Goal: Contribute content: Contribute content

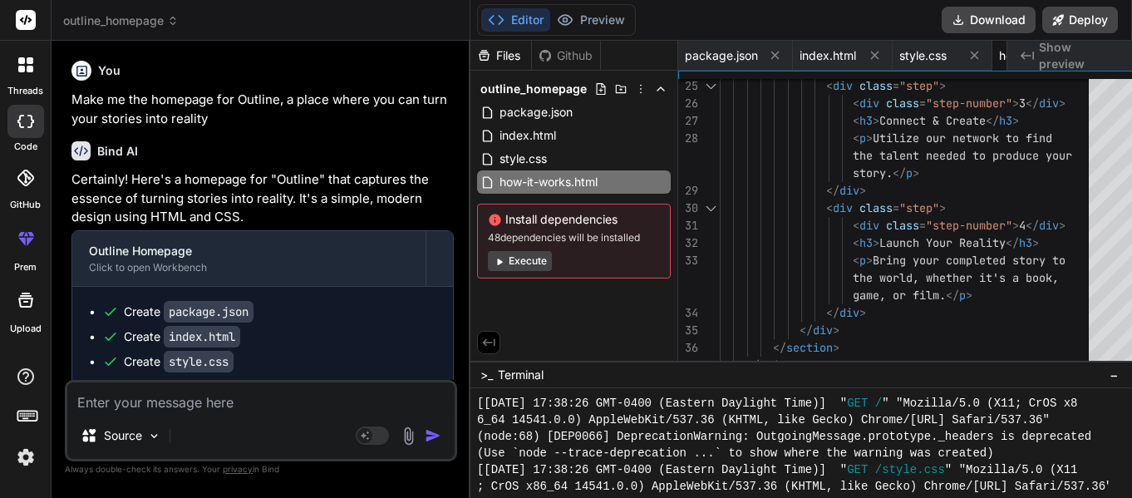
scroll to position [16616, 0]
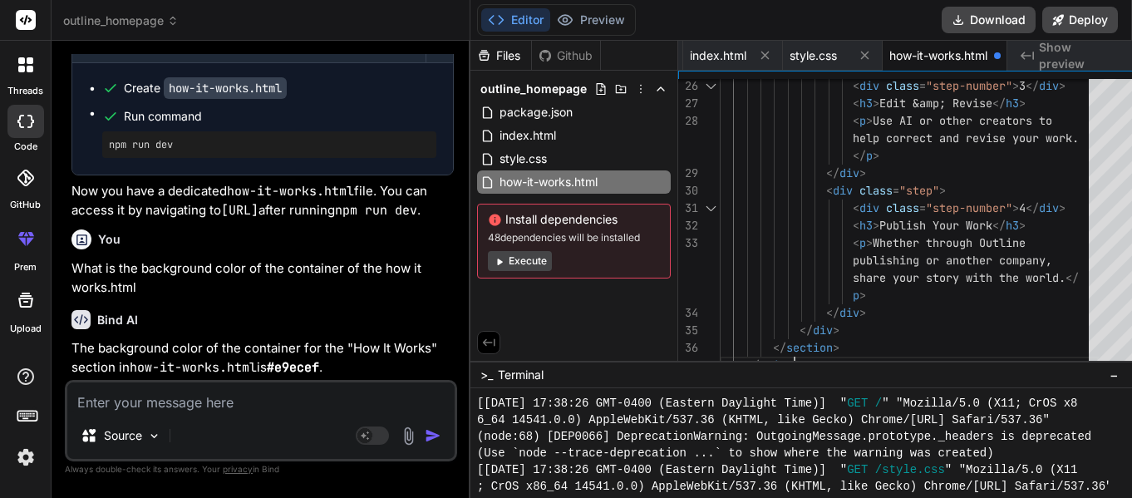
scroll to position [0, 123]
type textarea "the world.</p> </div> </div> </section> </main> </body> </html>"
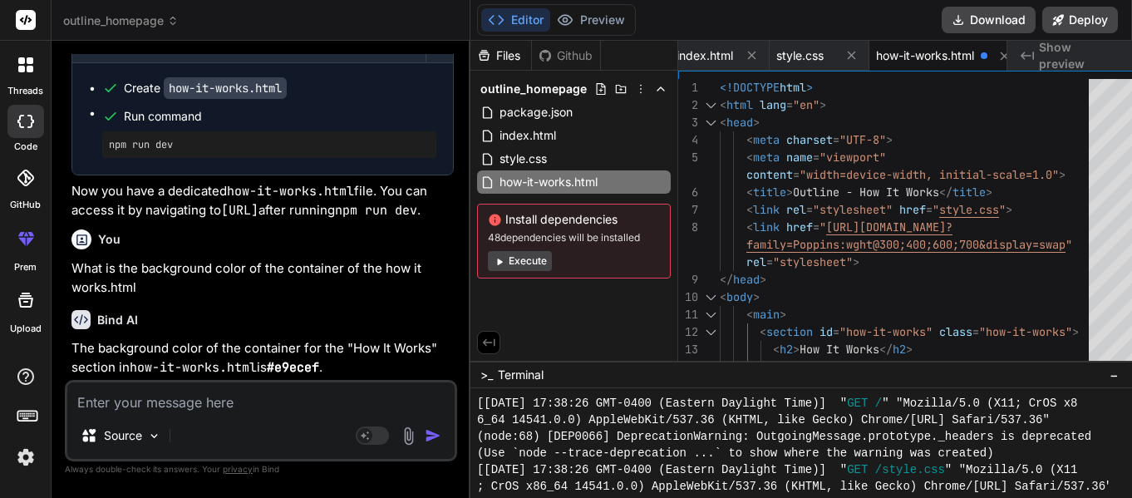
scroll to position [0, 110]
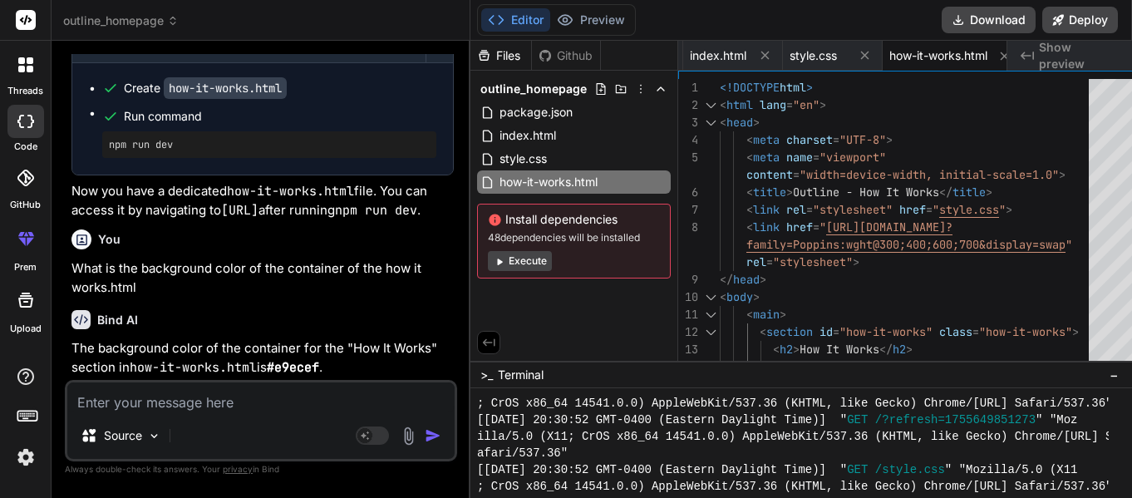
click at [182, 396] on textarea at bounding box center [260, 397] width 387 height 30
type textarea "C"
type textarea "x"
type textarea "Ca"
type textarea "x"
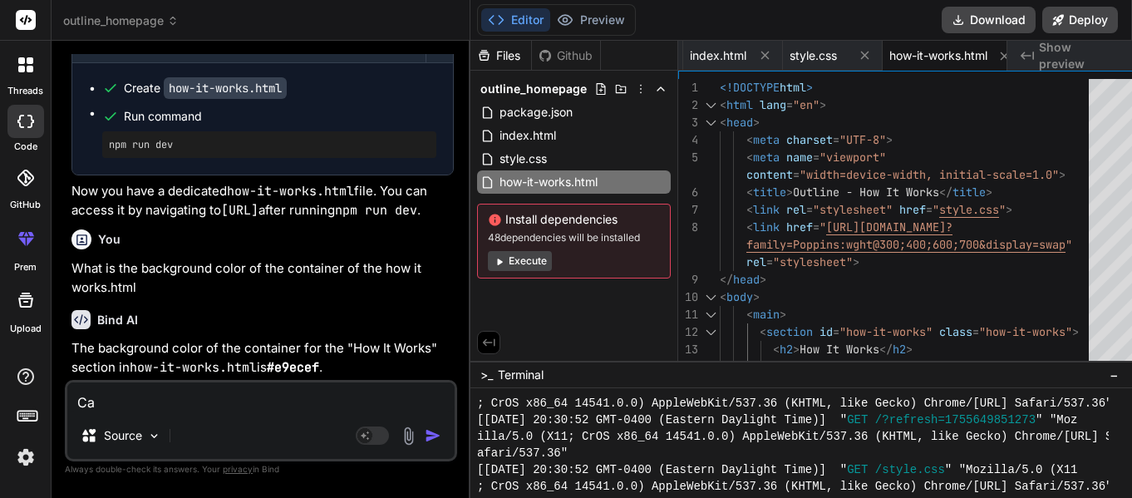
type textarea "Can"
type textarea "x"
type textarea "Can"
type textarea "x"
type textarea "Can y"
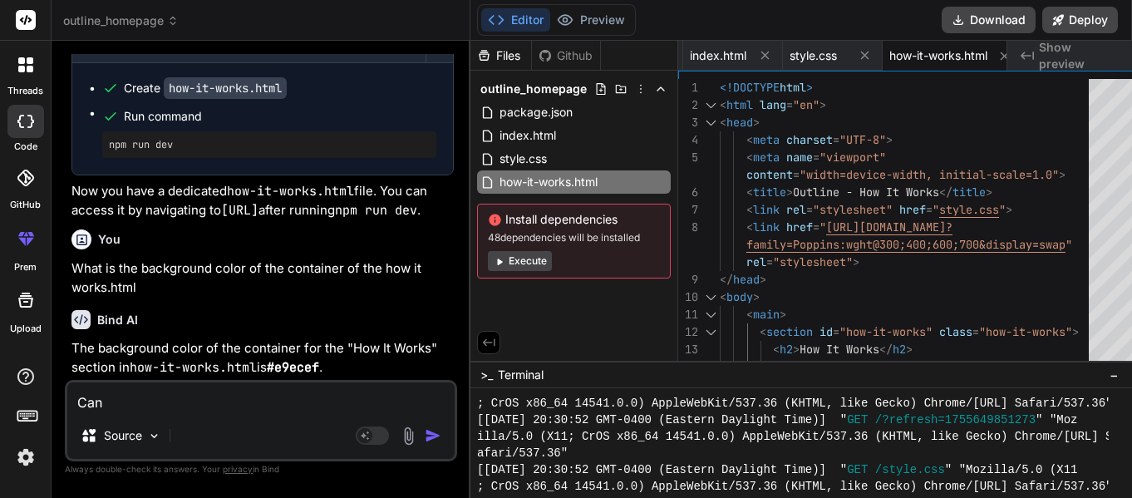
type textarea "x"
type textarea "Can yo"
type textarea "x"
type textarea "Can you"
type textarea "x"
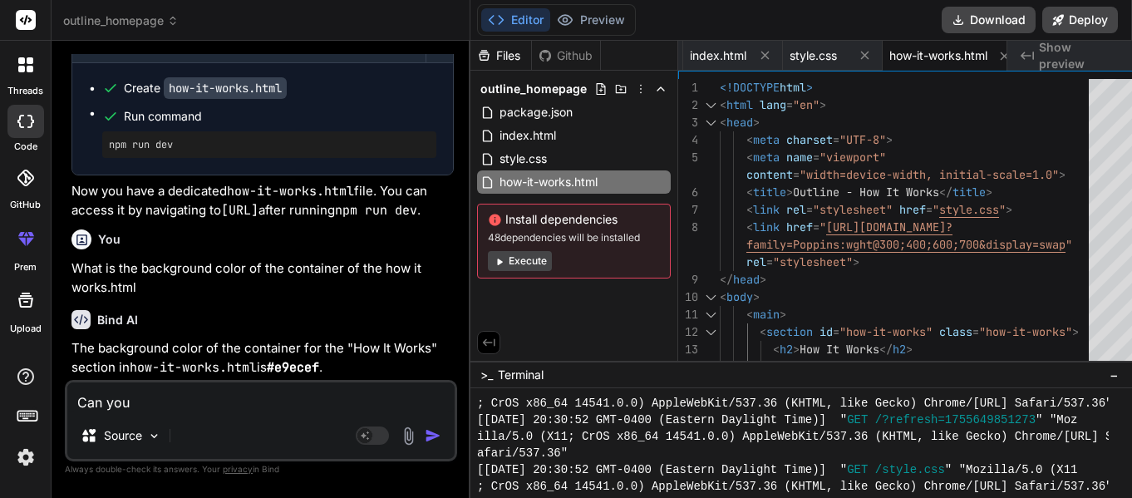
type textarea "Can you"
type textarea "x"
type textarea "Can you m"
type textarea "x"
type textarea "Can you ma"
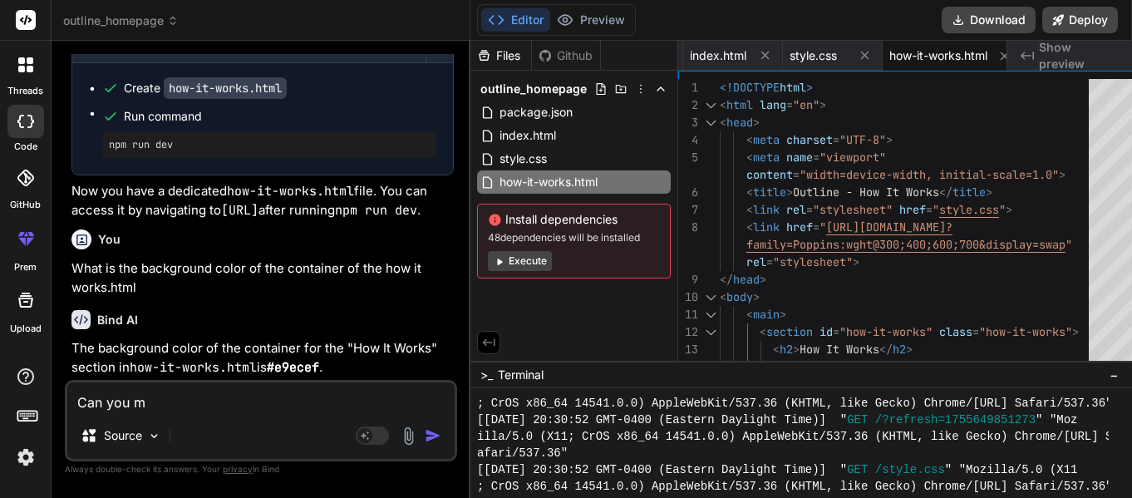
type textarea "x"
type textarea "Can you mak"
type textarea "x"
type textarea "Can you make"
type textarea "x"
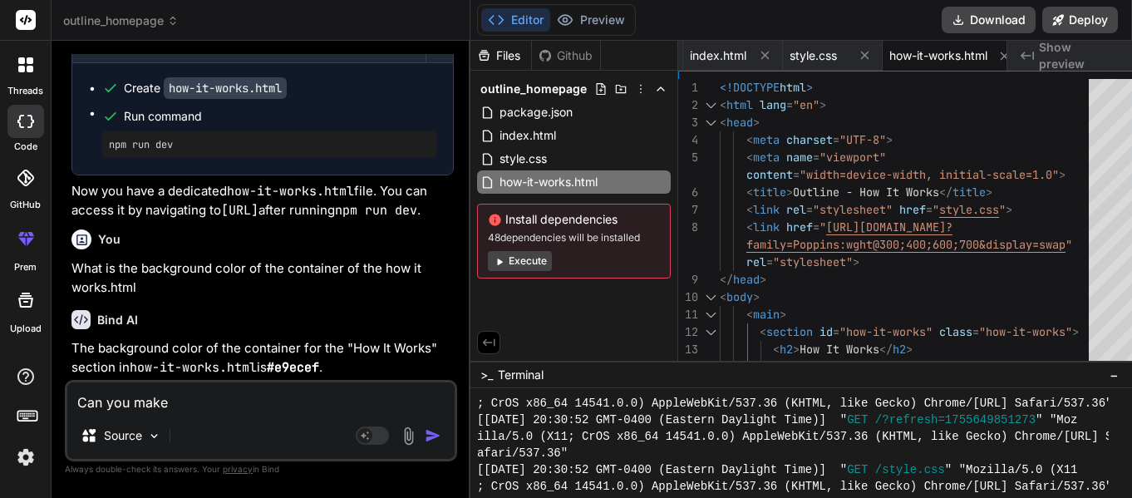
type textarea "Can you make"
type textarea "x"
type textarea "Can you make t"
type textarea "x"
type textarea "Can you make th"
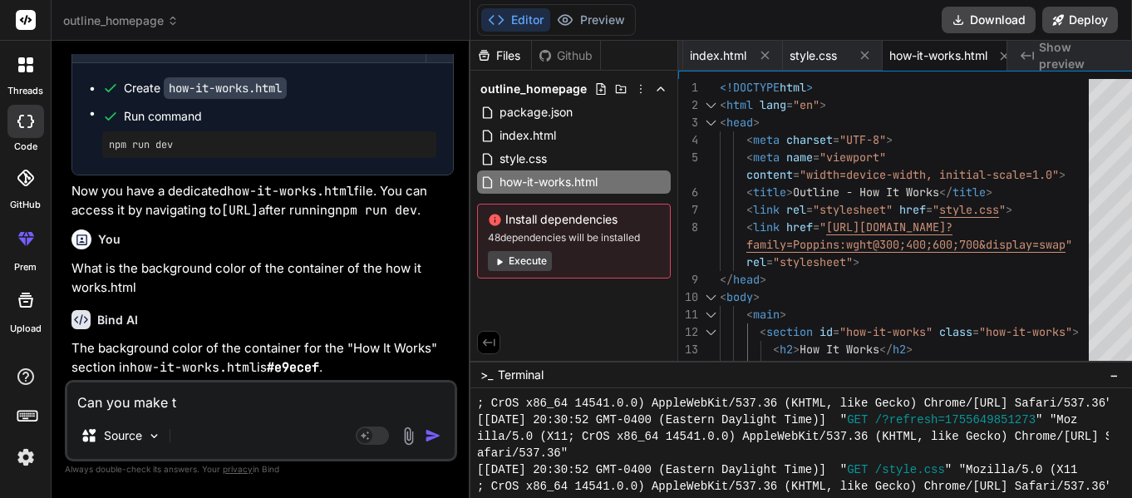
type textarea "x"
type textarea "Can you make the"
type textarea "x"
type textarea "Can you make the"
type textarea "x"
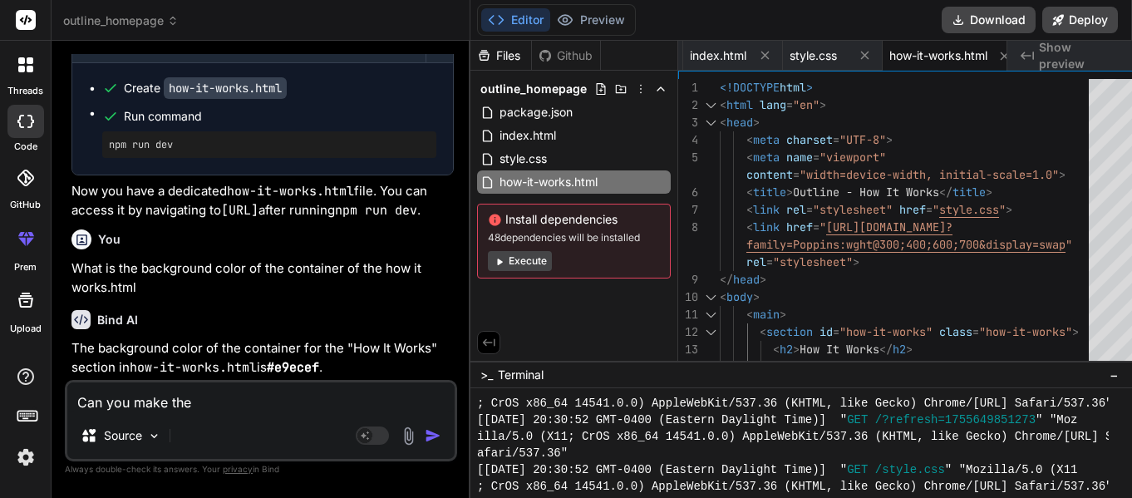
type textarea "Can you make the h"
type textarea "x"
type textarea "Can you make the ho"
type textarea "x"
type textarea "Can you make the how"
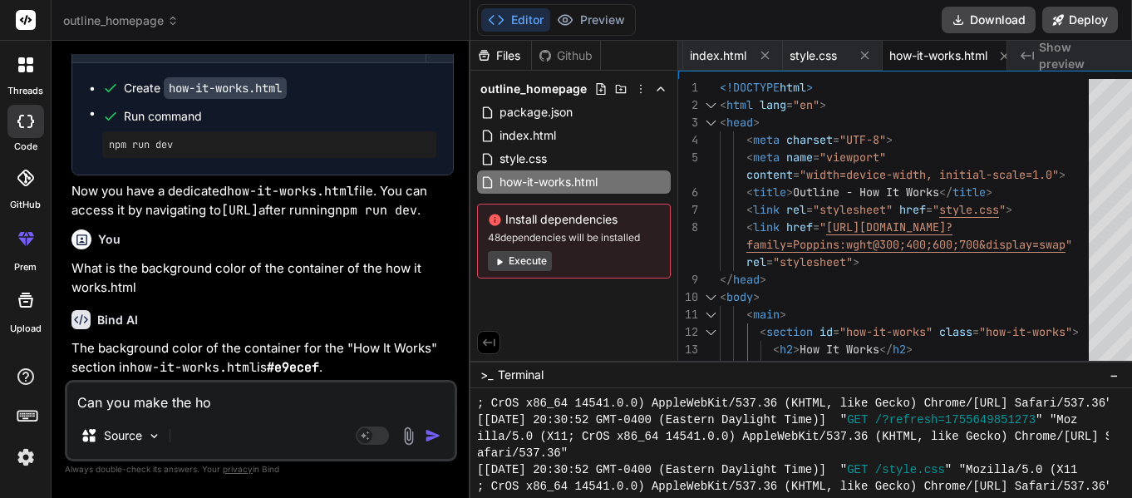
type textarea "x"
type textarea "Can you make the how"
type textarea "x"
type textarea "Can you make the how i"
type textarea "x"
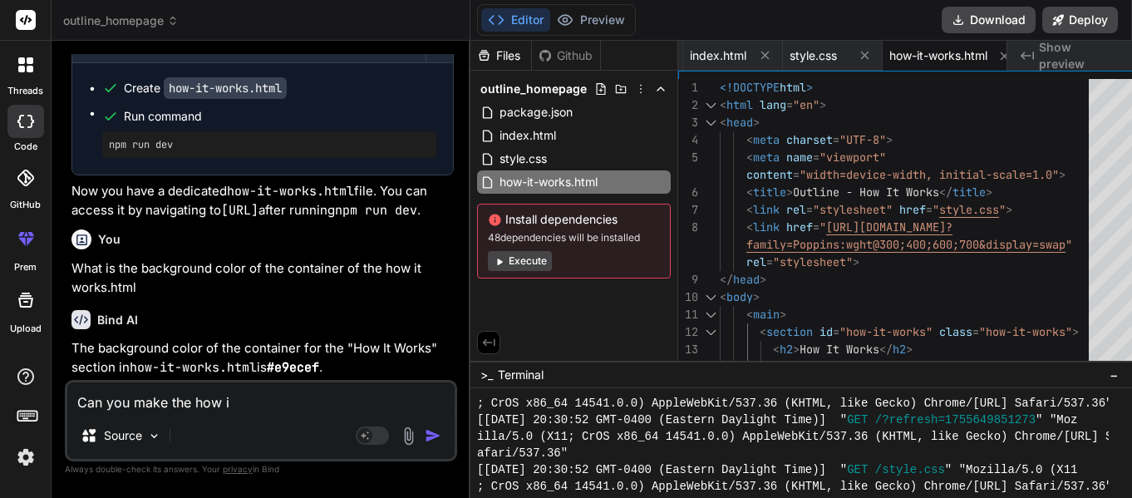
type textarea "Can you make the how it"
type textarea "x"
type textarea "Can you make the how it"
type textarea "x"
type textarea "Can you make the how it w"
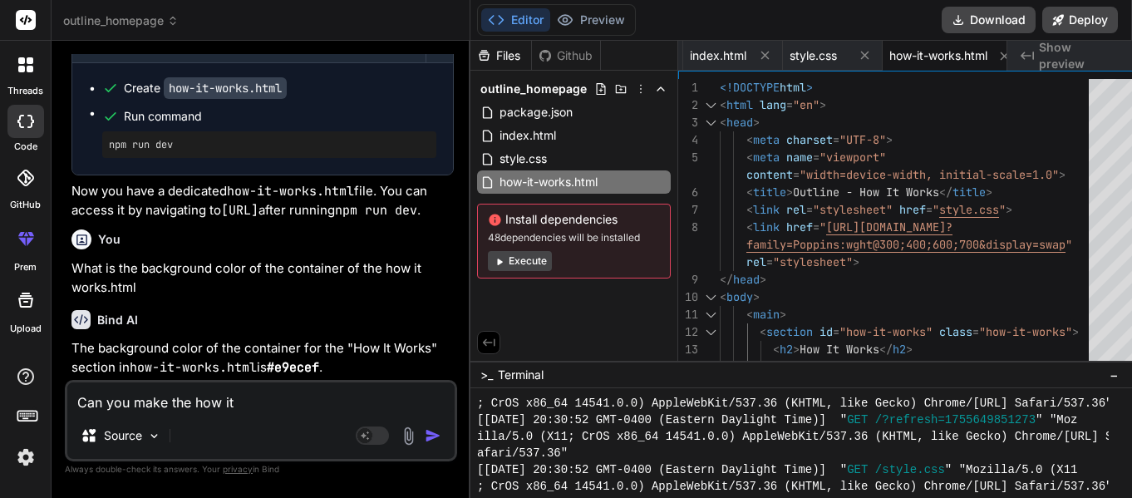
type textarea "x"
type textarea "Can you make the how it wo"
type textarea "x"
type textarea "Can you make the how it wor"
type textarea "x"
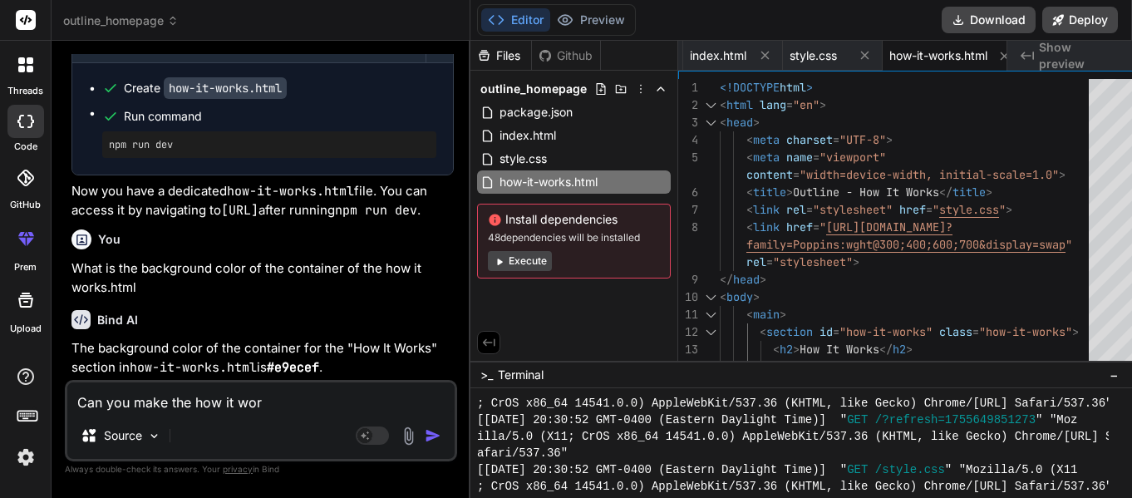
type textarea "Can you make the how it work"
type textarea "x"
type textarea "Can you make the how it works"
type textarea "x"
type textarea "Can you make the how it works"
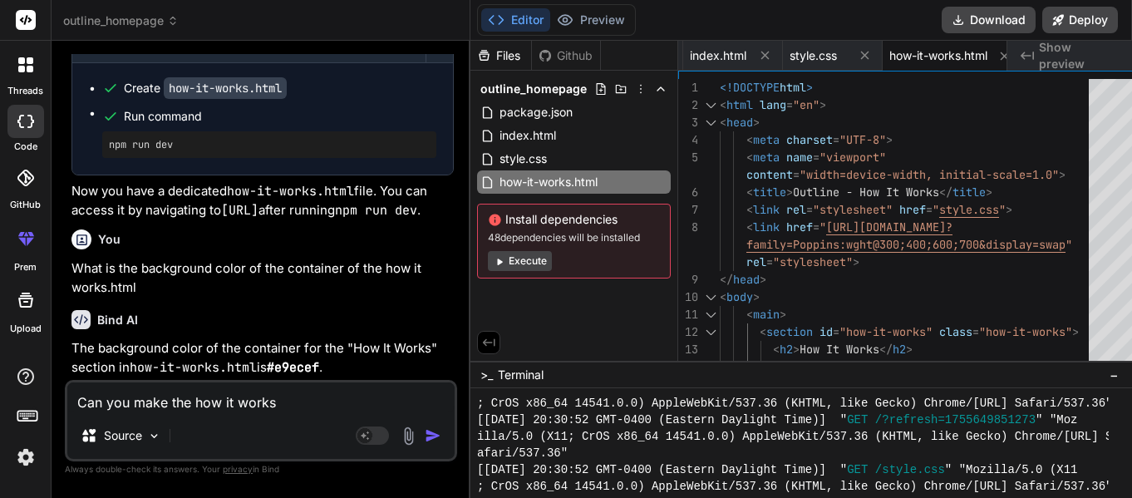
type textarea "x"
type textarea "Can you make the how it works l"
type textarea "x"
type textarea "Can you make the how it works lo"
type textarea "x"
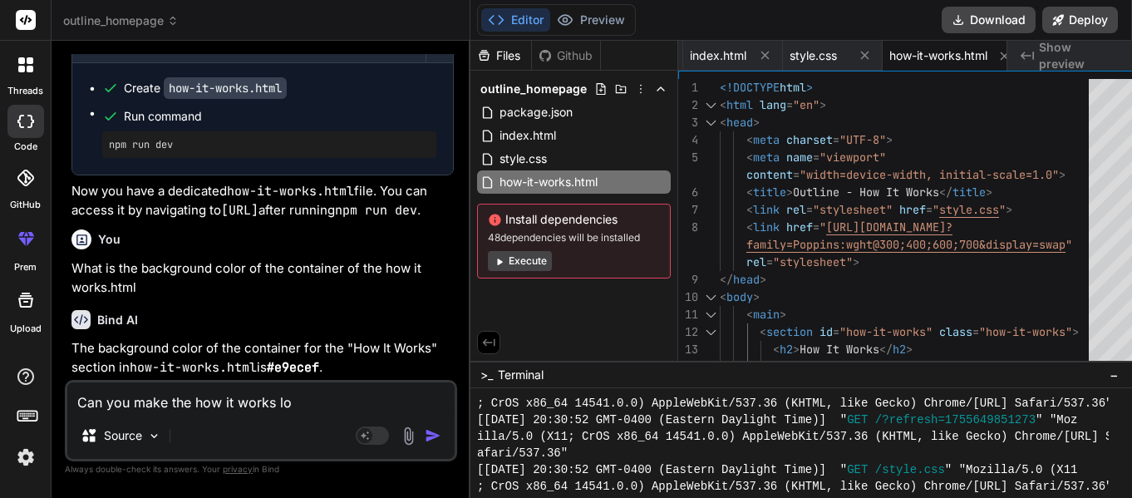
type textarea "Can you make the how it works loo"
type textarea "x"
type textarea "Can you make the how it works look"
type textarea "x"
type textarea "Can you make the how it works look"
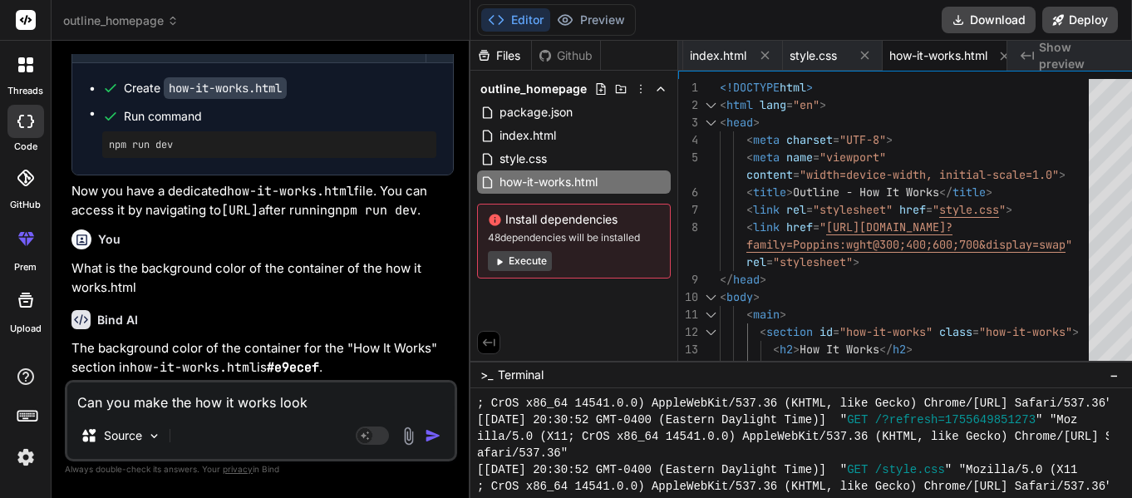
type textarea "x"
type textarea "Can you make the how it works look s"
type textarea "x"
type textarea "Can you make the how it works look so"
type textarea "x"
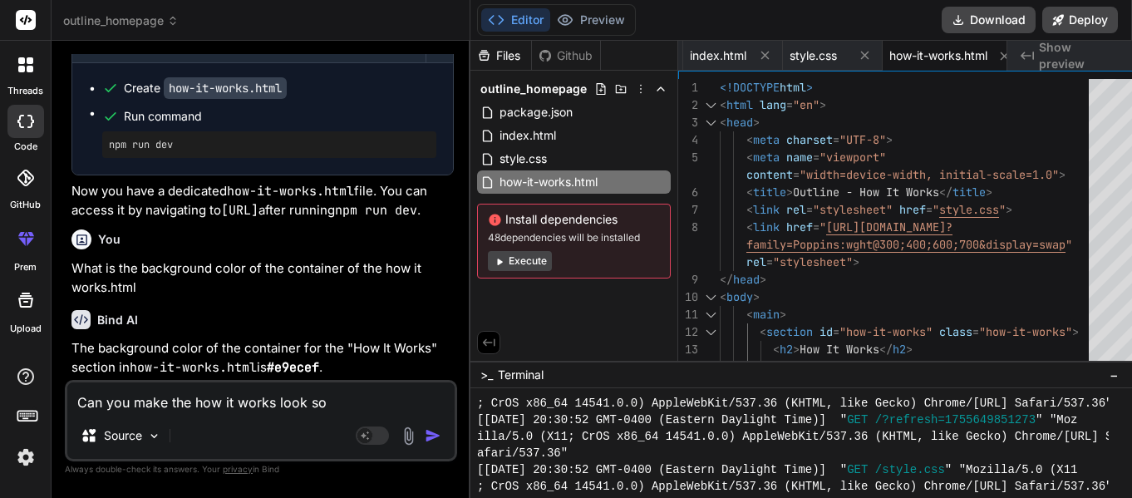
type textarea "Can you make the how it works look sor"
type textarea "x"
type textarea "Can you make the how it works look sort"
type textarea "x"
type textarea "Can you make the how it works look sort"
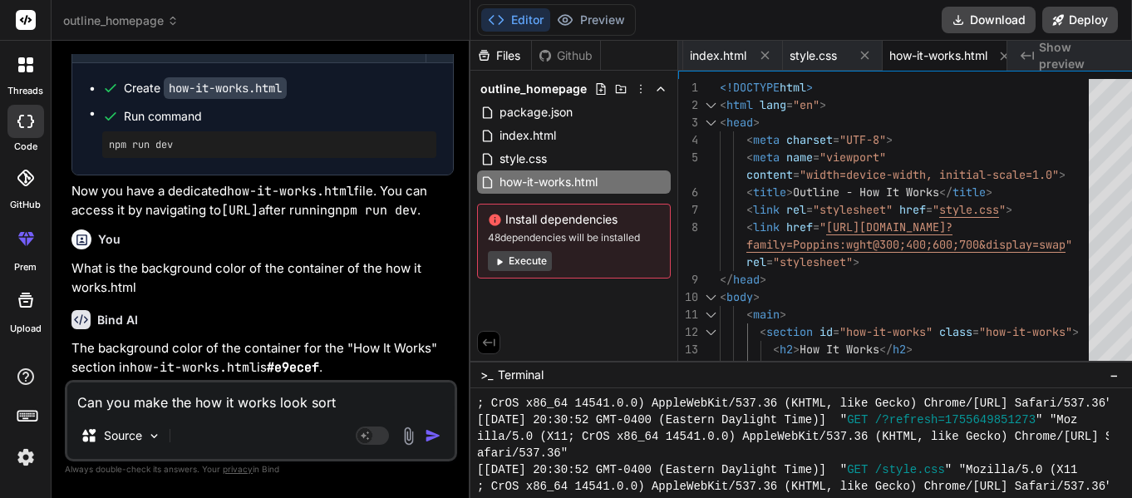
type textarea "x"
type textarea "Can you make the how it works look sort o"
type textarea "x"
type textarea "Can you make the how it works look sort of"
type textarea "x"
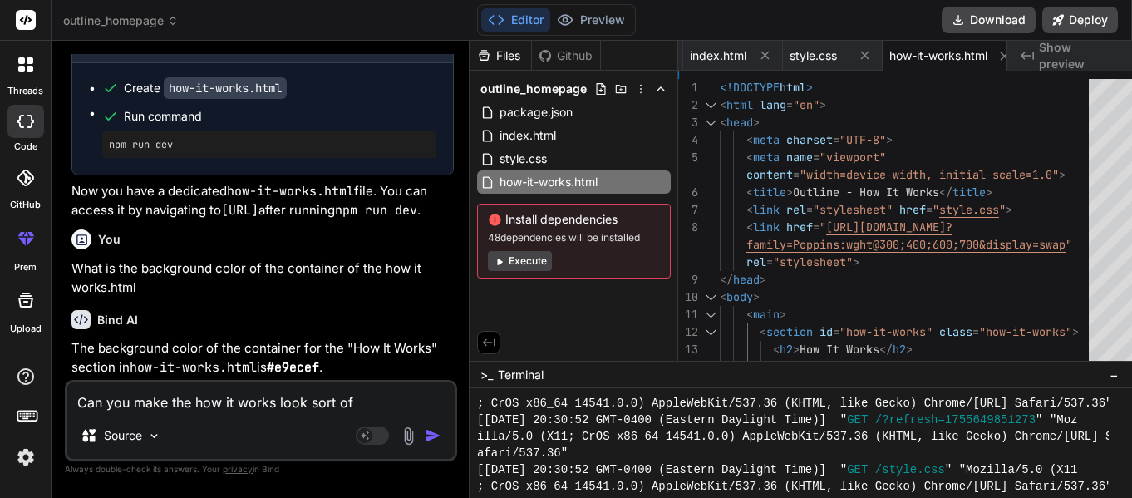
type textarea "Can you make the how it works look sort of"
type textarea "x"
type textarea "Can you make the how it works look sort of l"
type textarea "x"
type textarea "Can you make the how it works look sort of li"
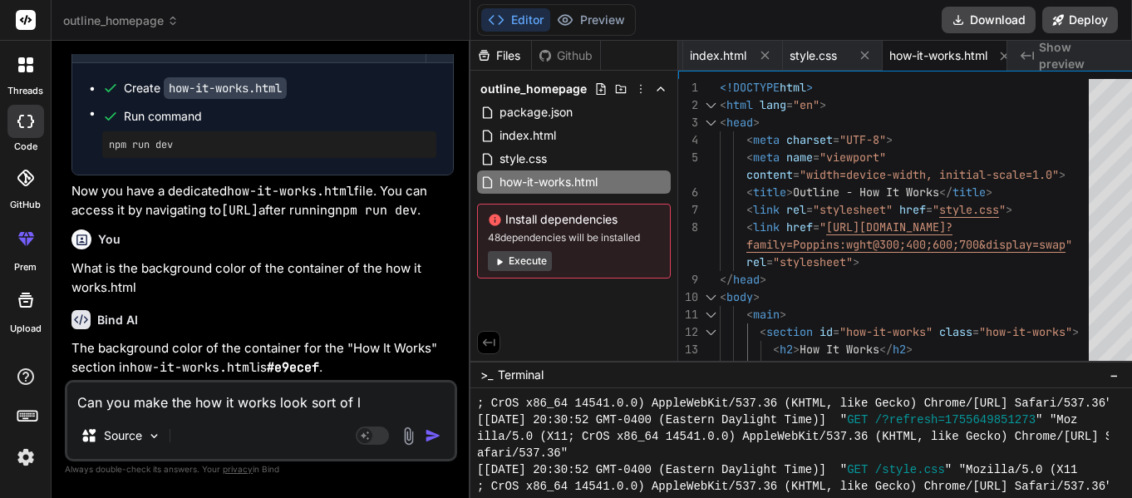
type textarea "x"
type textarea "Can you make the how it works look sort of lik"
type textarea "x"
type textarea "Can you make the how it works look sort of like"
type textarea "x"
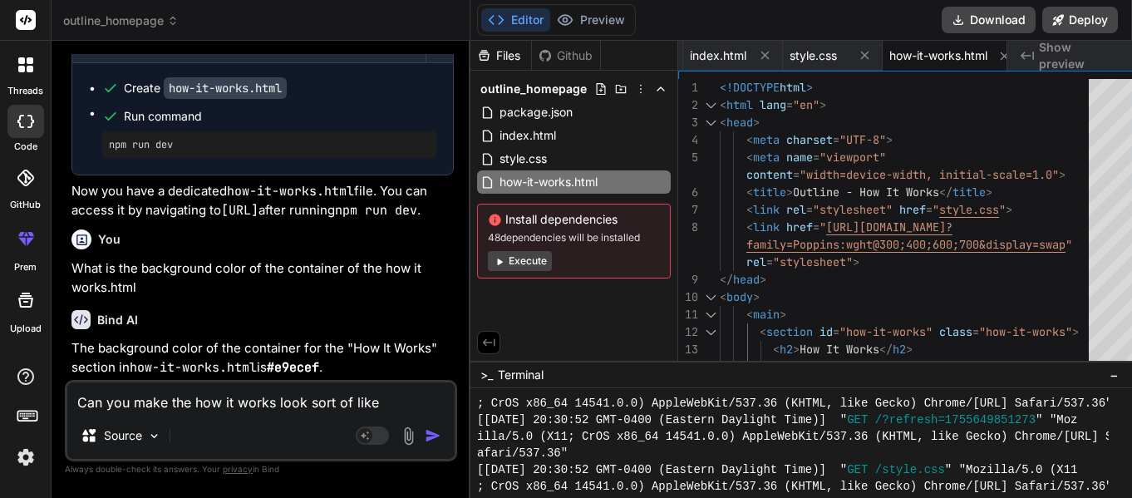
type textarea "Can you make the how it works look sort of like"
type textarea "x"
type textarea "Can you make the how it works look sort of like a"
type textarea "x"
type textarea "Can you make the how it works look sort of like a"
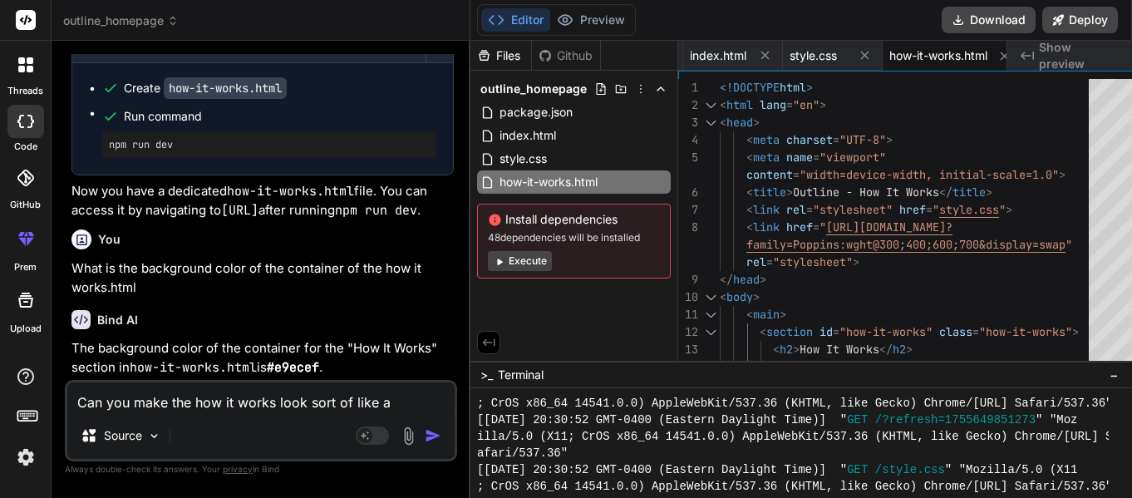
type textarea "x"
type textarea "Can you make the how it works look sort of like a t"
type textarea "x"
type textarea "Can you make the how it works look sort of like a ti"
type textarea "x"
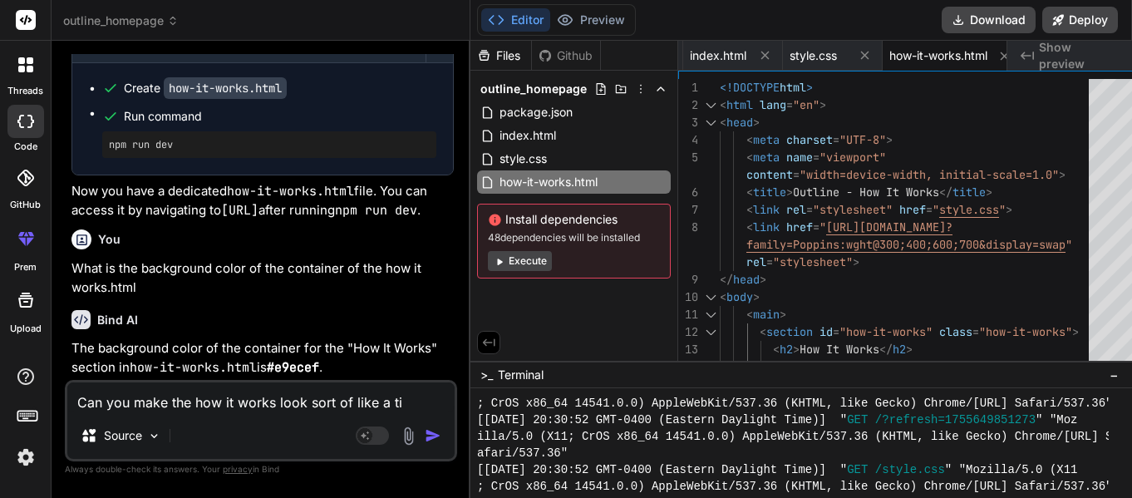
type textarea "Can you make the how it works look sort of like a tim"
type textarea "x"
type textarea "Can you make the how it works look sort of like a time"
type textarea "x"
type textarea "Can you make the how it works look sort of like a timel"
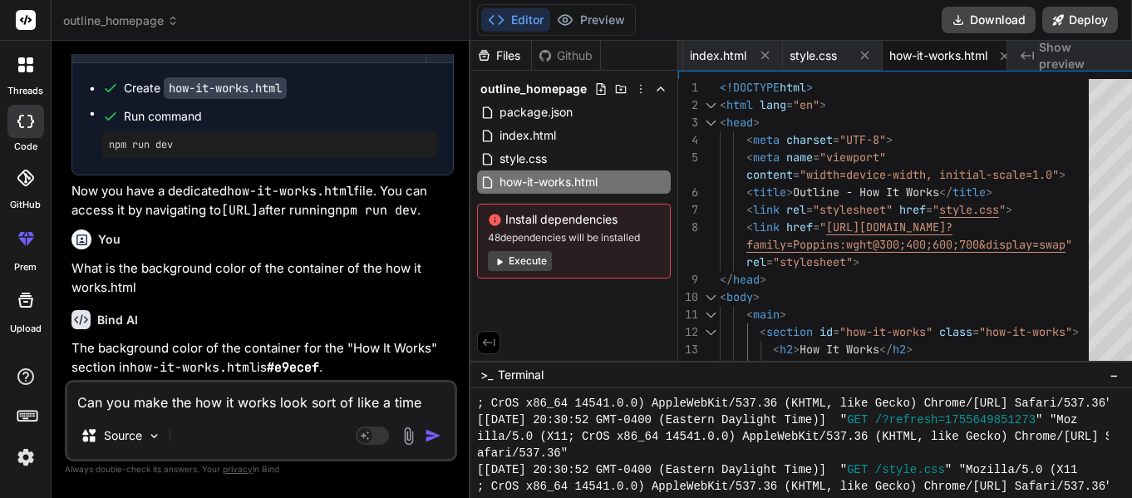
type textarea "x"
type textarea "Can you make the how it works look sort of like a timeli"
type textarea "x"
type textarea "Can you make the how it works look sort of like a timelin"
type textarea "x"
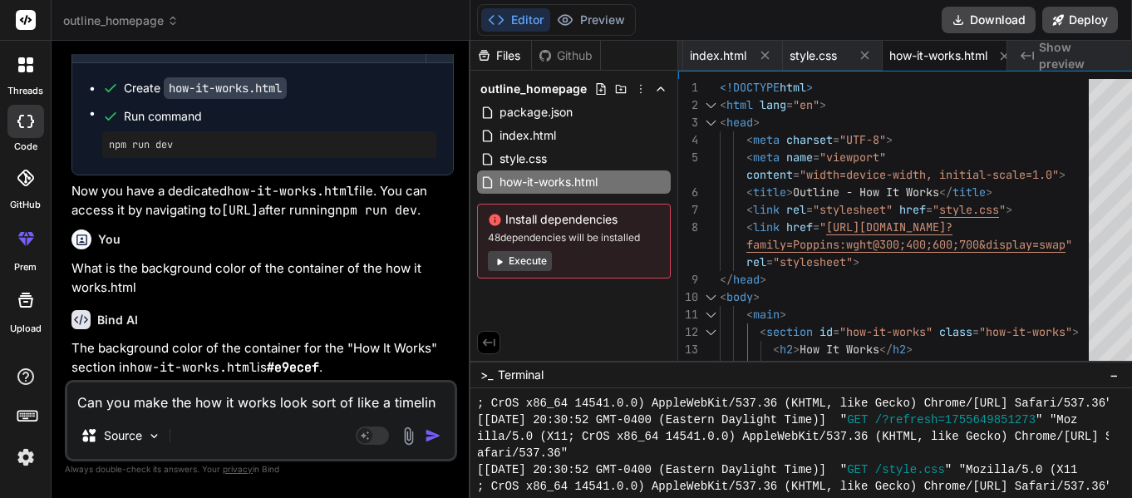
type textarea "Can you make the how it works look sort of like a timeline"
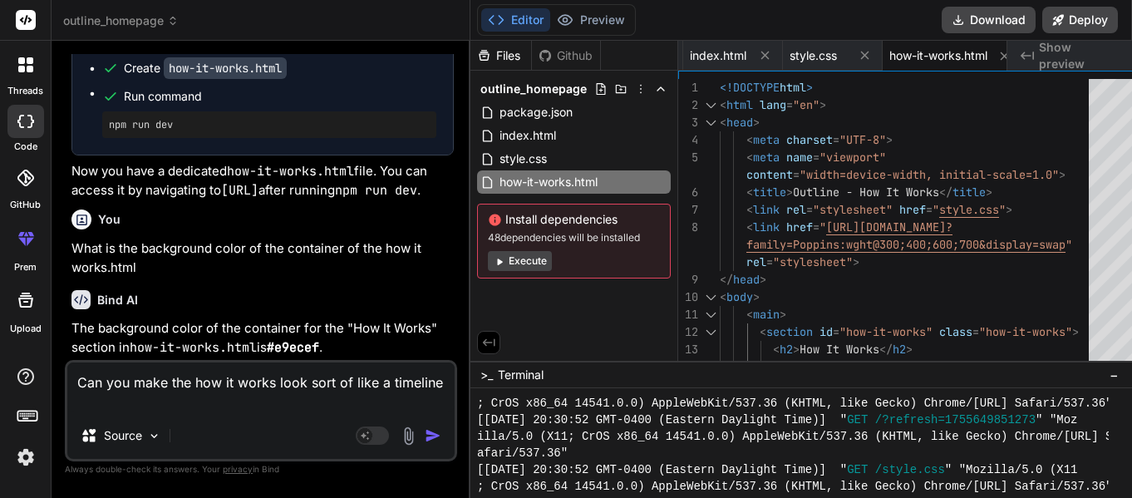
type textarea "x"
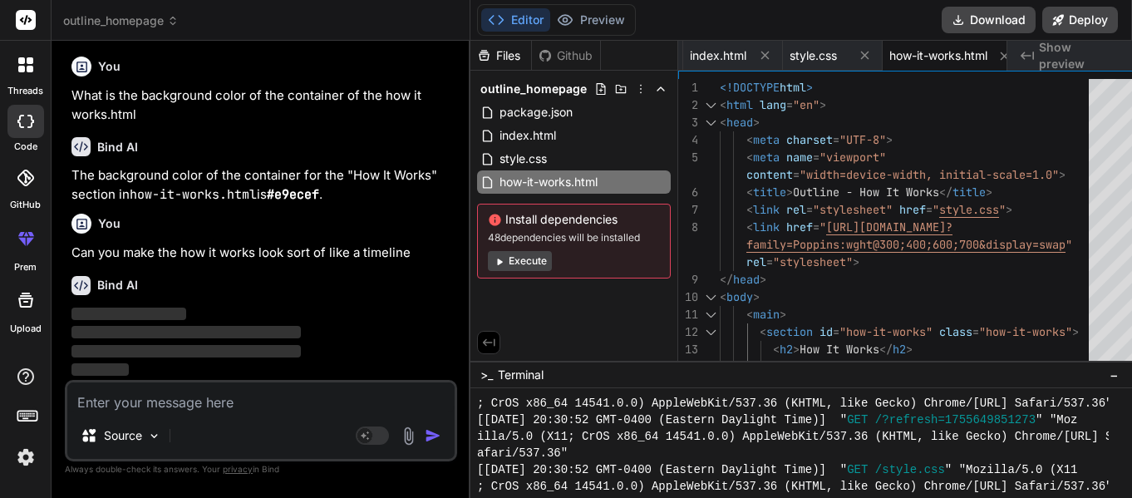
scroll to position [2459, 0]
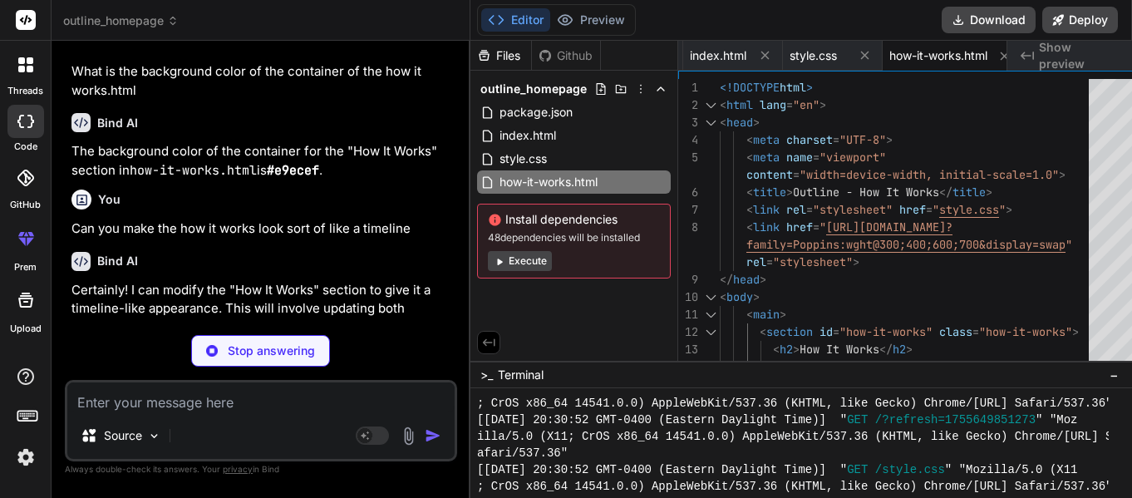
type textarea "x"
type textarea "</html>"
type textarea "x"
type textarea "left: -25px; /* Adjust number position */ } }"
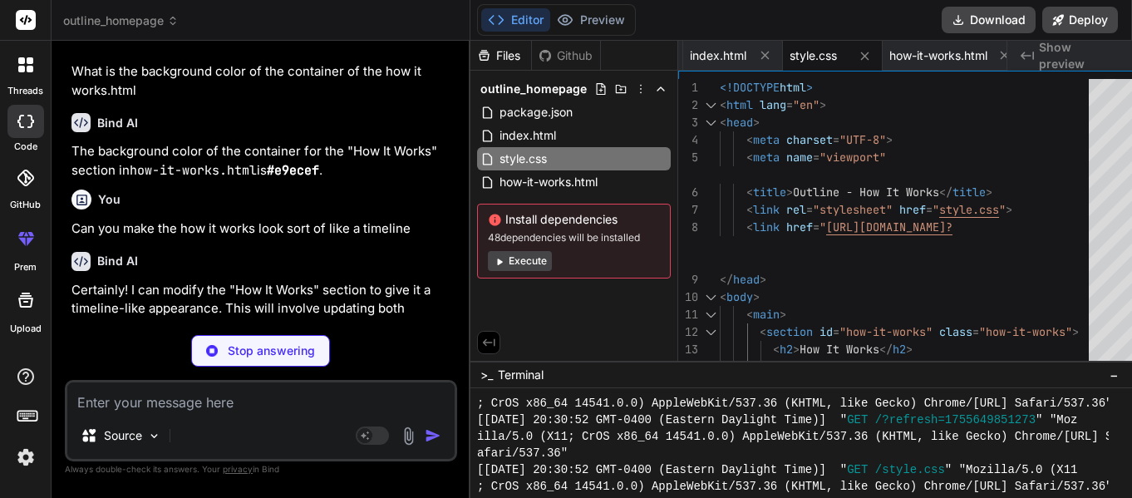
type textarea "x"
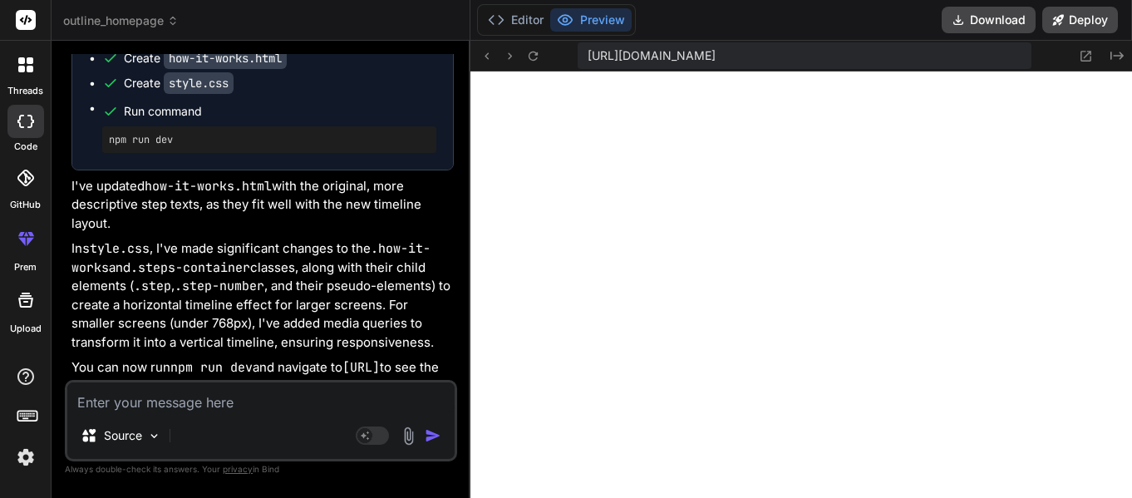
scroll to position [0, 0]
click at [1111, 58] on icon at bounding box center [1116, 56] width 13 height 8
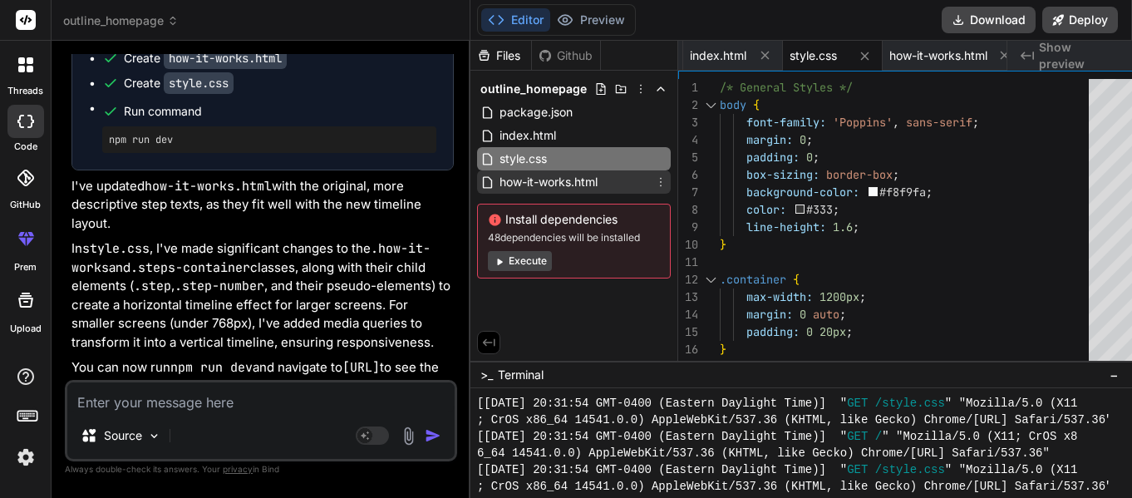
click at [571, 178] on span "how-it-works.html" at bounding box center [548, 182] width 101 height 20
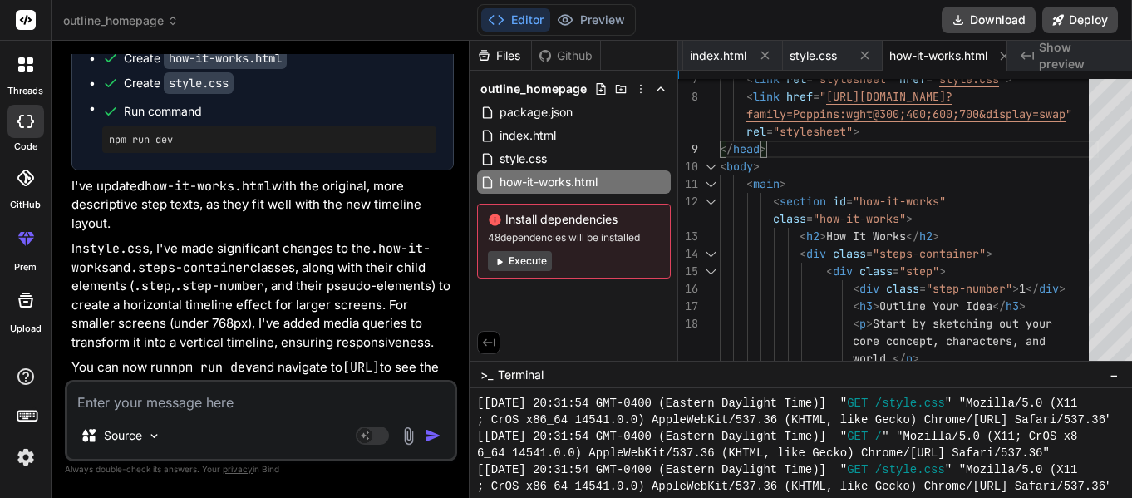
click at [744, 179] on div "< div class = "steps-container" > < section id = "how-it-works" < h2 > How It W…" at bounding box center [908, 401] width 379 height 907
click at [724, 181] on div "< div class = "steps-container" > < section id = "how-it-works" < h2 > How It W…" at bounding box center [908, 401] width 379 height 907
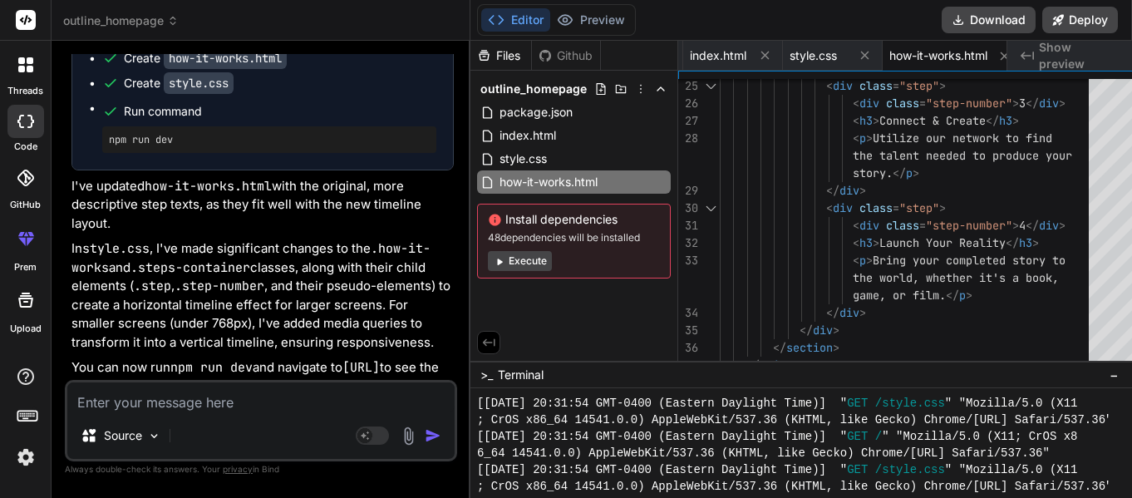
type textarea "<"
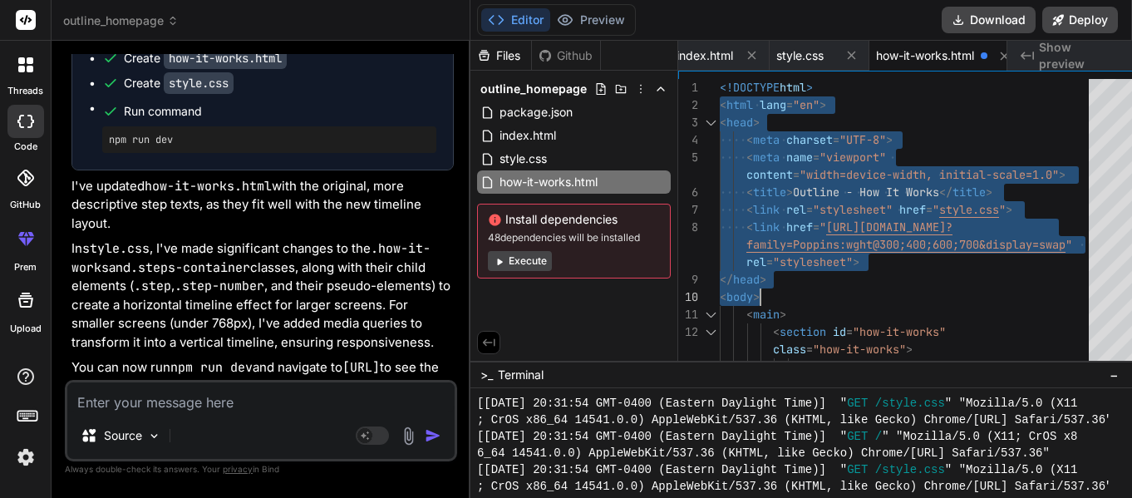
drag, startPoint x: 703, startPoint y: 88, endPoint x: 788, endPoint y: 290, distance: 219.3
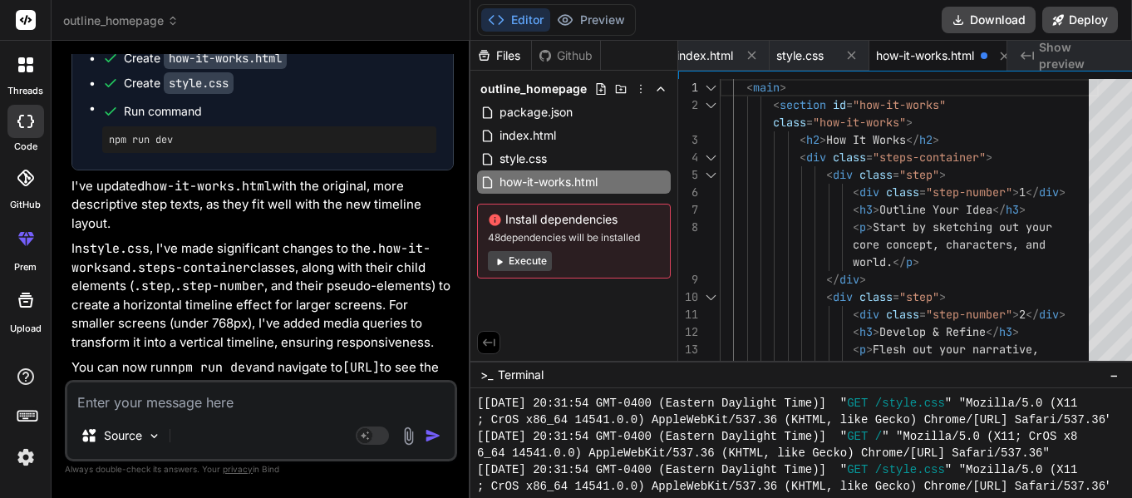
scroll to position [0, 110]
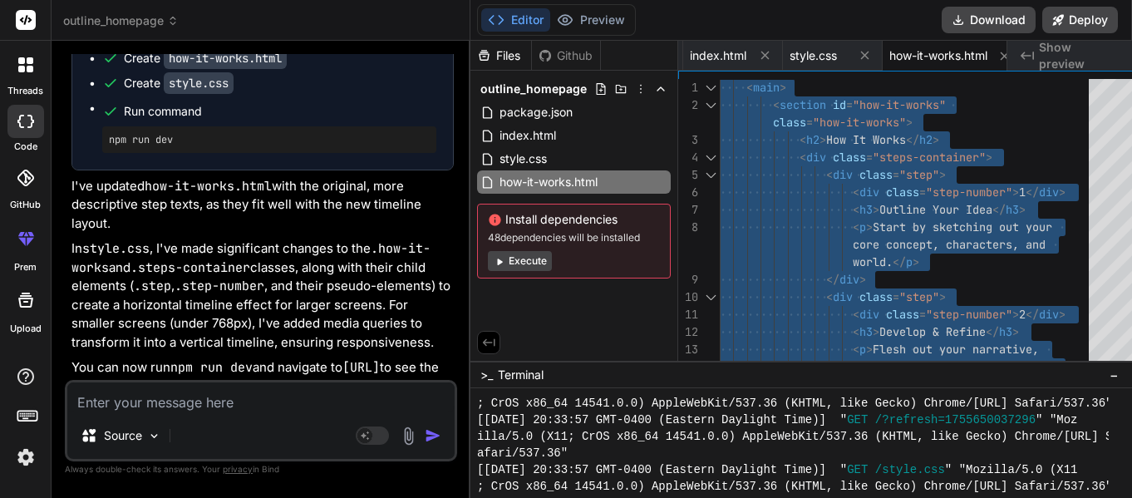
click at [834, 236] on div "< section id = "how-it-works" class = "how-it-works" > < h2 > How It Works </ h…" at bounding box center [908, 402] width 379 height 646
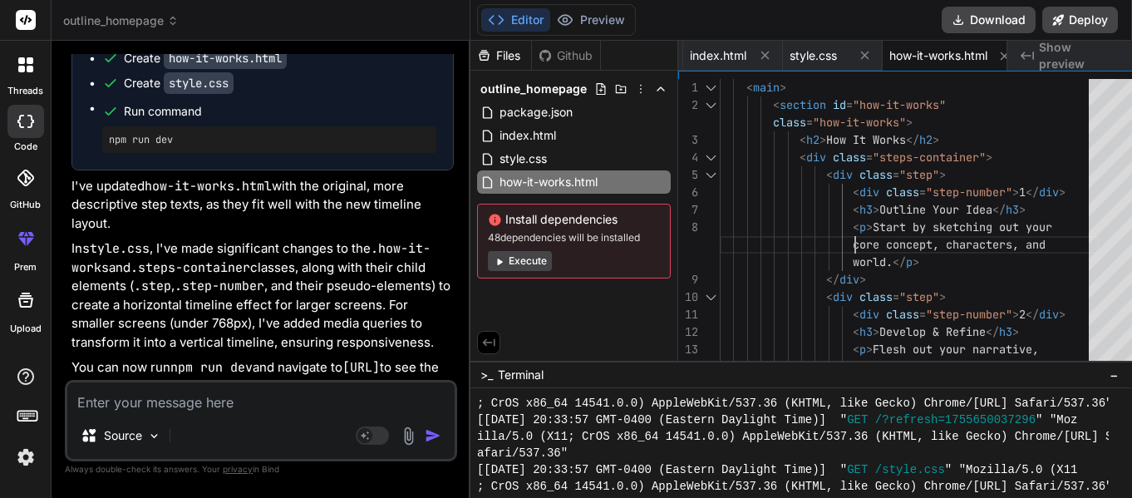
type textarea "<main> <section id="how-it-works" class="how-it-works"> <h2>How It Works</h2> <…"
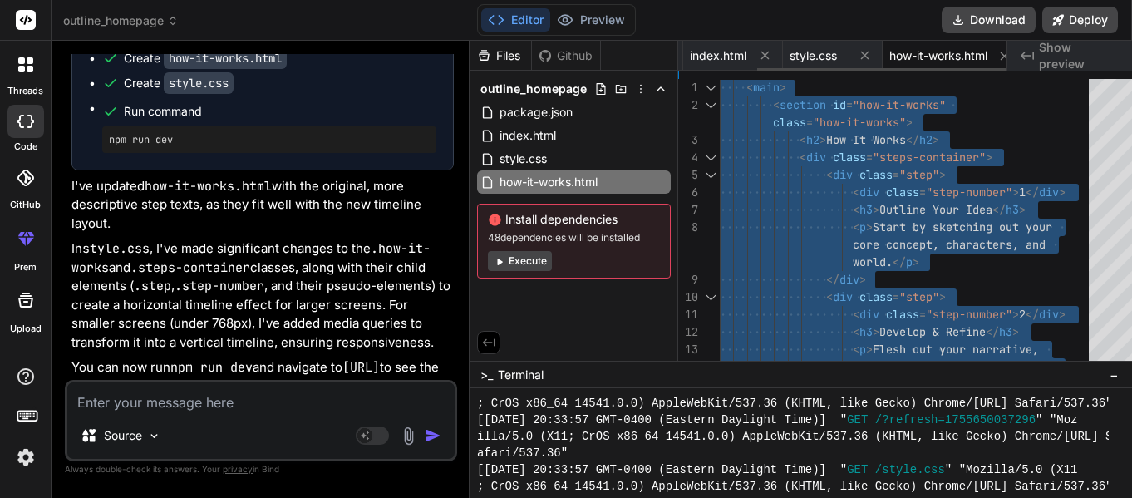
click at [936, 55] on span "how-it-works.html" at bounding box center [938, 55] width 98 height 17
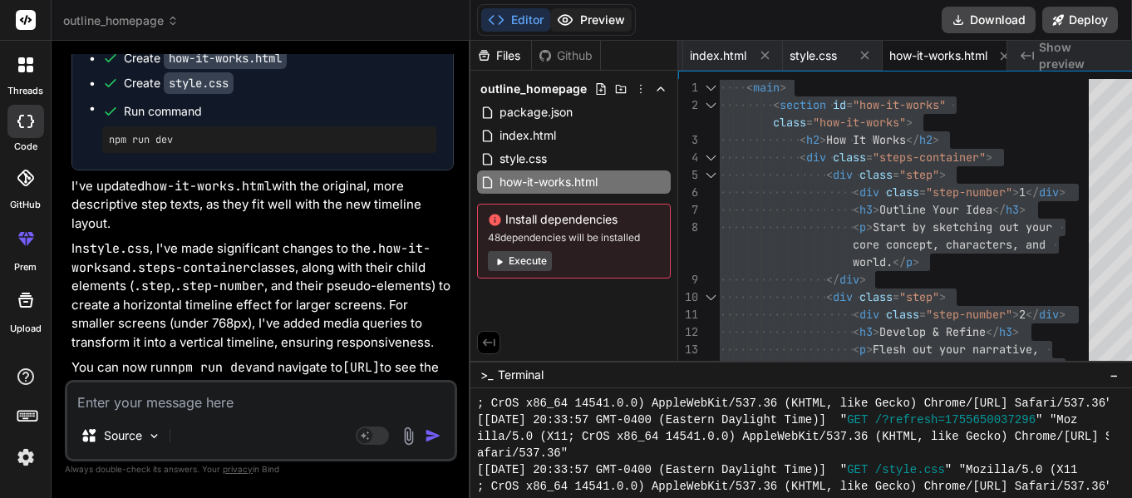
click at [564, 27] on button "Preview" at bounding box center [590, 19] width 81 height 23
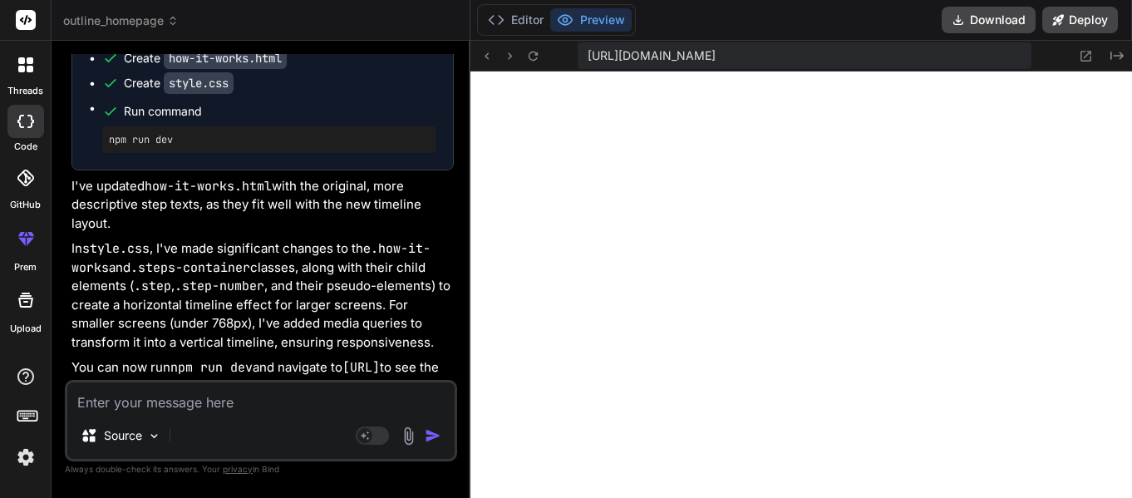
click at [150, 412] on textarea at bounding box center [260, 397] width 387 height 30
type textarea "I"
type textarea "x"
type textarea "In"
type textarea "x"
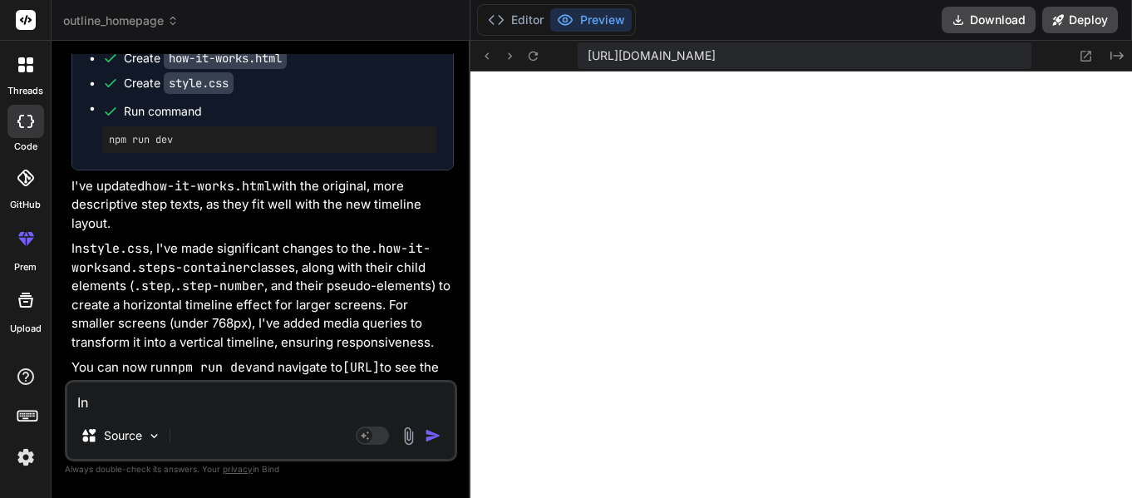
type textarea "In"
type textarea "x"
type textarea "In t"
type textarea "x"
type textarea "In th"
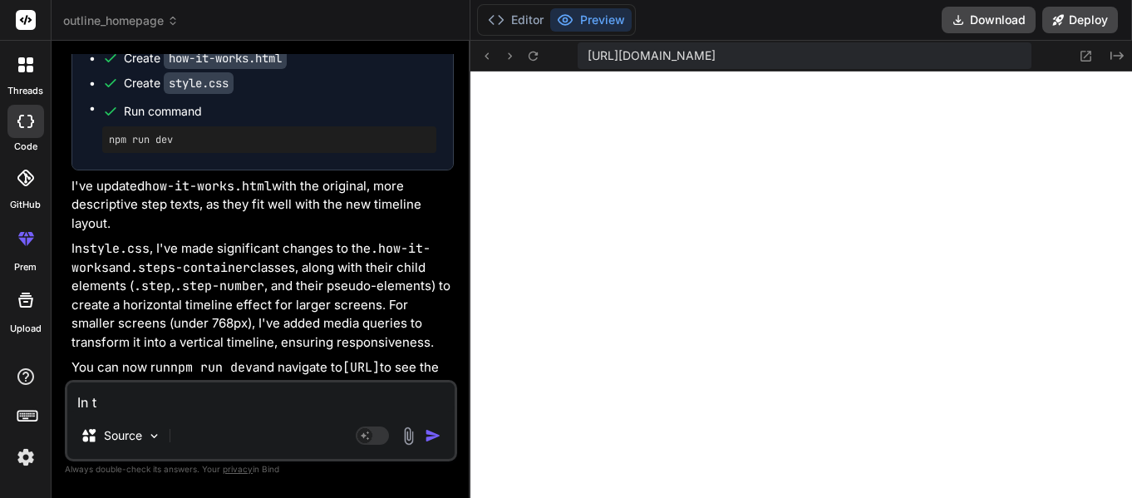
type textarea "x"
type textarea "In the"
type textarea "x"
type textarea "In the"
type textarea "x"
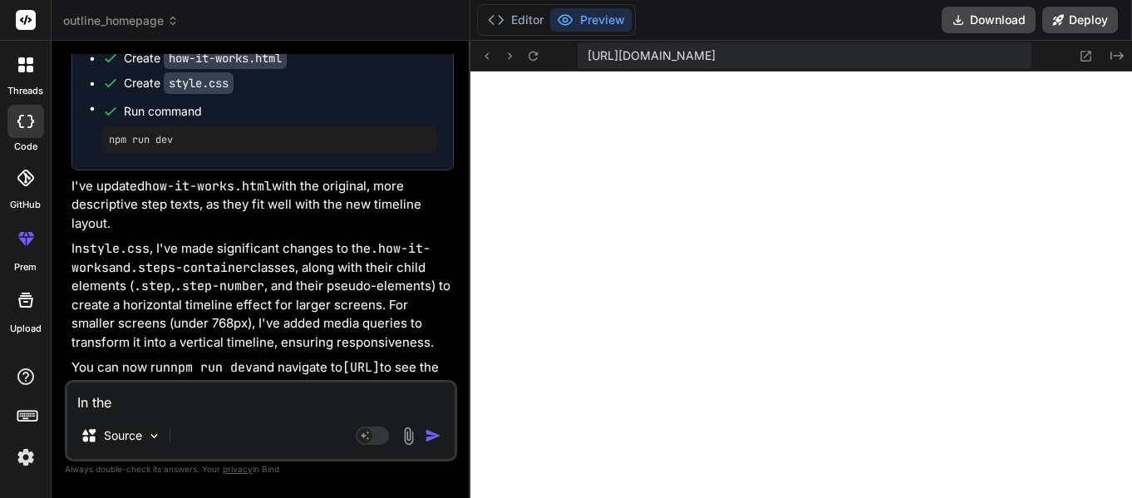
type textarea "In the n"
type textarea "x"
type textarea "In the na"
type textarea "x"
type textarea "In the nav"
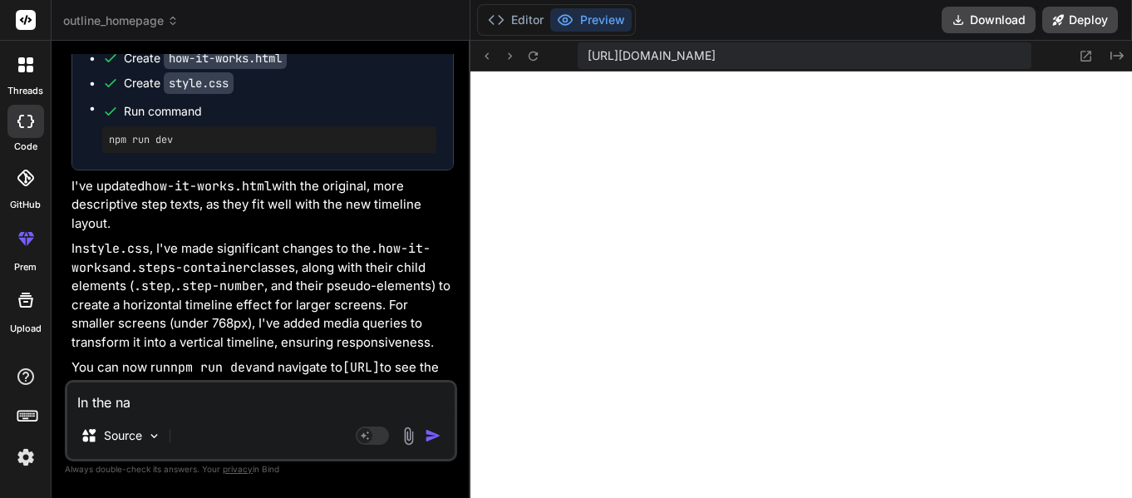
type textarea "x"
type textarea "In the navb"
type textarea "x"
type textarea "In the navba"
type textarea "x"
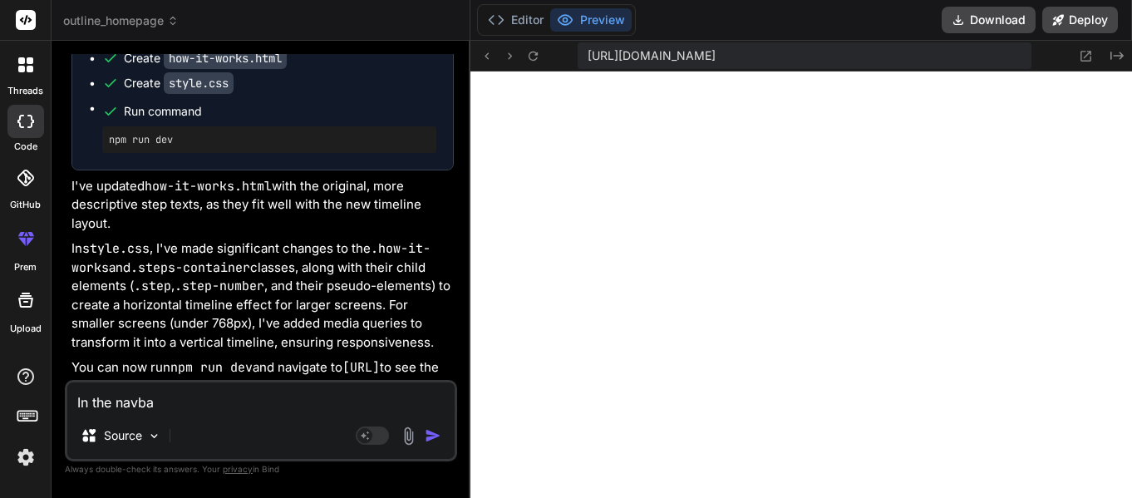
type textarea "In the navbar"
type textarea "x"
type textarea "In the navbar,"
type textarea "x"
type textarea "In the navbar,"
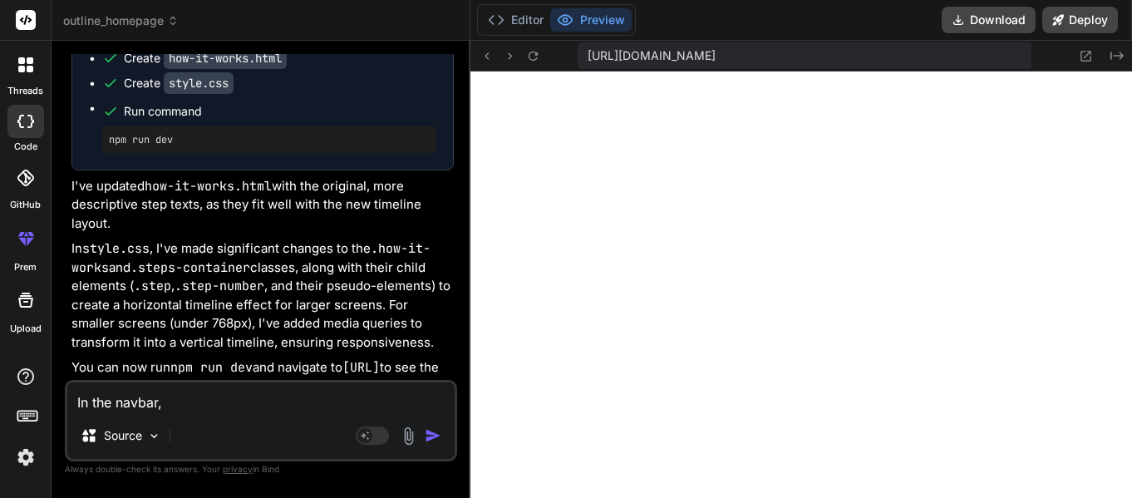
type textarea "x"
type textarea "In the navbar, a"
type textarea "x"
type textarea "In the navbar, ad"
type textarea "x"
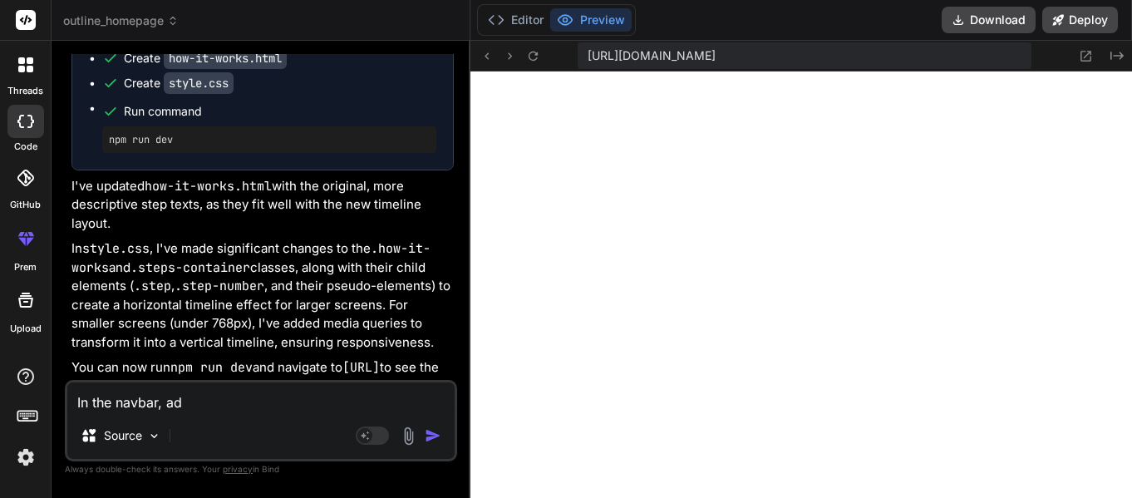
type textarea "In the navbar, add"
type textarea "x"
type textarea "In the navbar, add"
type textarea "x"
type textarea "In the navbar, add a"
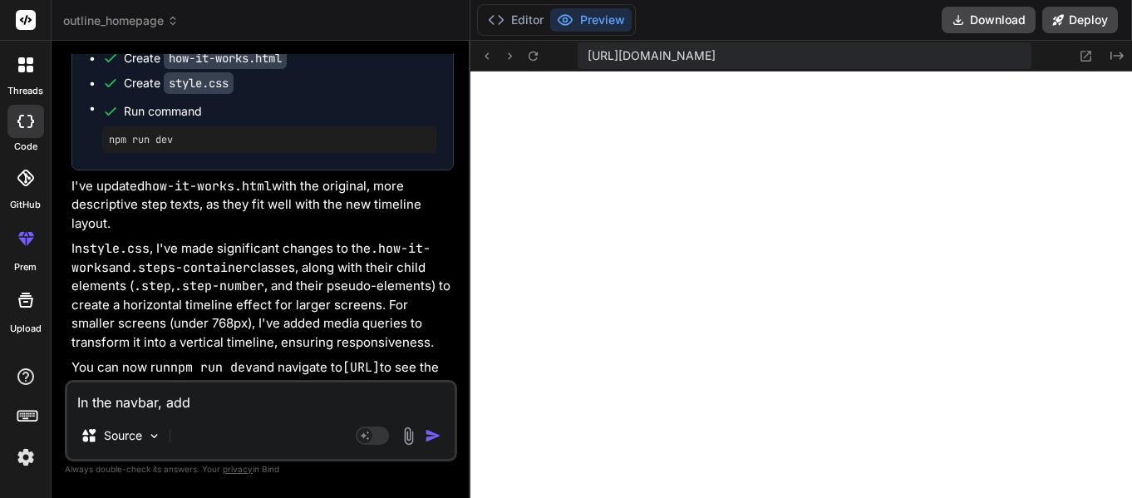
type textarea "x"
type textarea "In the navbar, add a"
type textarea "x"
type textarea "In the navbar, add a p"
type textarea "x"
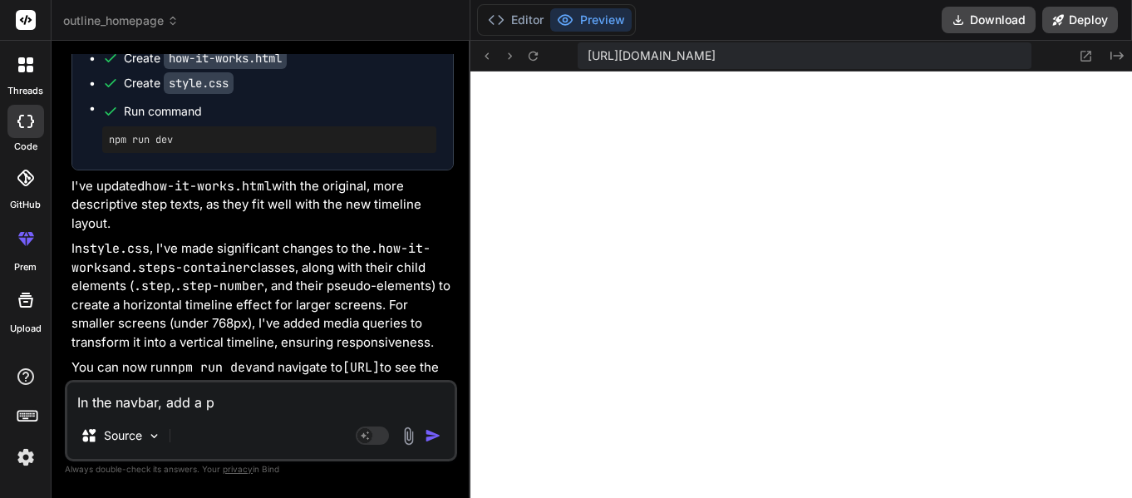
type textarea "In the navbar, add a pl"
type textarea "x"
type textarea "In the navbar, add a pla"
type textarea "x"
type textarea "In the navbar, add a plac"
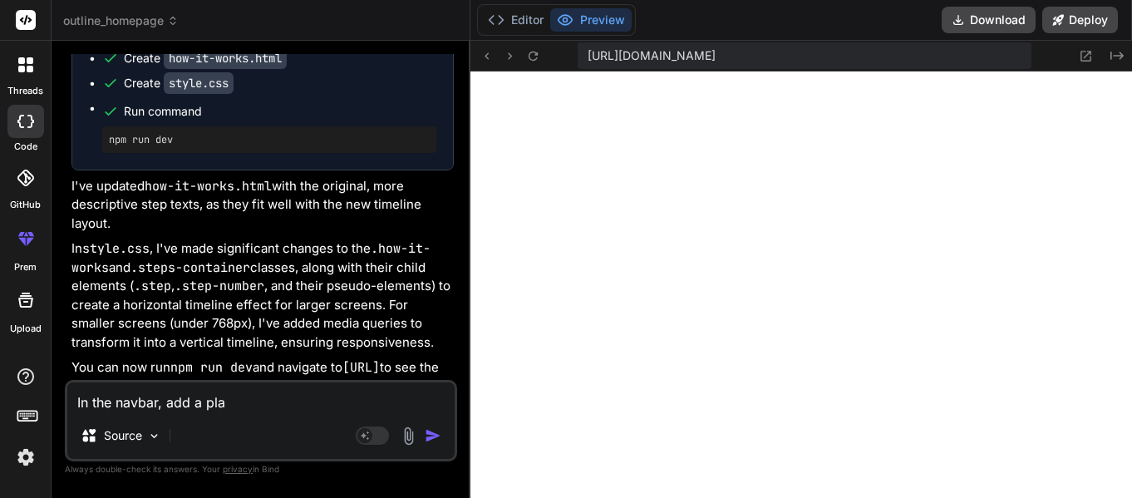
type textarea "x"
type textarea "In the navbar, add a place"
type textarea "x"
type textarea "In the navbar, add a place"
type textarea "x"
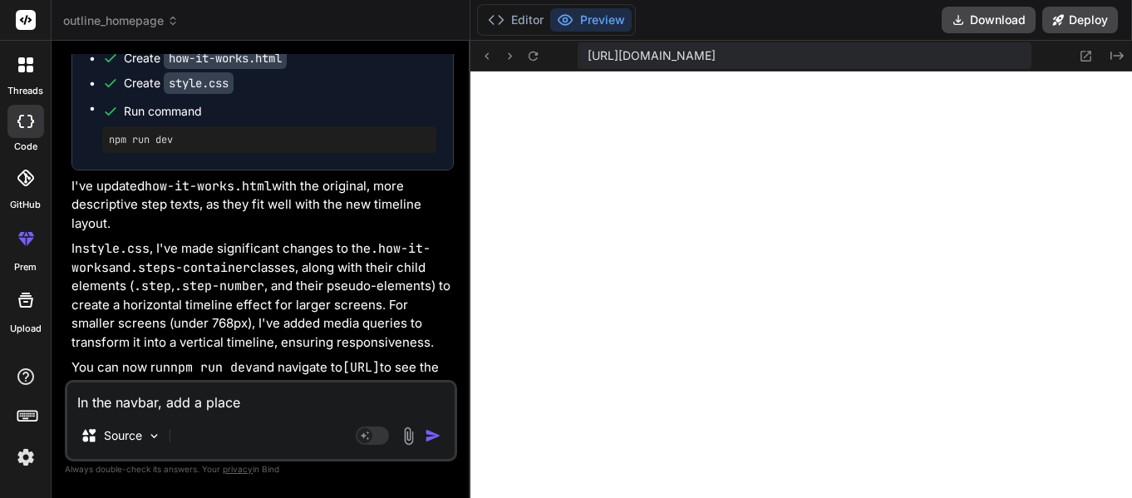
type textarea "In the navbar, add a place w"
type textarea "x"
type textarea "In the navbar, add a place wh"
type textarea "x"
type textarea "In the navbar, add a place whe"
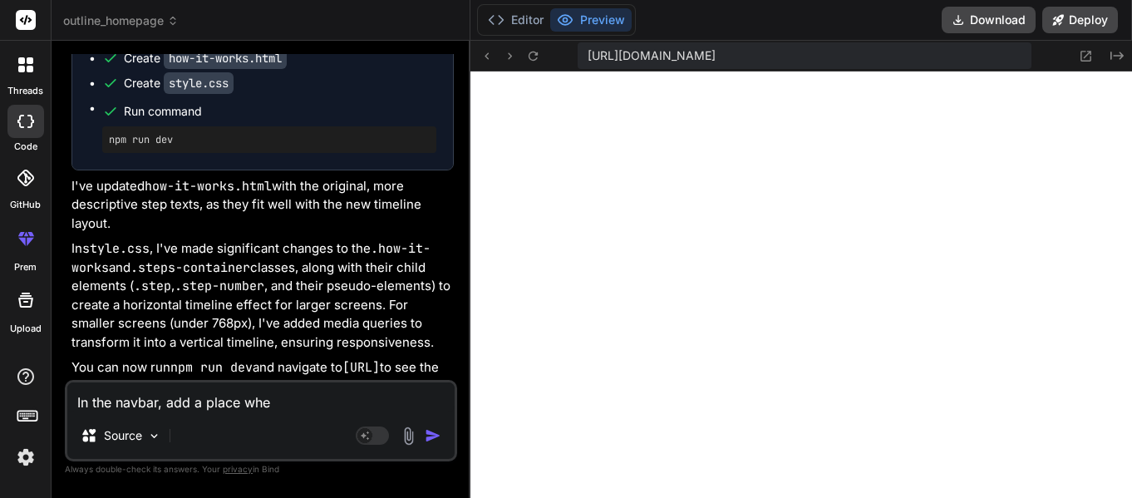
type textarea "x"
type textarea "In the navbar, add a place wher"
type textarea "x"
type textarea "In the navbar, add a place where"
type textarea "x"
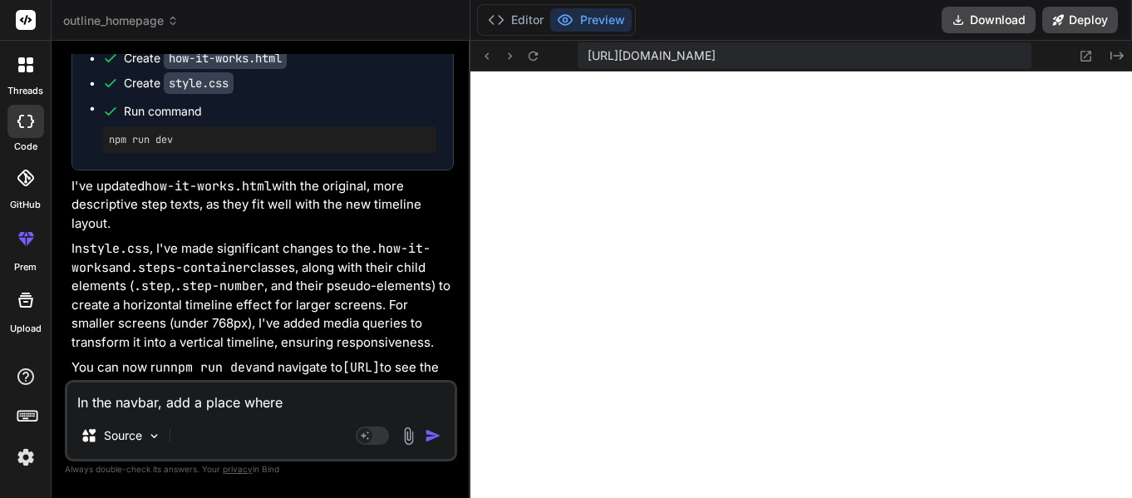
type textarea "In the navbar, add a place where"
type textarea "x"
type textarea "In the navbar, add a place where I"
type textarea "x"
type textarea "In the navbar, add a place where I"
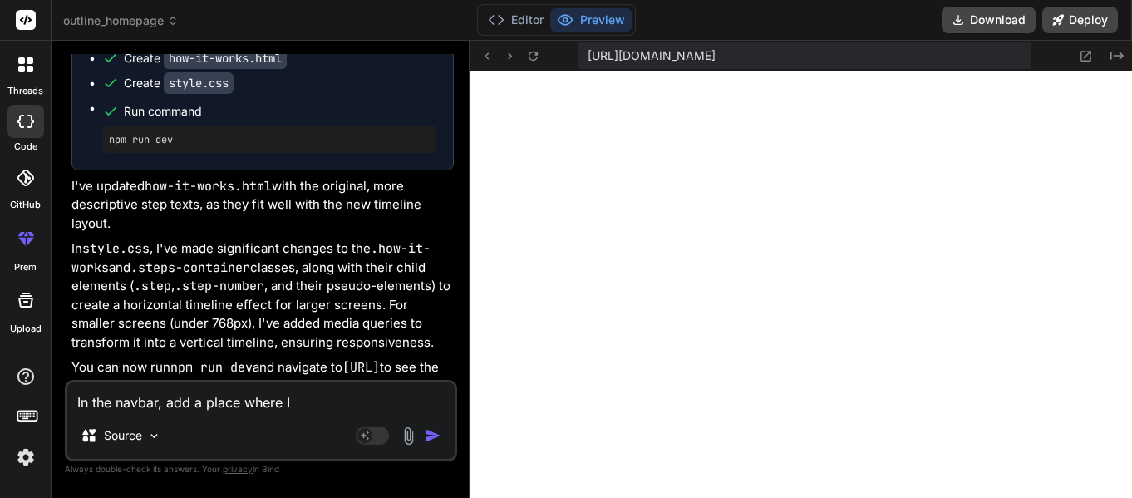
type textarea "x"
type textarea "In the navbar, add a place where I c"
type textarea "x"
type textarea "In the navbar, add a place where I can"
type textarea "x"
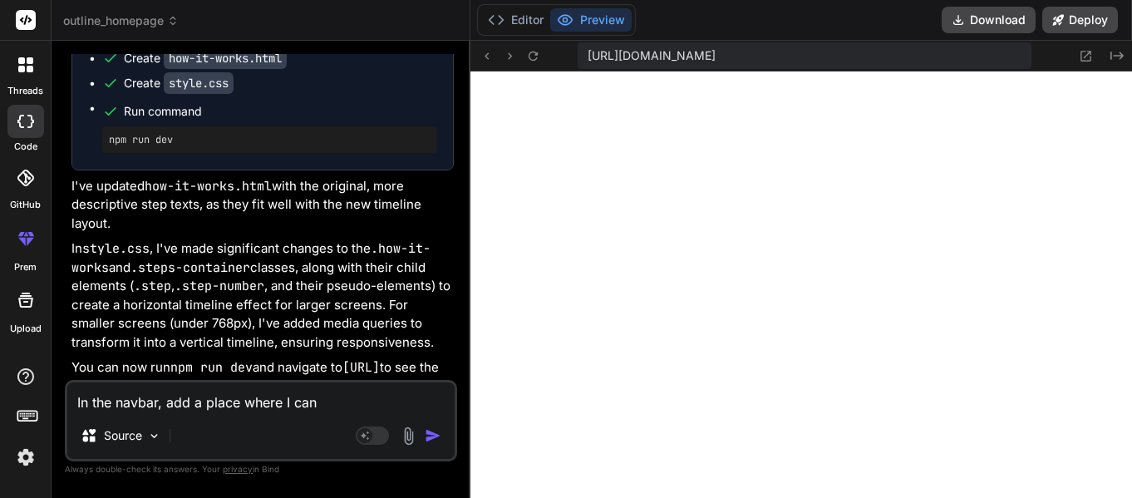
type textarea "In the navbar, add a place where I can"
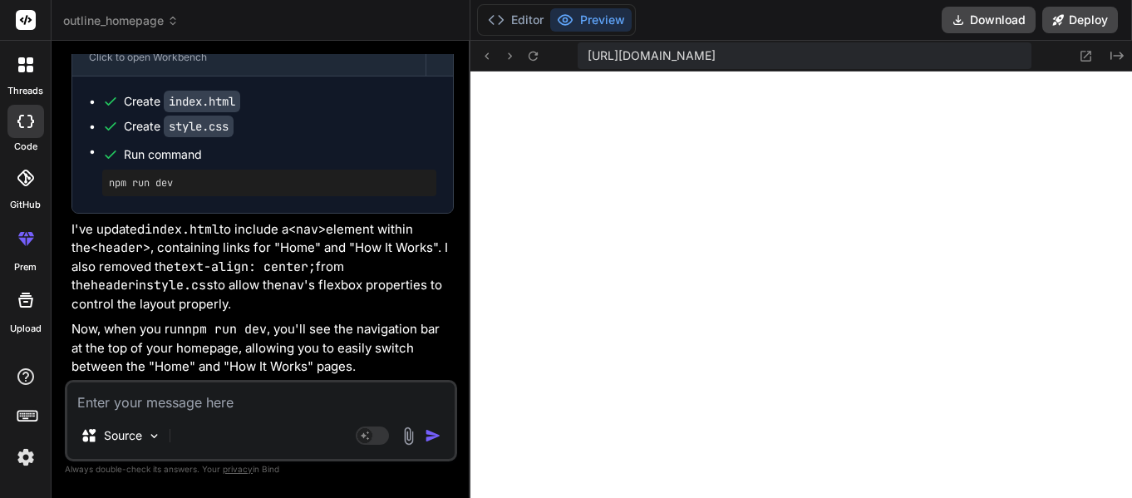
scroll to position [82, 0]
click at [192, 408] on textarea at bounding box center [260, 397] width 387 height 30
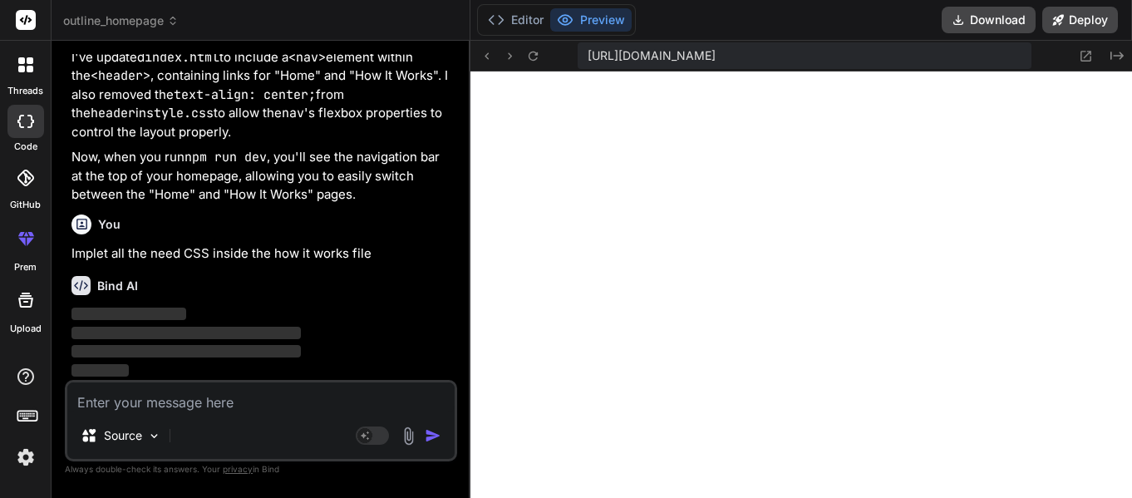
scroll to position [3631, 0]
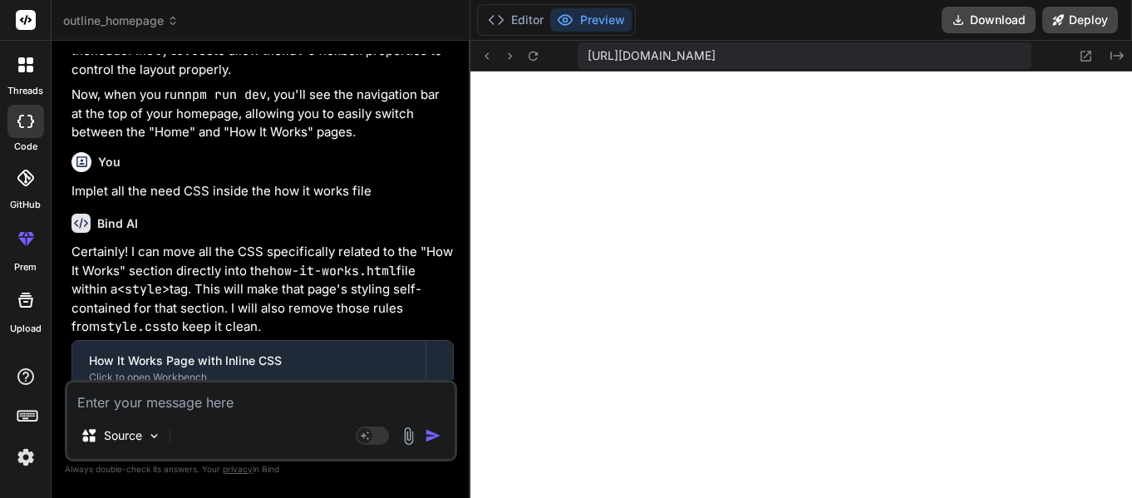
click at [219, 399] on textarea at bounding box center [260, 397] width 387 height 30
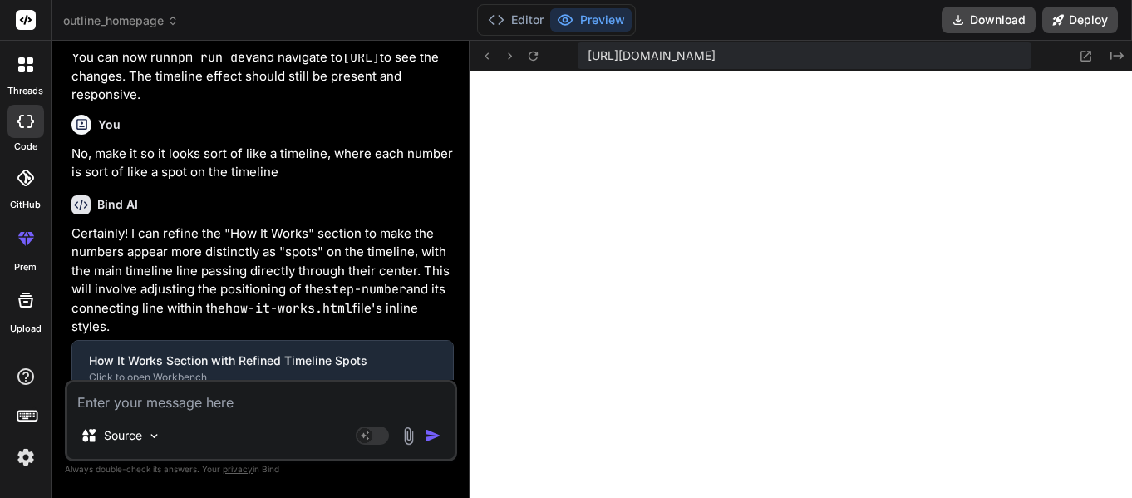
scroll to position [0, 0]
click at [1113, 52] on icon "Created with Pixso." at bounding box center [1116, 55] width 13 height 13
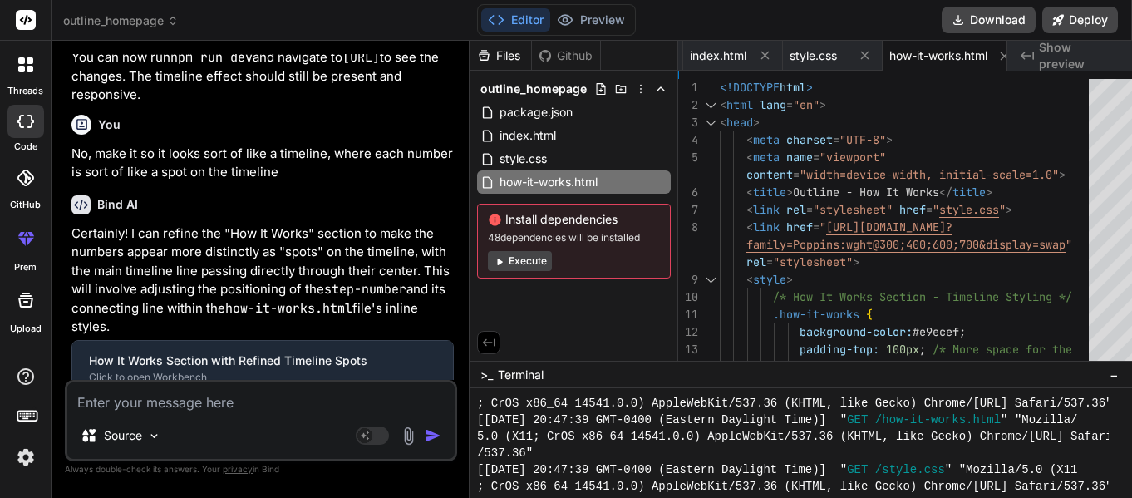
click at [1040, 57] on span "Show preview" at bounding box center [1079, 55] width 80 height 33
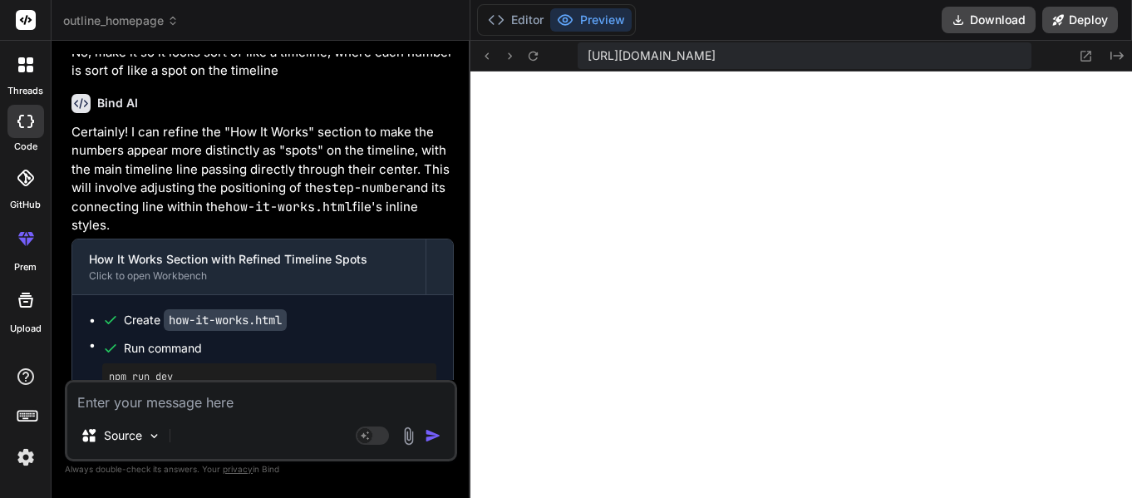
scroll to position [4332, 0]
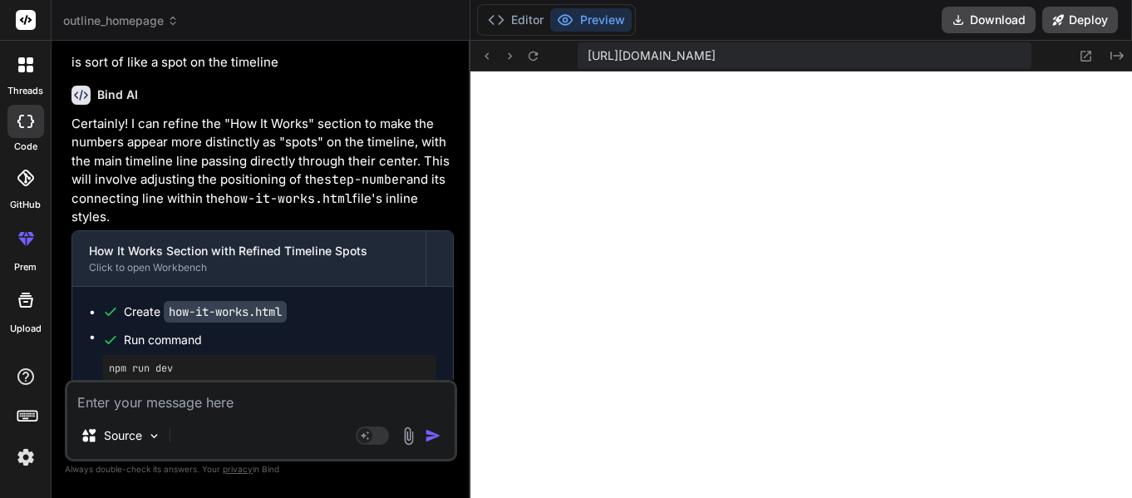
click at [249, 412] on textarea at bounding box center [260, 397] width 387 height 30
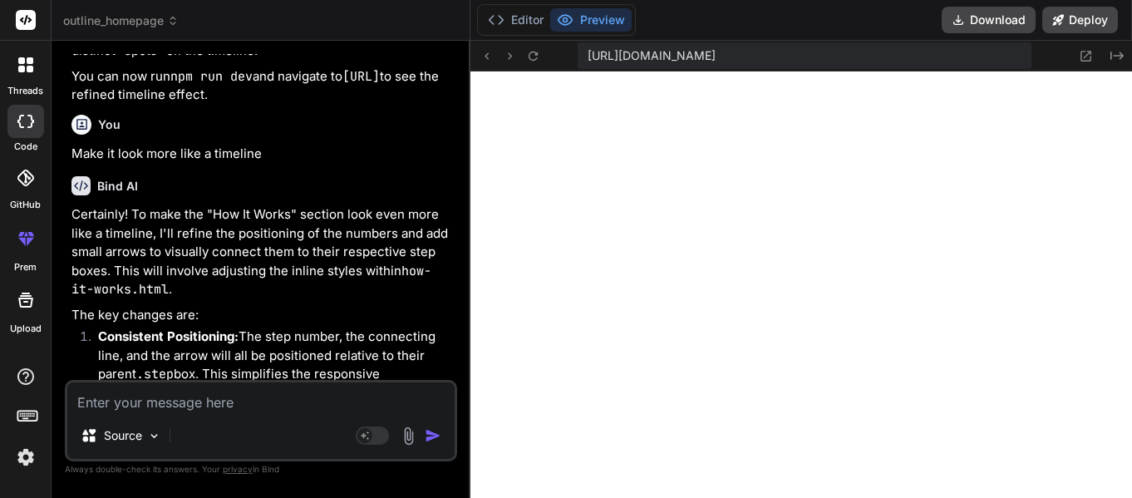
scroll to position [5488, 0]
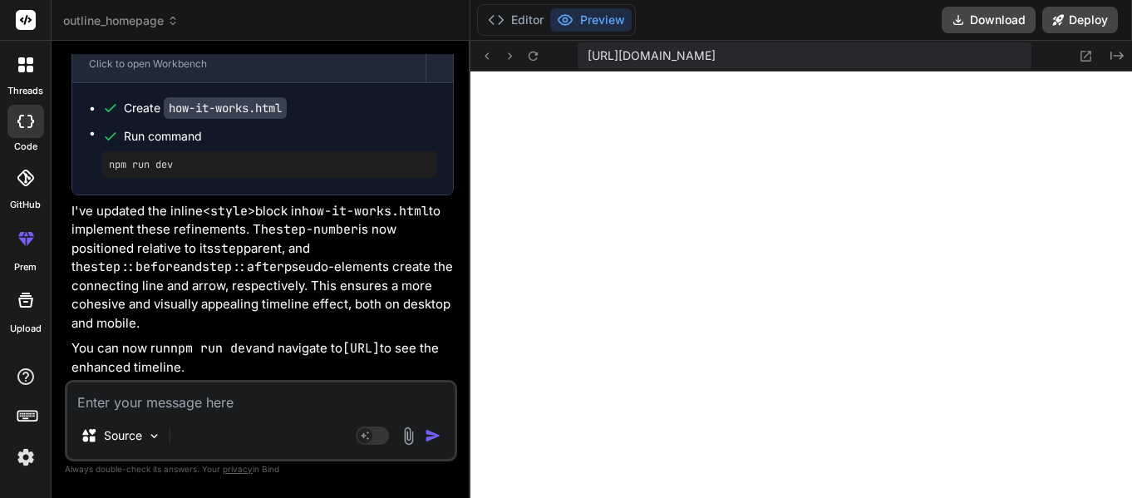
click at [209, 395] on textarea at bounding box center [260, 397] width 387 height 30
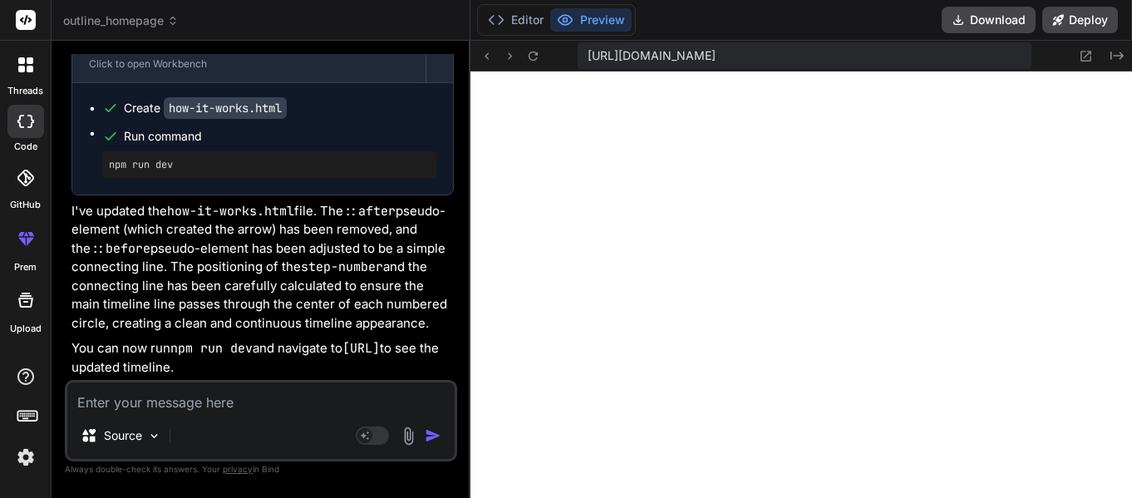
scroll to position [0, 0]
click at [1117, 37] on div "Editor Preview Download Deploy" at bounding box center [800, 20] width 661 height 41
click at [1118, 52] on icon at bounding box center [1116, 56] width 13 height 8
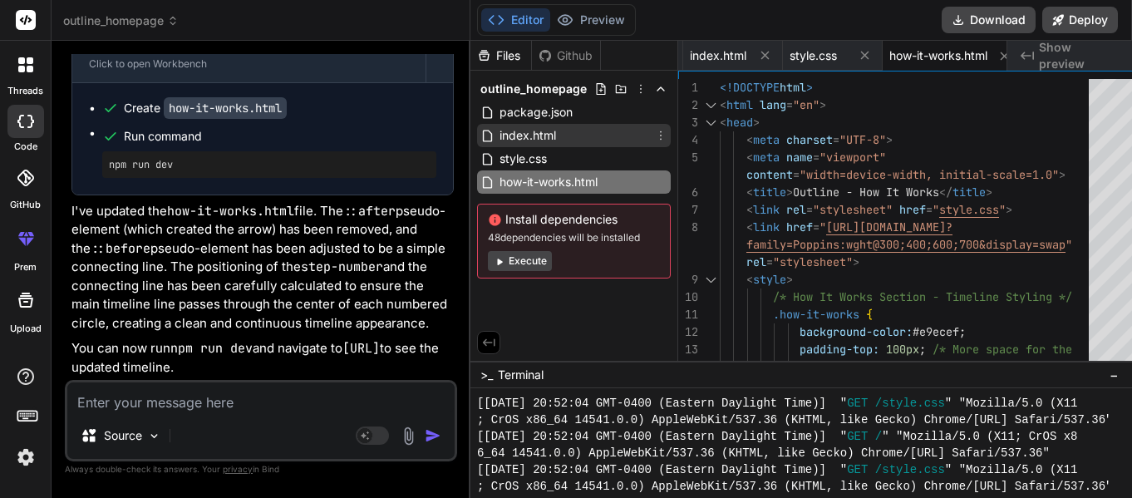
click at [551, 135] on div "index.html" at bounding box center [574, 135] width 194 height 23
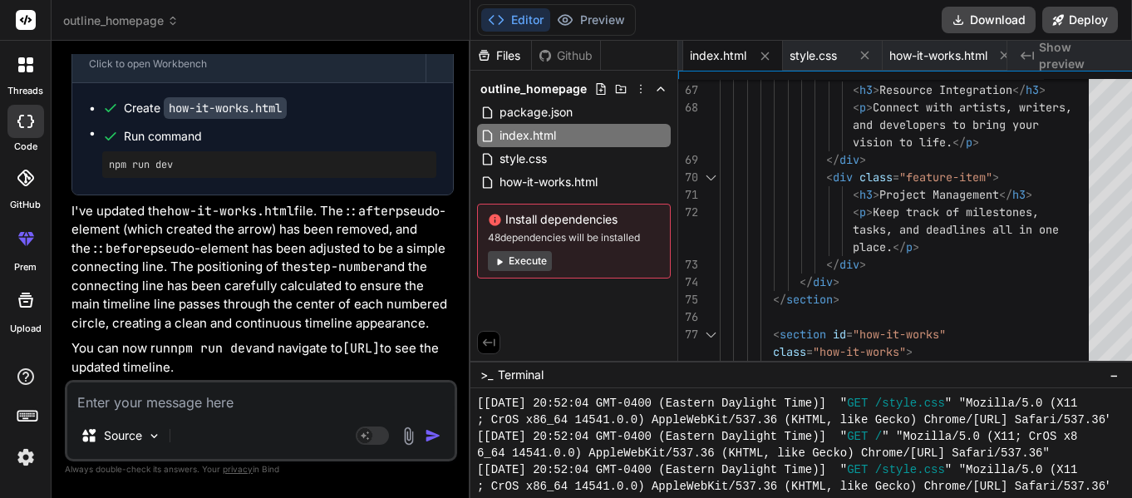
click at [846, 300] on div "< p > Keep track of milestones, < h3 > Project Management </ h3 > < div class =…" at bounding box center [908, 151] width 379 height 3350
click at [839, 297] on div "< p > Keep track of milestones, < h3 > Project Management </ h3 > < div class =…" at bounding box center [908, 151] width 379 height 3350
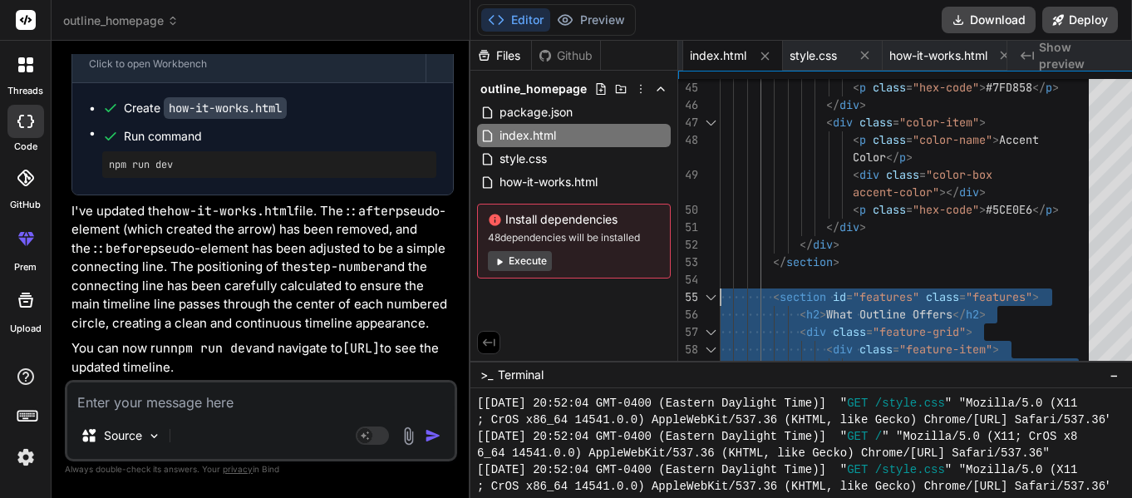
click at [1048, 51] on span "Show preview" at bounding box center [1079, 55] width 80 height 33
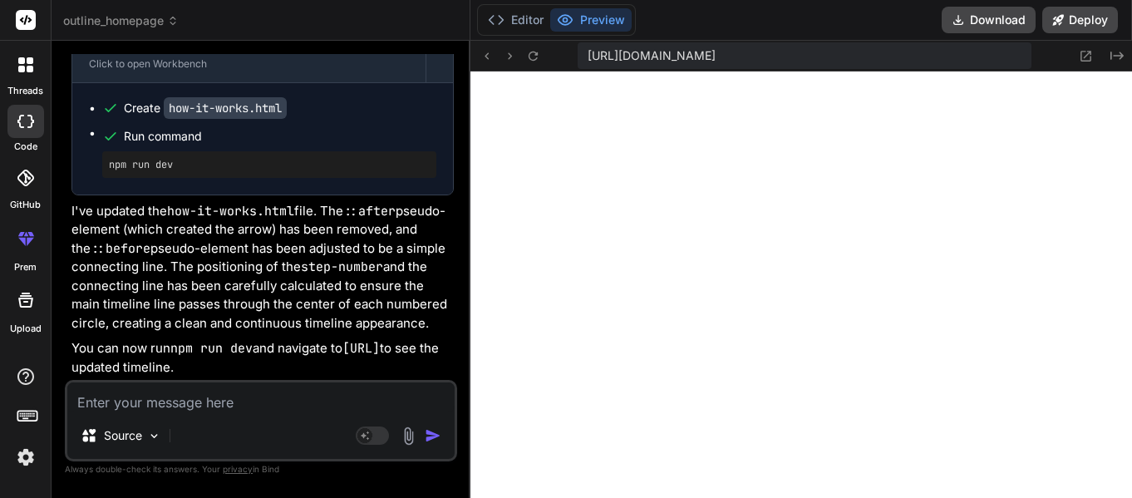
scroll to position [82, 0]
click at [175, 407] on textarea at bounding box center [260, 397] width 387 height 30
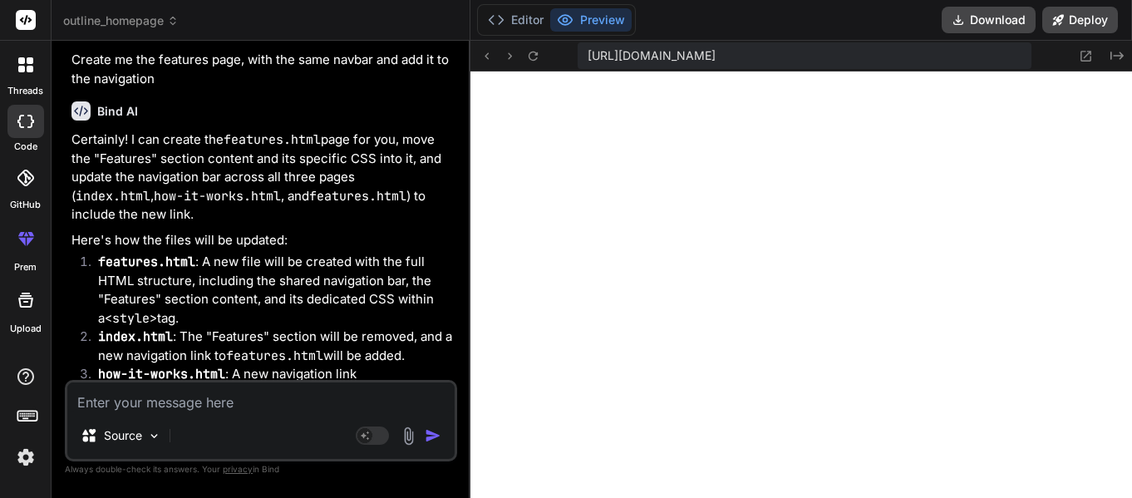
scroll to position [0, 115]
click at [204, 400] on textarea at bounding box center [260, 397] width 387 height 30
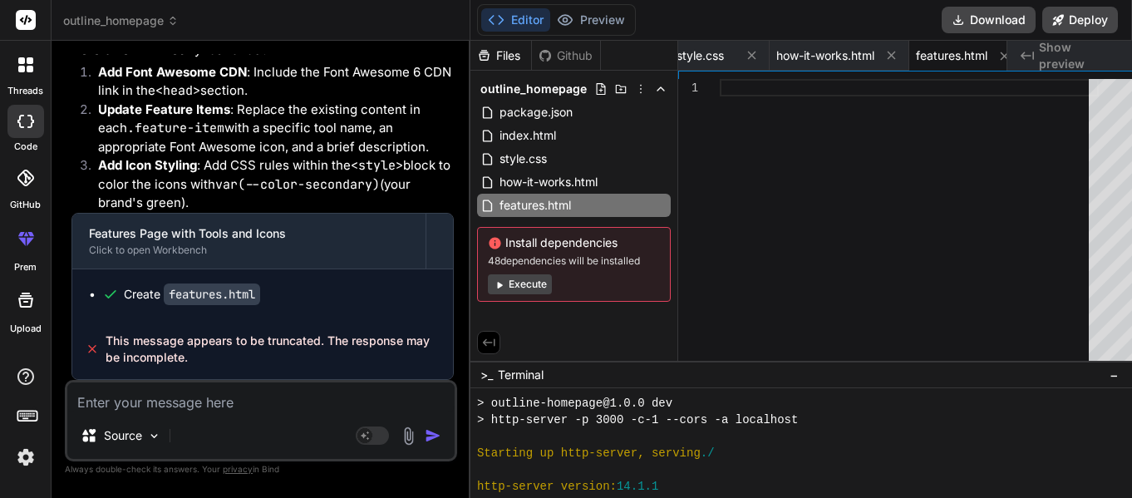
scroll to position [0, 0]
click at [1070, 51] on span "Show preview" at bounding box center [1079, 55] width 80 height 33
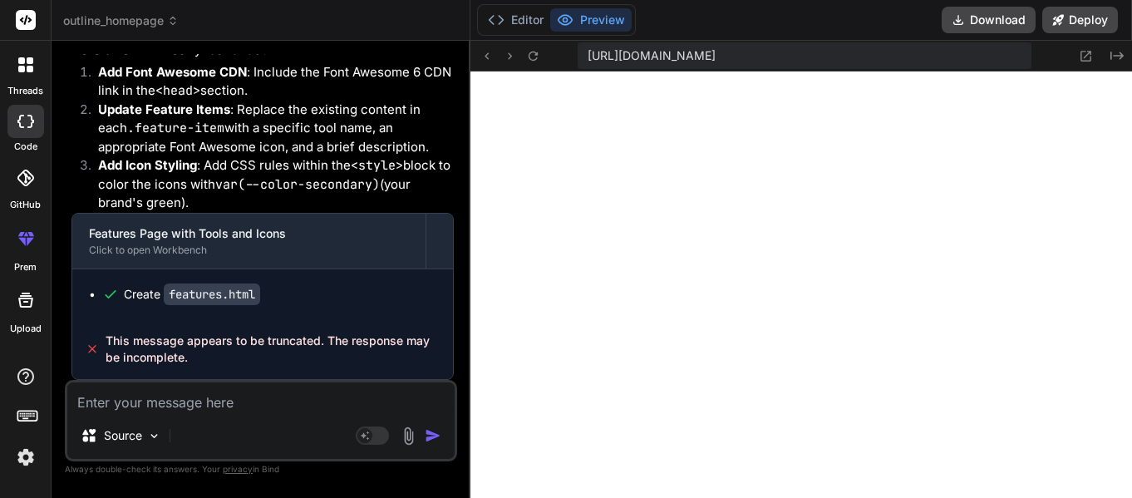
click at [253, 412] on textarea at bounding box center [260, 397] width 387 height 30
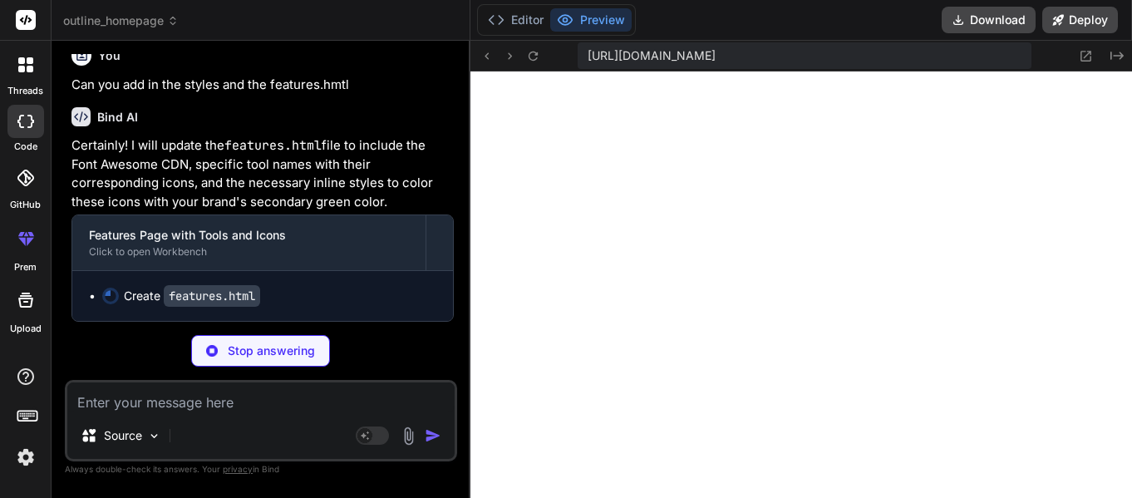
scroll to position [7966, 0]
click at [257, 86] on p "Can you add in the styles and the features.hmtl" at bounding box center [262, 85] width 382 height 19
click at [294, 340] on div "Stop answering" at bounding box center [260, 351] width 139 height 32
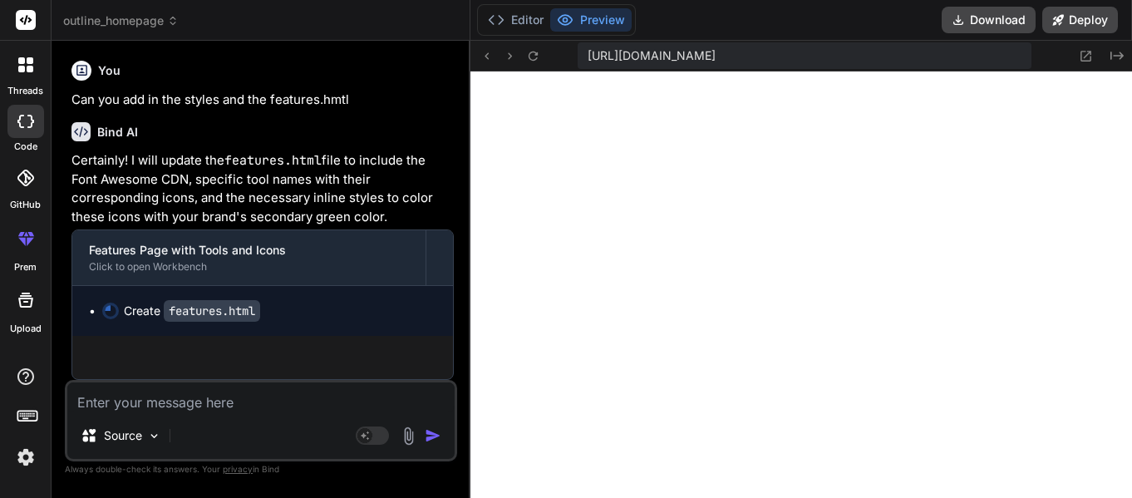
scroll to position [7951, 0]
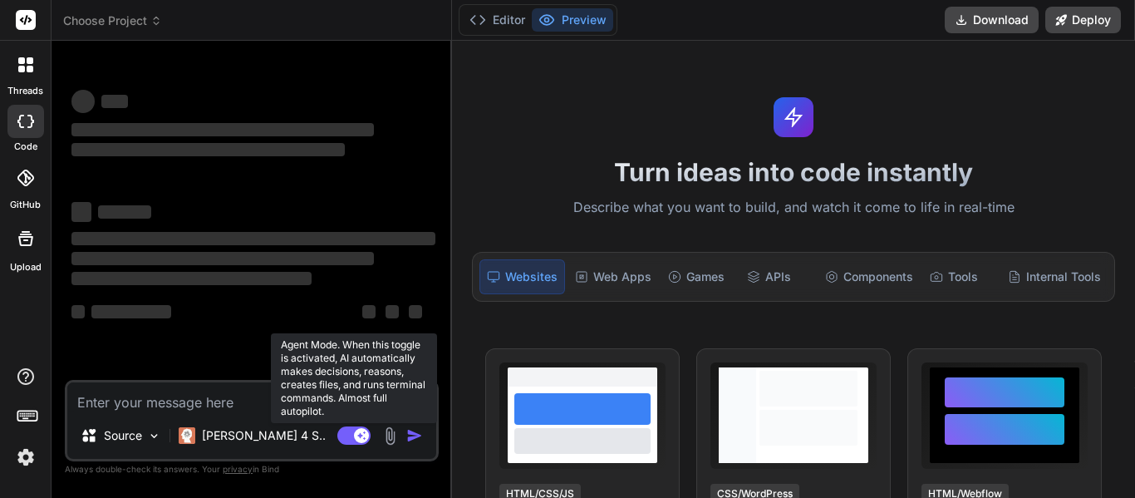
click at [348, 433] on rect at bounding box center [353, 435] width 33 height 18
type textarea "x"
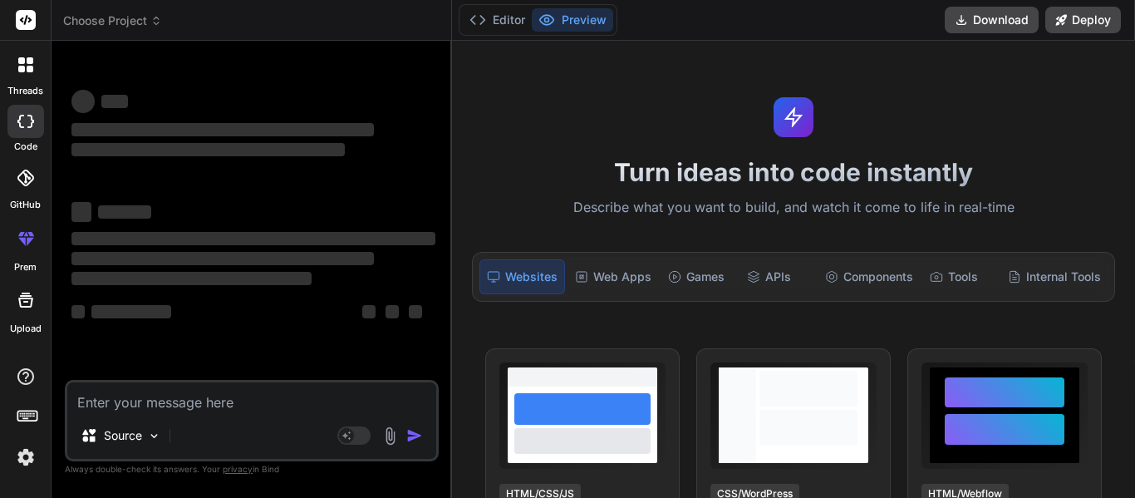
click at [193, 407] on textarea at bounding box center [251, 397] width 369 height 30
type textarea "C"
type textarea "x"
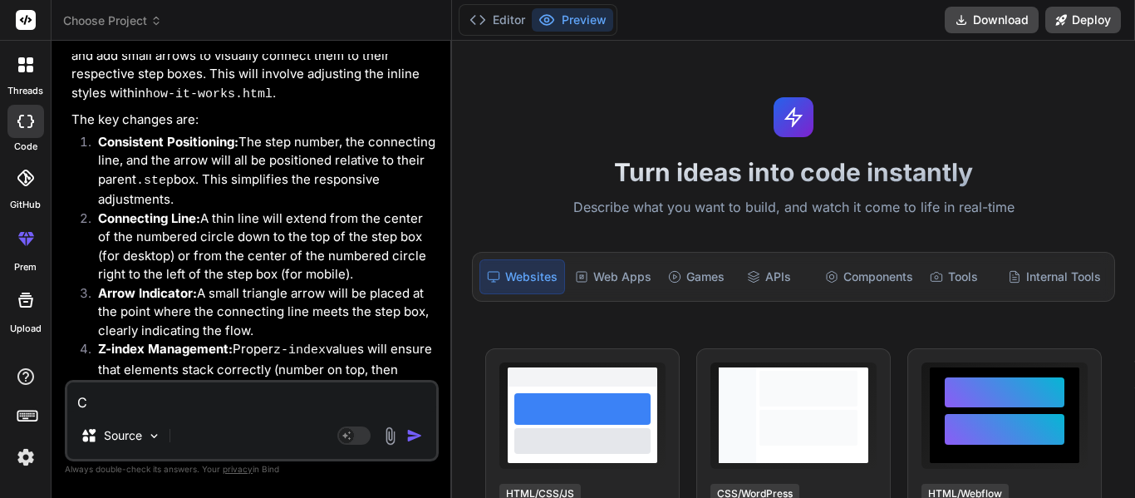
type textarea "Ca"
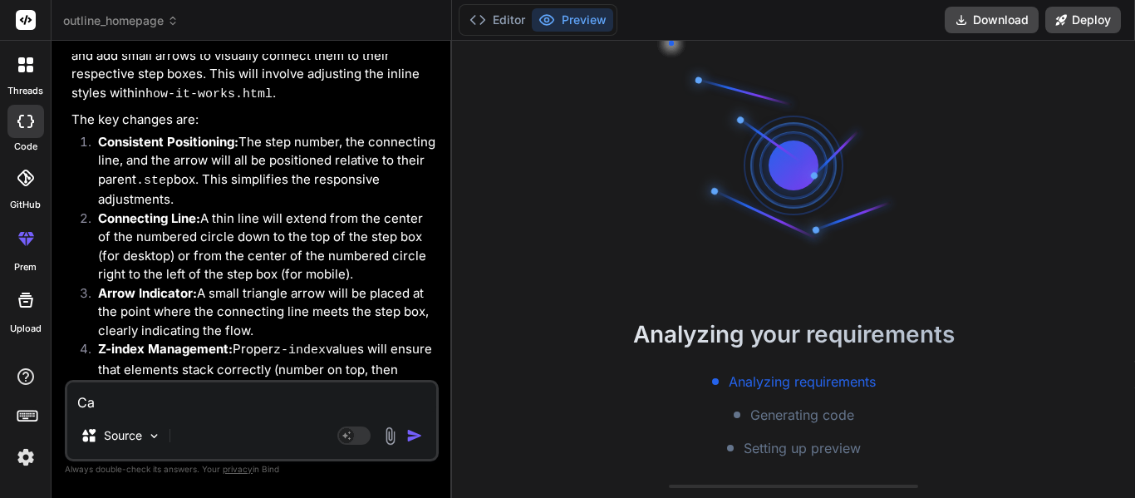
type textarea "x"
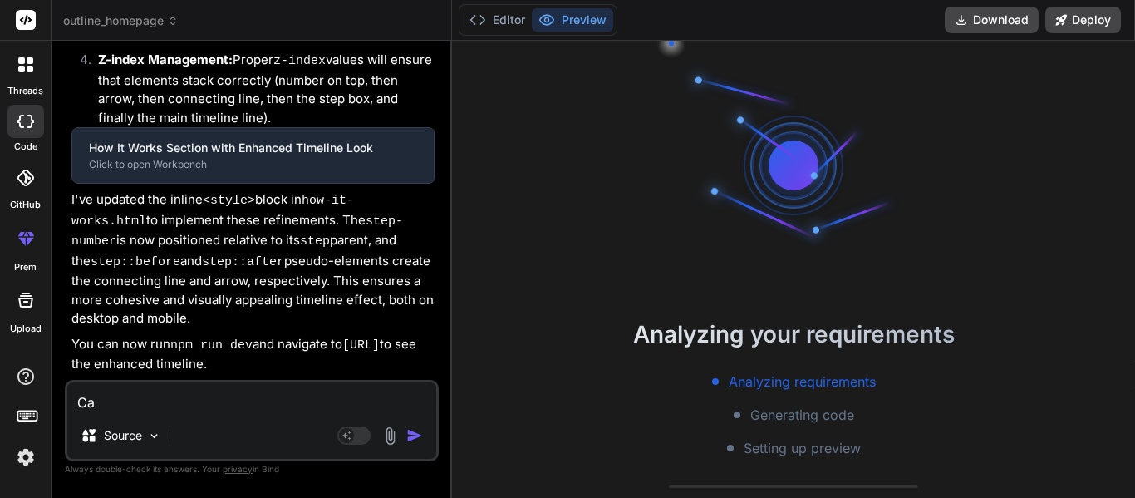
type textarea "Can"
type textarea "x"
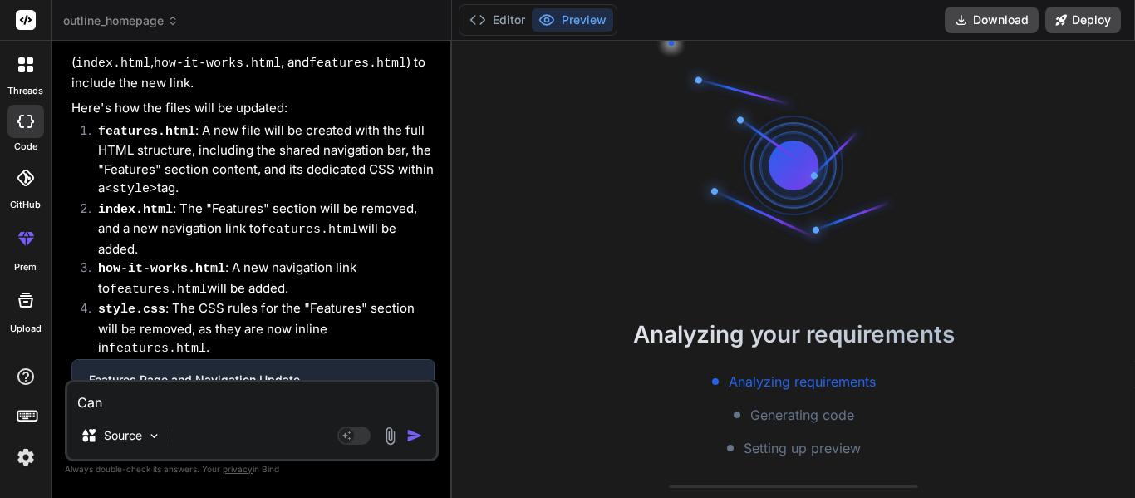
scroll to position [66, 0]
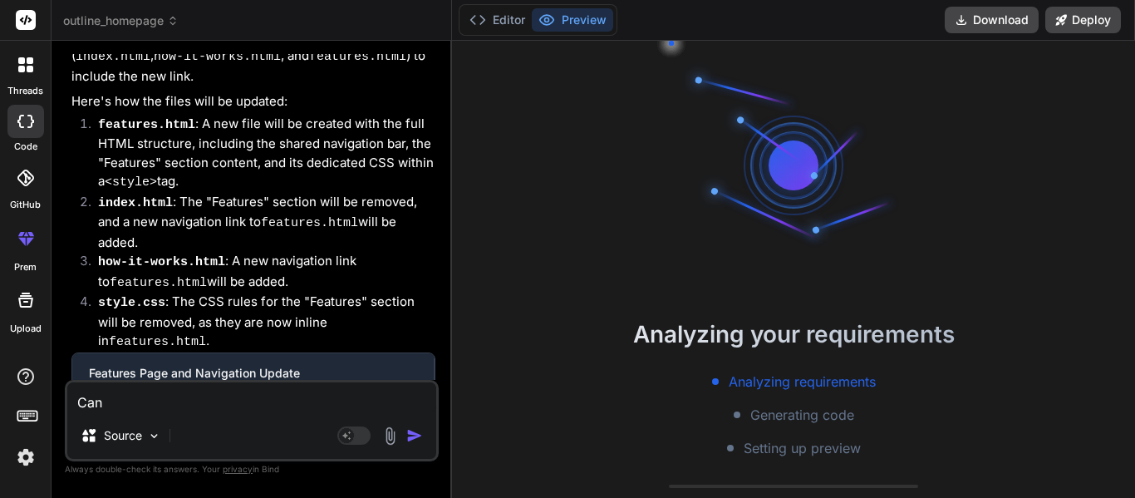
type textarea "Can"
type textarea "x"
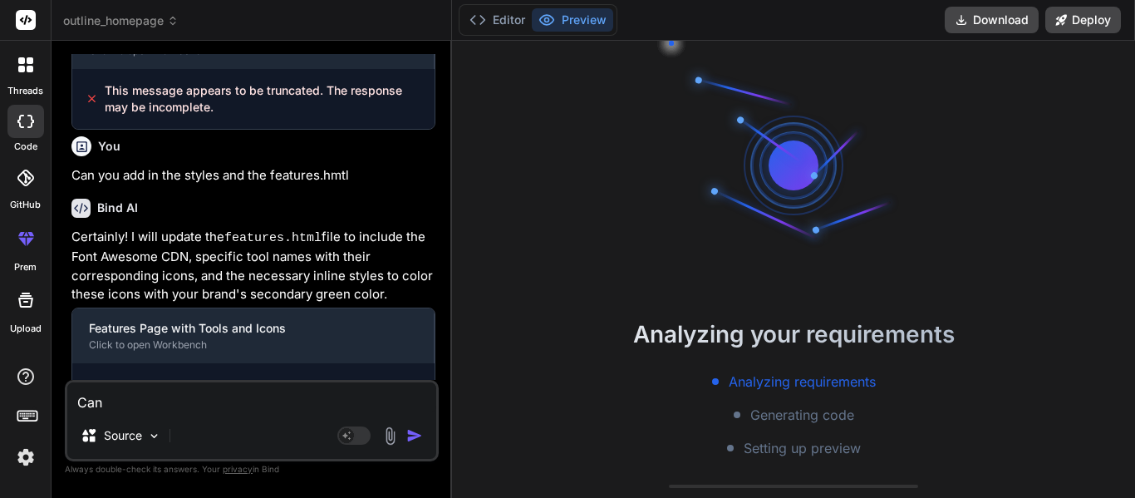
type textarea "Can y"
type textarea "x"
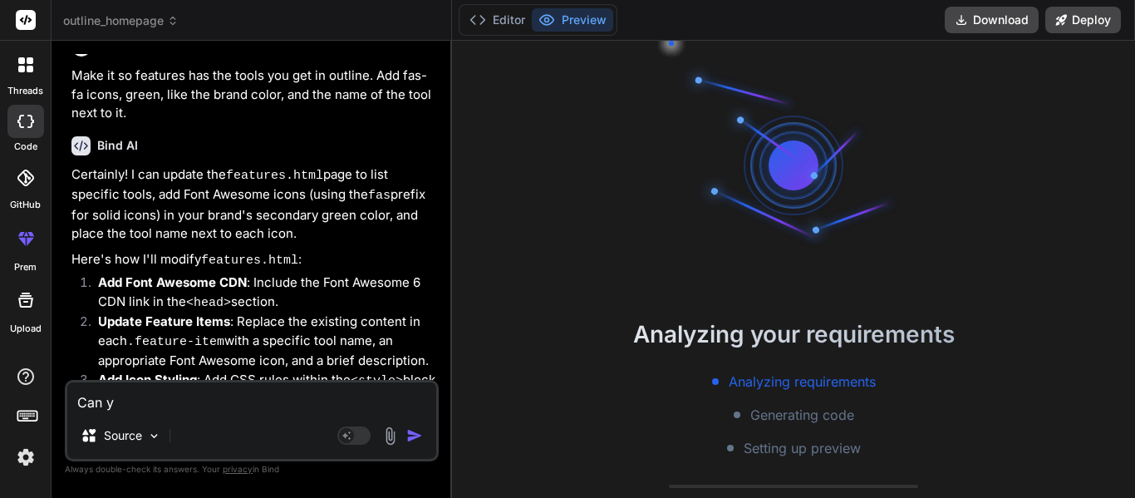
type textarea "Can yo"
type textarea "x"
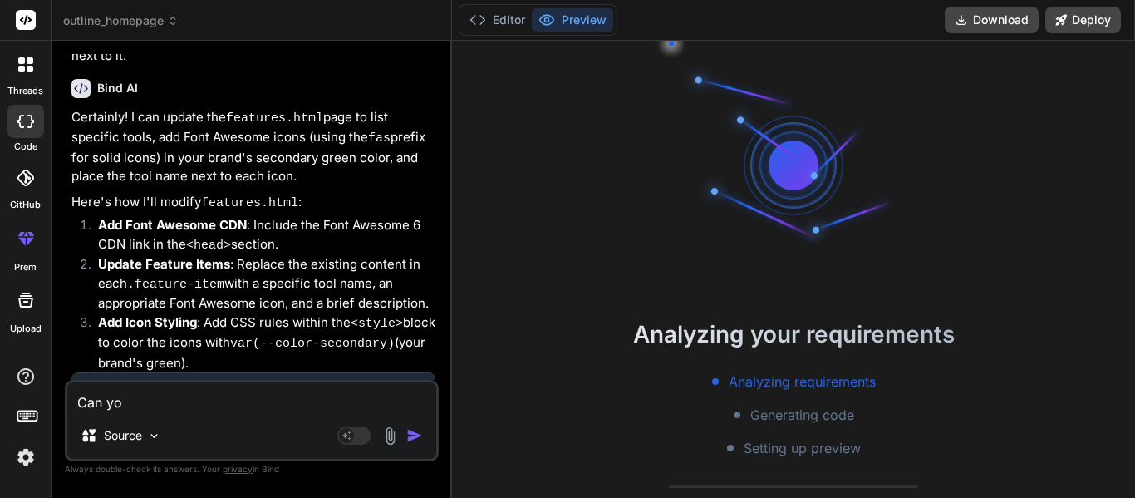
type textarea "Can you"
type textarea "x"
type textarea "Can you"
type textarea "x"
type textarea "Can you m"
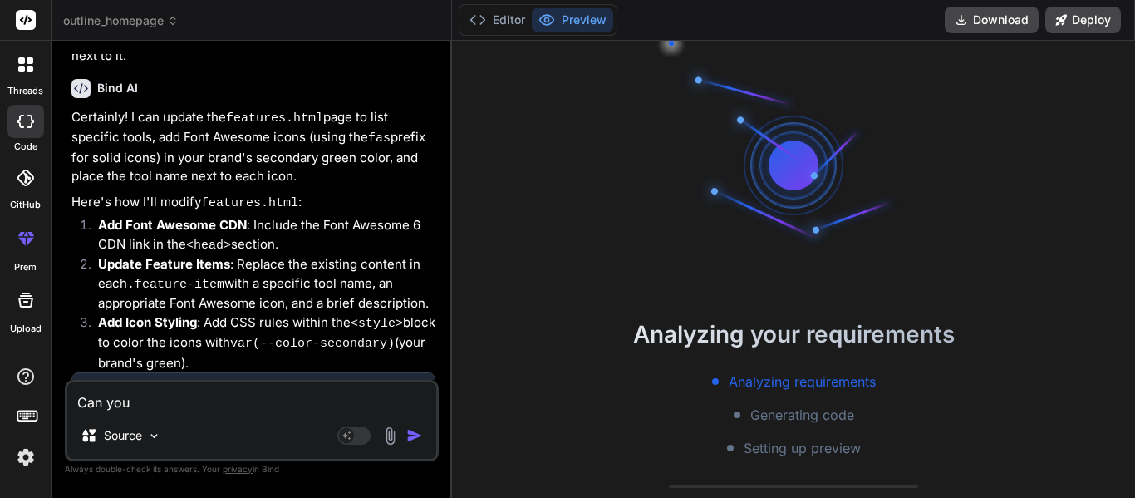
type textarea "x"
type textarea "Can you ma"
type textarea "x"
type textarea "Can you mak"
type textarea "x"
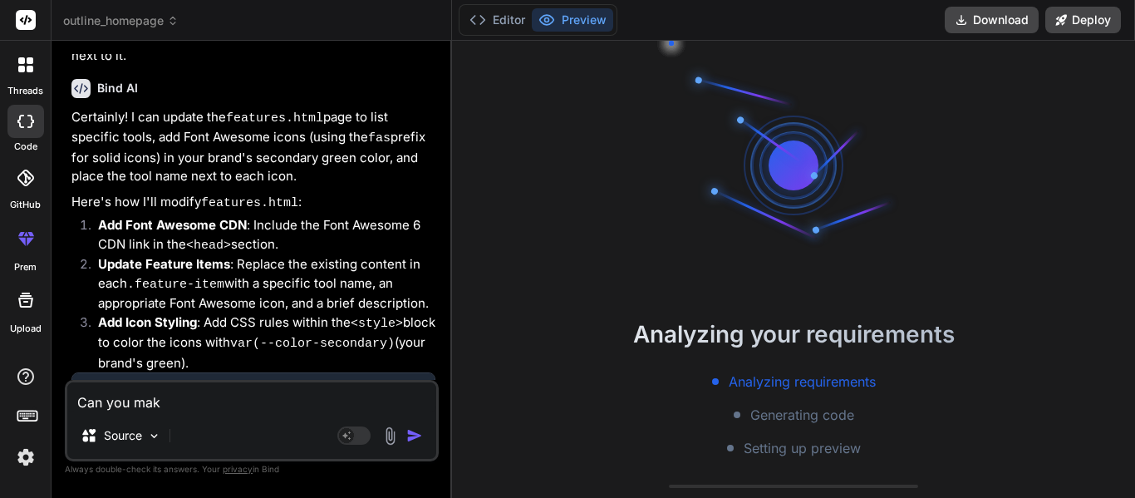
type textarea "Can you make"
type textarea "x"
type textarea "Can you make"
type textarea "x"
type textarea "Can you make m"
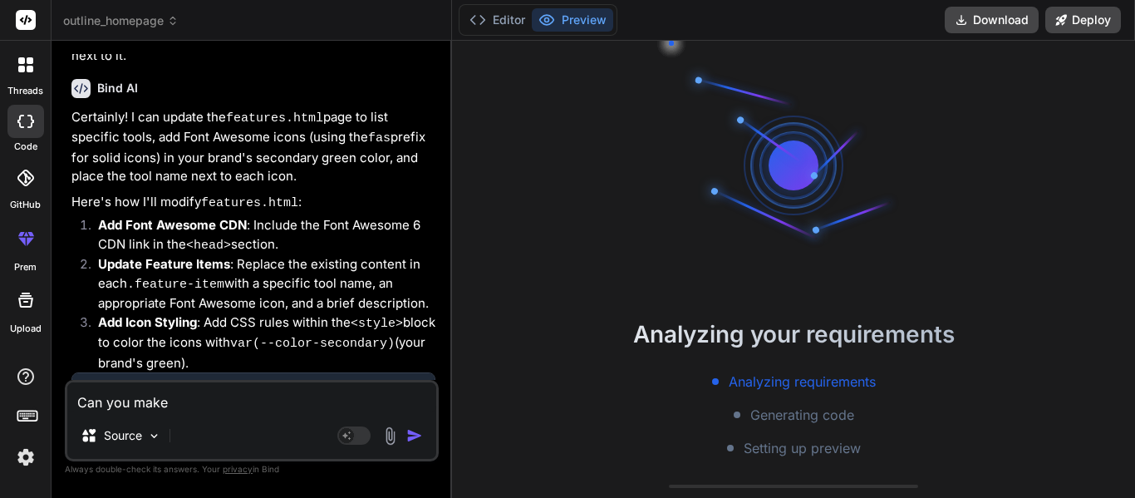
type textarea "x"
type textarea "Can you make me"
type textarea "x"
type textarea "Can you make me"
type textarea "x"
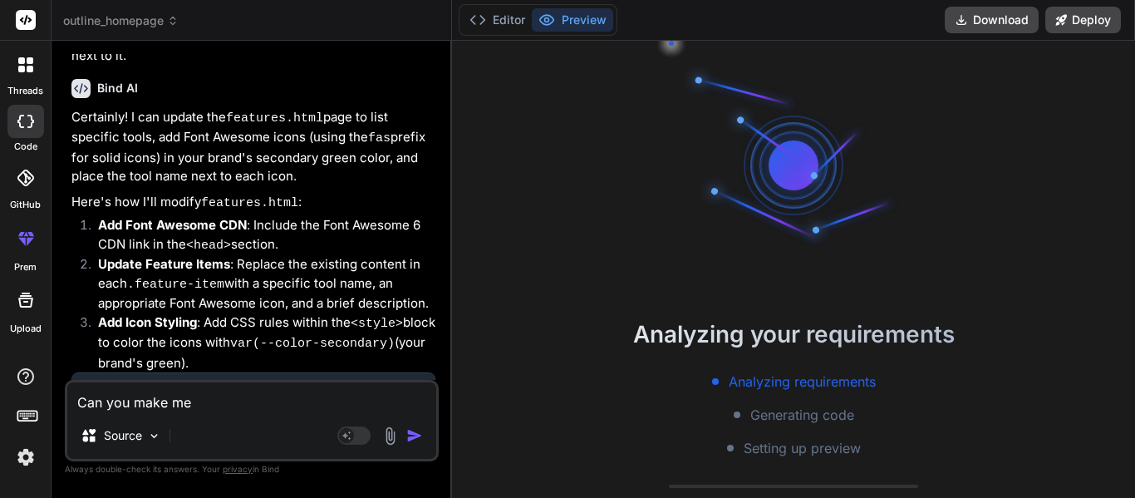
type textarea "Can you make me t"
type textarea "x"
type textarea "Can you make me th"
type textarea "x"
type textarea "Can you make me the"
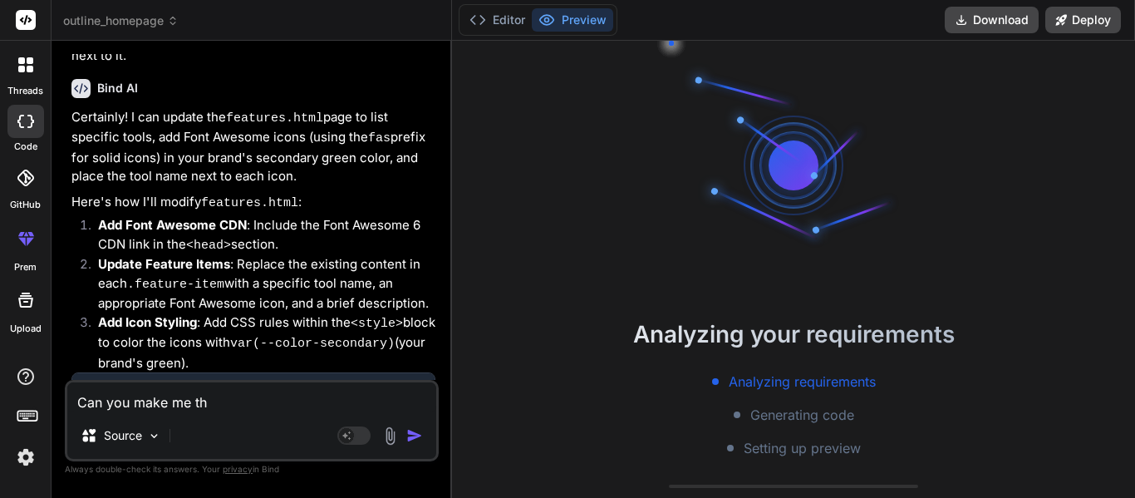
type textarea "x"
type textarea "Can you make me the"
type textarea "x"
type textarea "Can you make me the f"
type textarea "x"
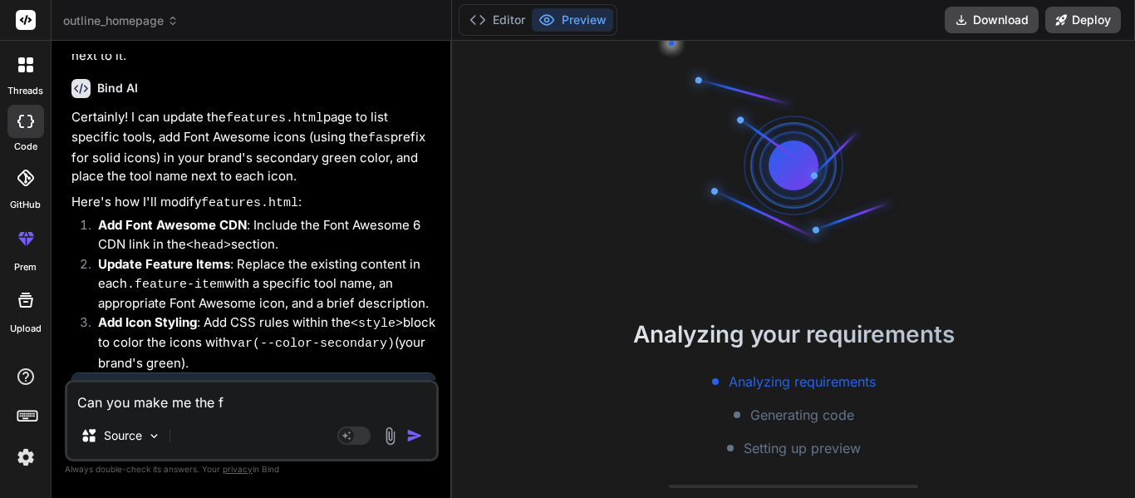
type textarea "Can you make me the fe"
type textarea "x"
type textarea "Can you make me the fea"
type textarea "x"
type textarea "Can you make me the feau"
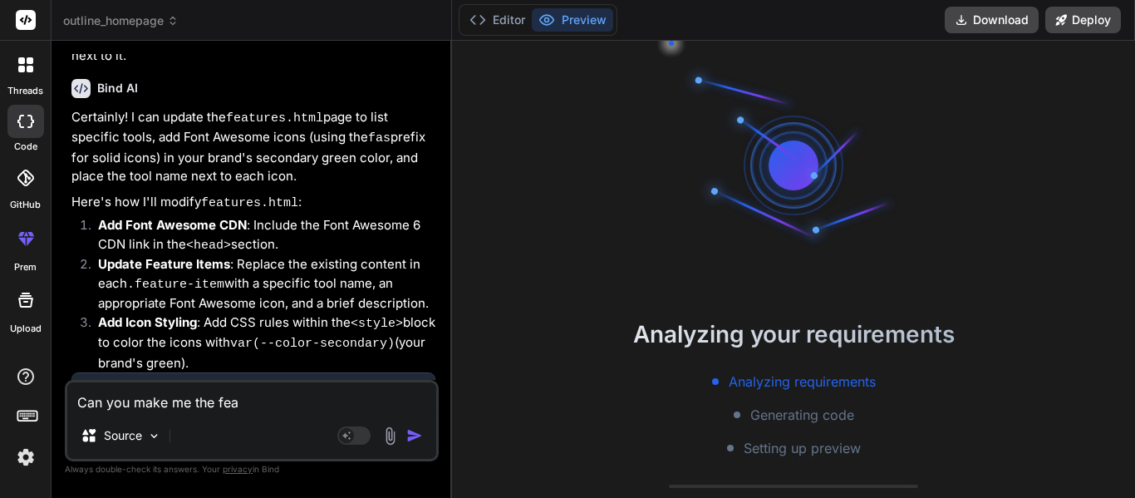
type textarea "x"
type textarea "Can you make me the fea"
type textarea "x"
type textarea "Can you make me the feat"
type textarea "x"
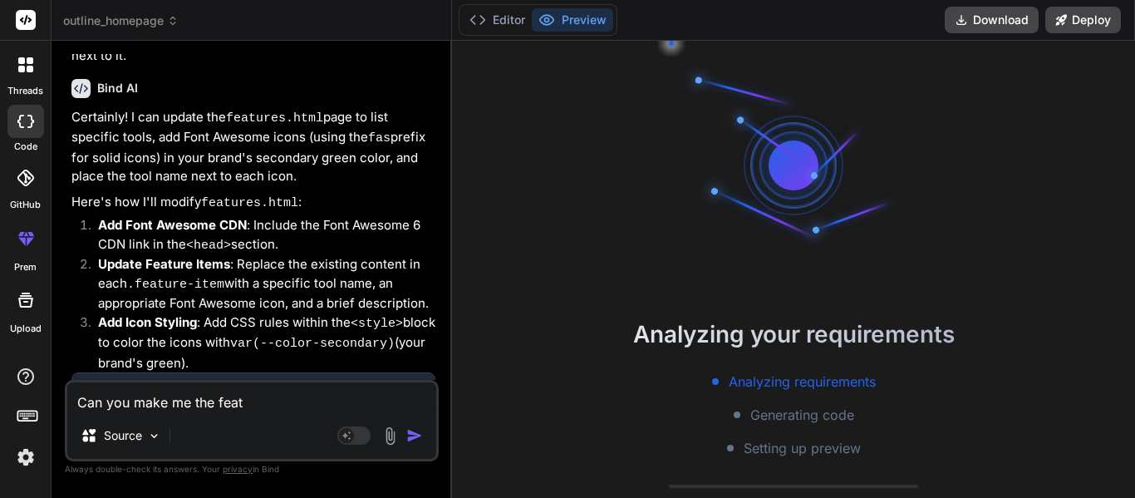
type textarea "Can you make me the featu"
type textarea "x"
type textarea "Can you make me the featur"
type textarea "x"
type textarea "Can you make me the feature"
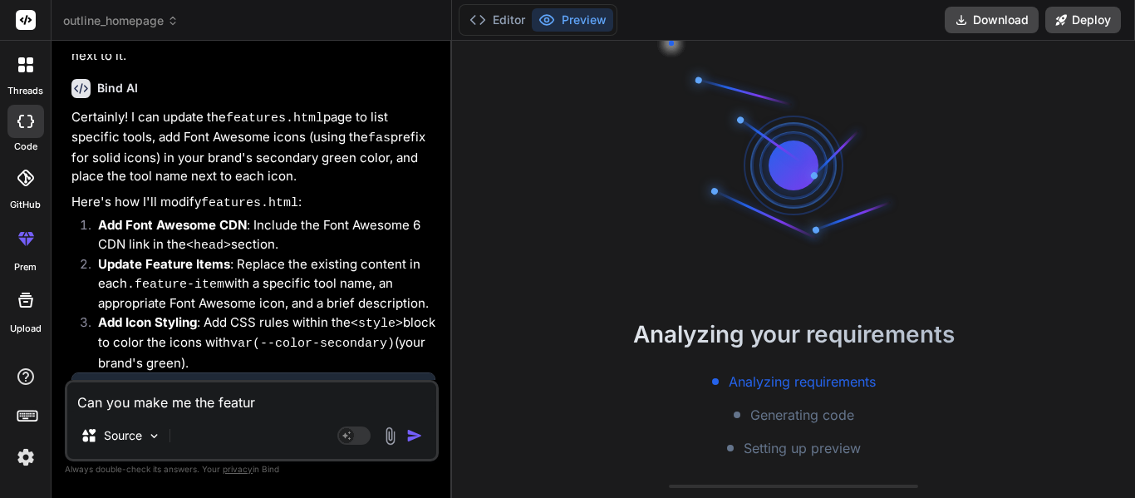
type textarea "x"
type textarea "Can you make me the features"
type textarea "x"
type textarea "Can you make me the features."
type textarea "x"
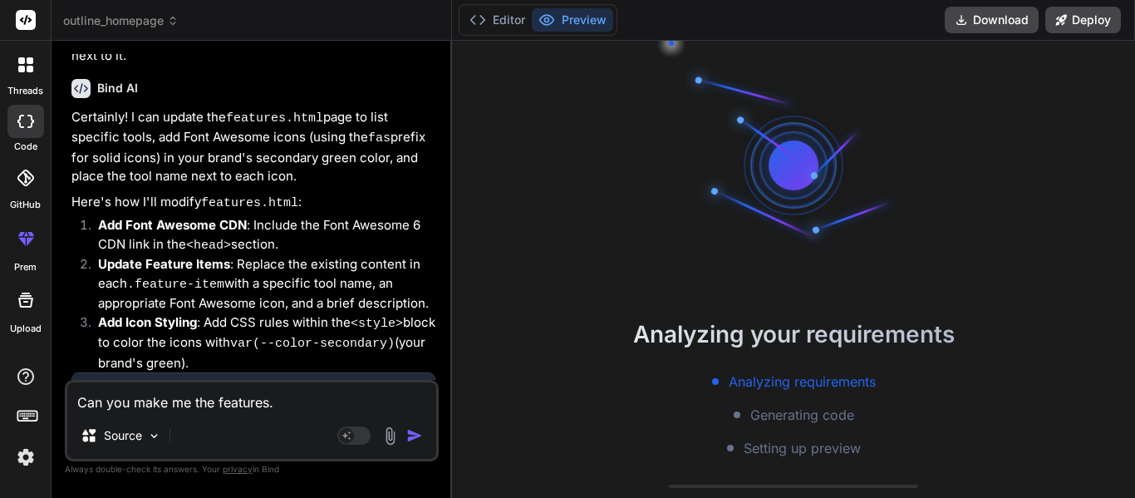
type textarea "Can you make me the features.h"
type textarea "x"
type textarea "Can you make me the [DOMAIN_NAME]"
type textarea "x"
type textarea "Can you make me the features.htm"
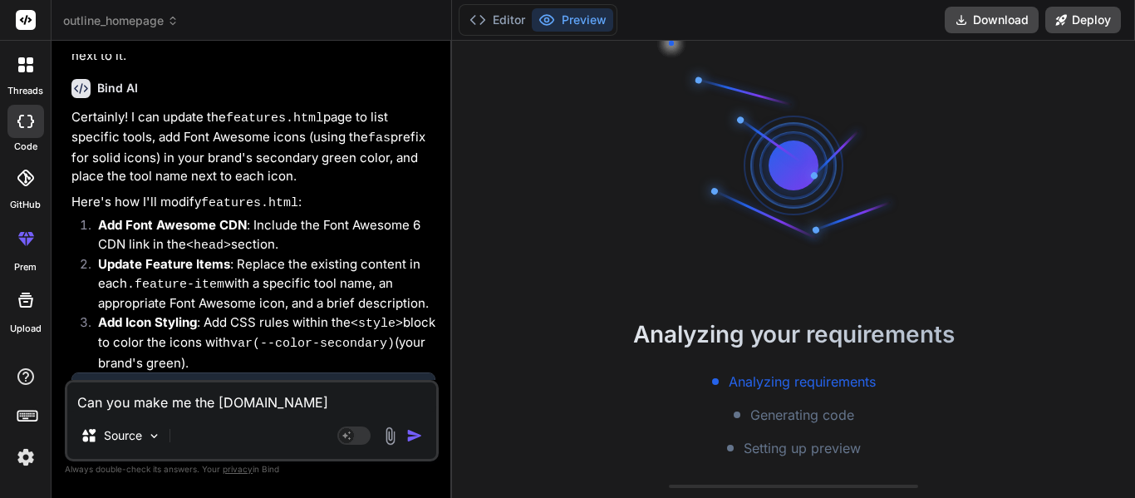
type textarea "x"
type textarea "Can you make me the features.html"
type textarea "x"
type textarea "Can you make me the features.html"
type textarea "x"
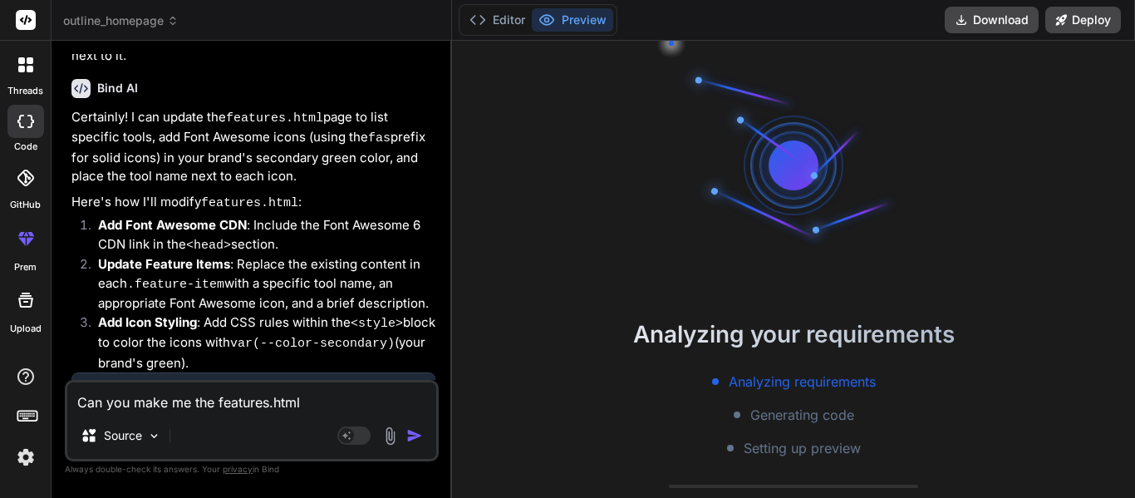
type textarea "Can you make me the features.html p"
type textarea "x"
type textarea "Can you make me the features.html pa"
type textarea "x"
type textarea "Can you make me the features.html pah"
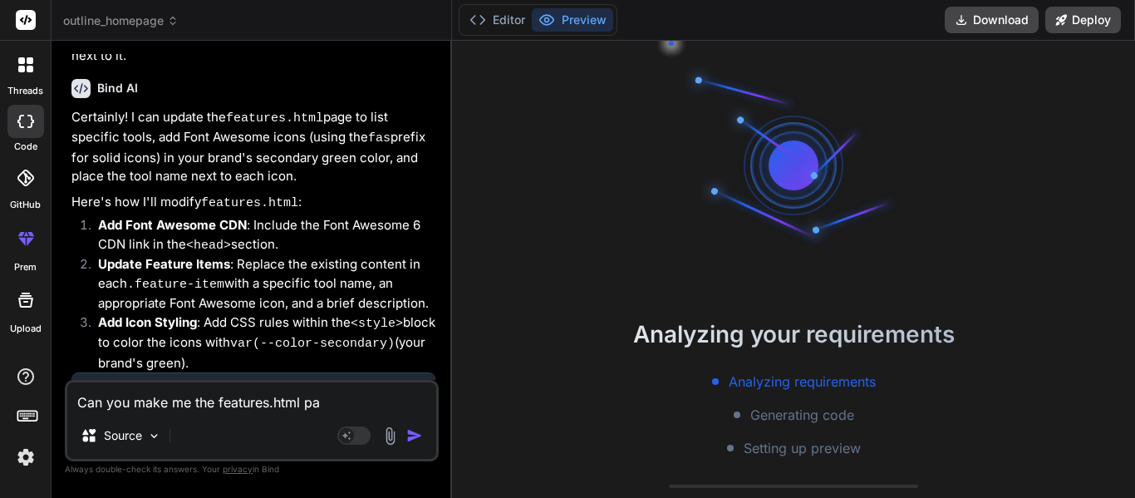
type textarea "x"
type textarea "Can you make me the features.html pahe"
type textarea "x"
type textarea "Can you make me the features.html pah"
type textarea "x"
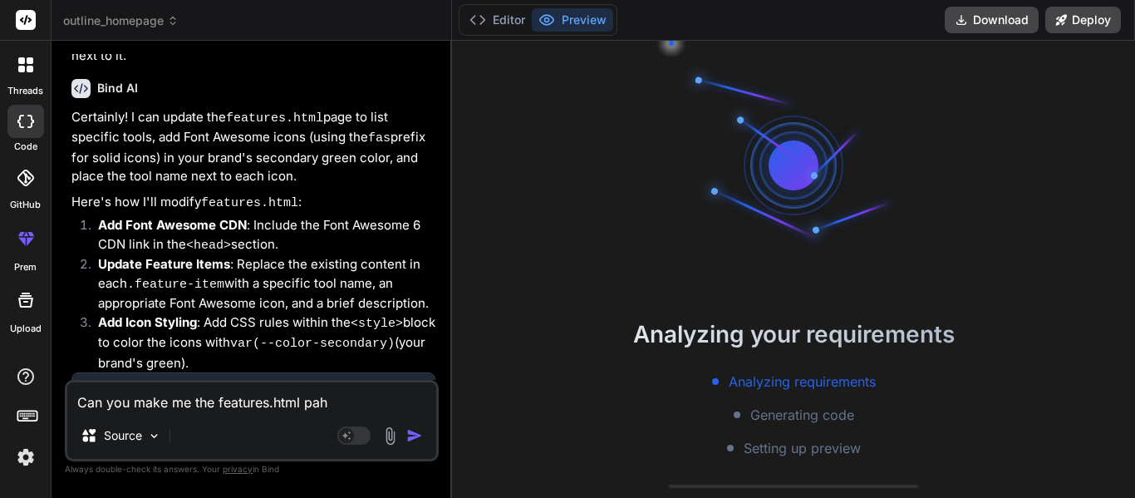
type textarea "Can you make me the features.html pa"
type textarea "x"
type textarea "Can you make me the features.html pag"
type textarea "x"
type textarea "Can you make me the features.html page"
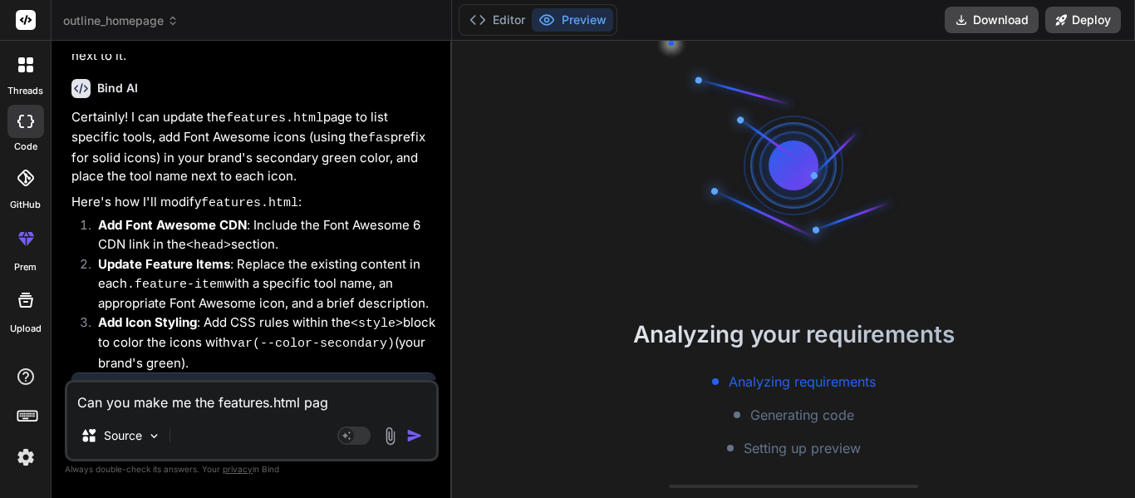
type textarea "x"
type textarea "Can you make me the features.html page"
type textarea "x"
type textarea "Can you make me the features.html page a"
type textarea "x"
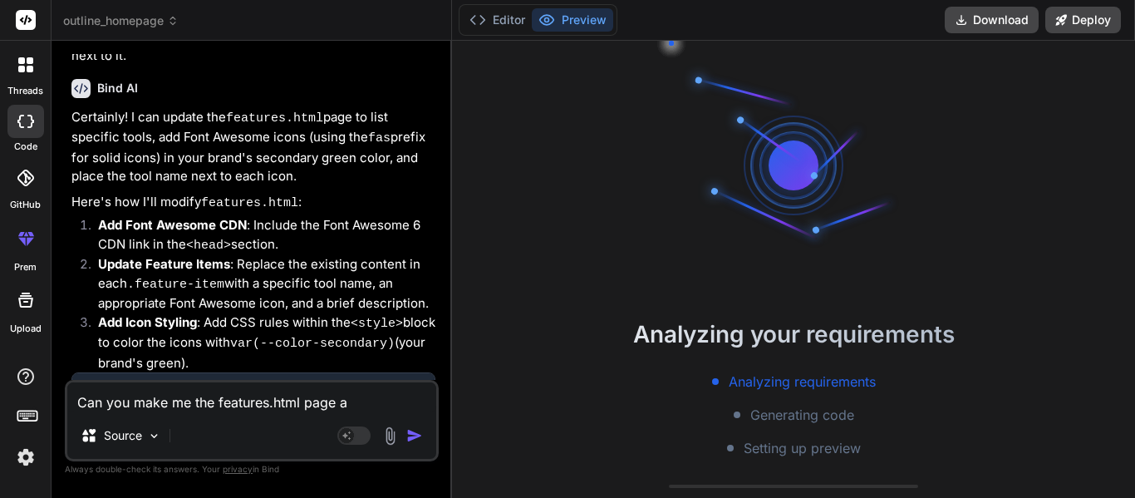
type textarea "Can you make me the features.html page an"
type textarea "x"
type textarea "Can you make me the features.html page and"
type textarea "x"
type textarea "Can you make me the features.html page and"
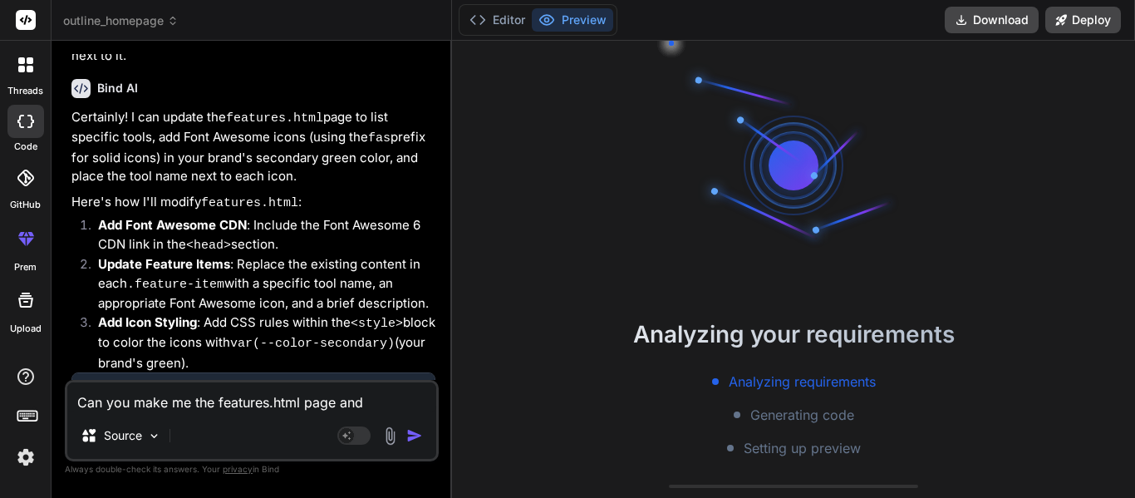
type textarea "x"
type textarea "Can you make me the features.html page and c"
type textarea "x"
type textarea "Can you make me the features.html page and co"
type textarea "x"
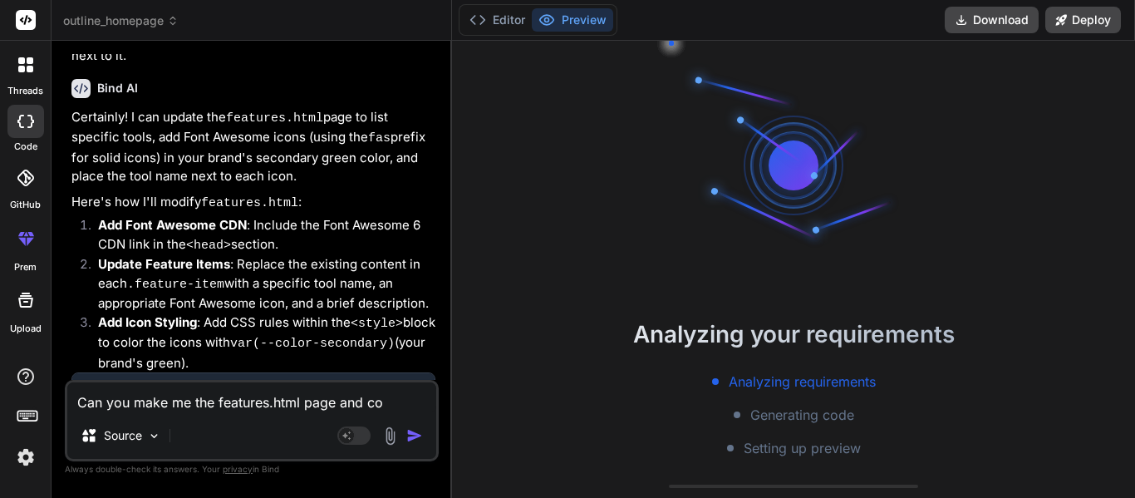
type textarea "Can you make me the features.html page and con"
type textarea "x"
type textarea "Can you make me the features.html page and conn"
type textarea "x"
type textarea "Can you make me the features.html page and conne"
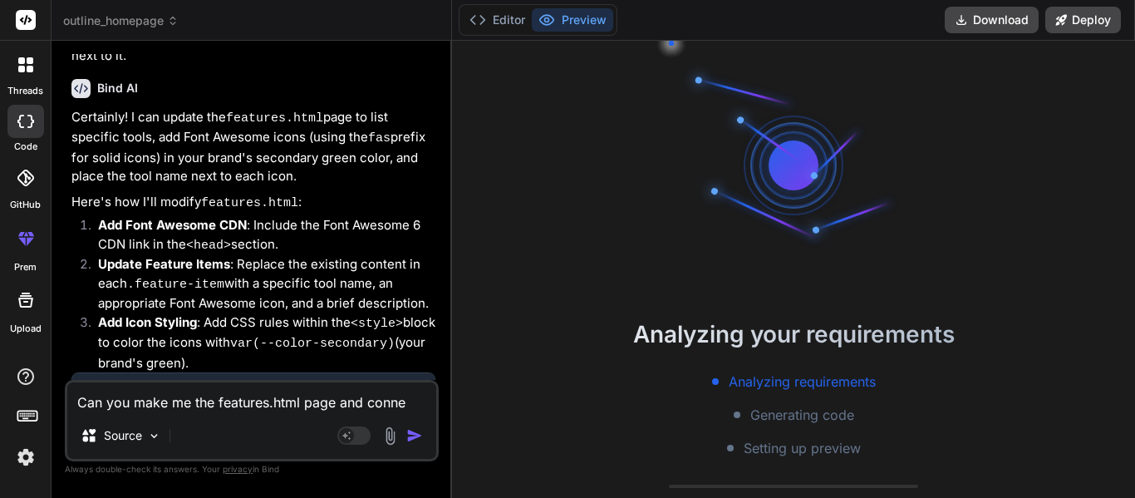
type textarea "x"
type textarea "Can you make me the features.html page and connec"
type textarea "x"
type textarea "Can you make me the features.html page and connect"
type textarea "x"
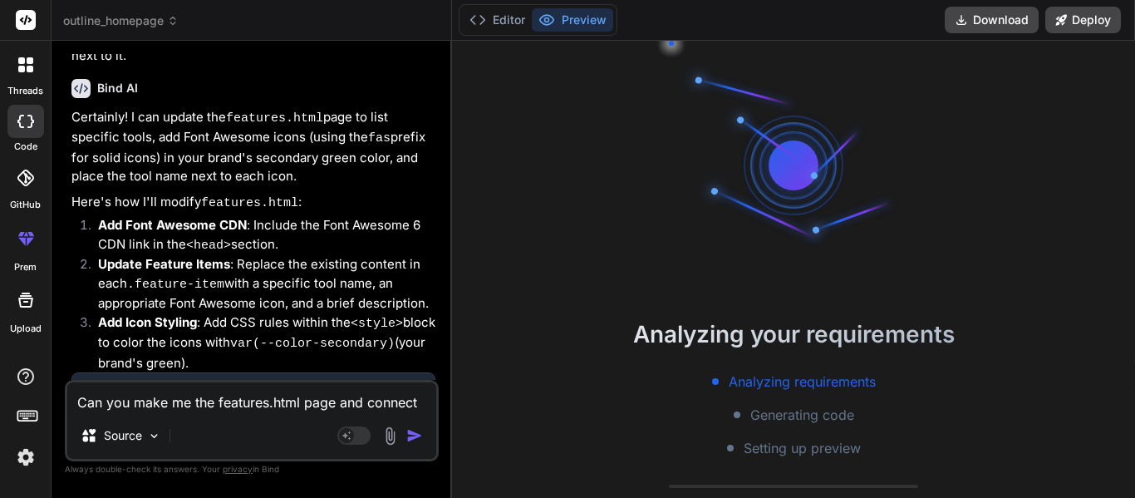
type textarea "Can you make me the features.html page and connect"
type textarea "x"
type textarea "Can you make me the features.html page and connect t"
type textarea "x"
type textarea "Can you make me the features.html page and connect ti"
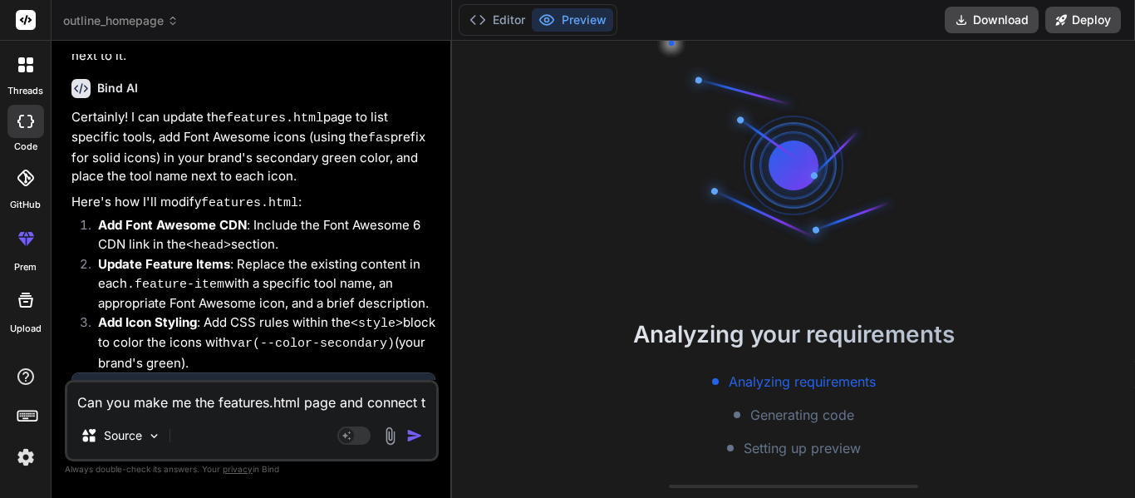
type textarea "x"
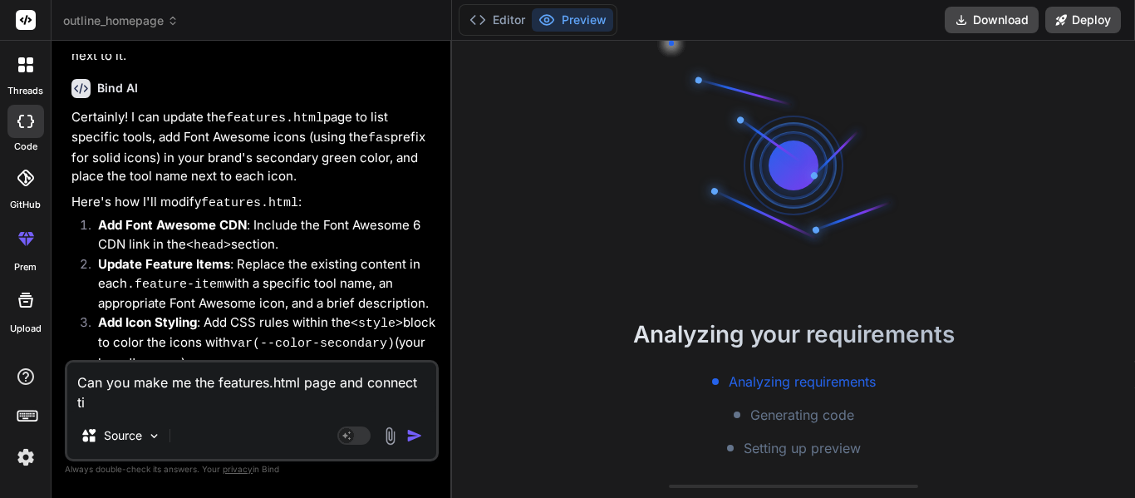
type textarea "Can you make me the features.html page and connect t"
type textarea "x"
type textarea "Can you make me the features.html page and connect"
type textarea "x"
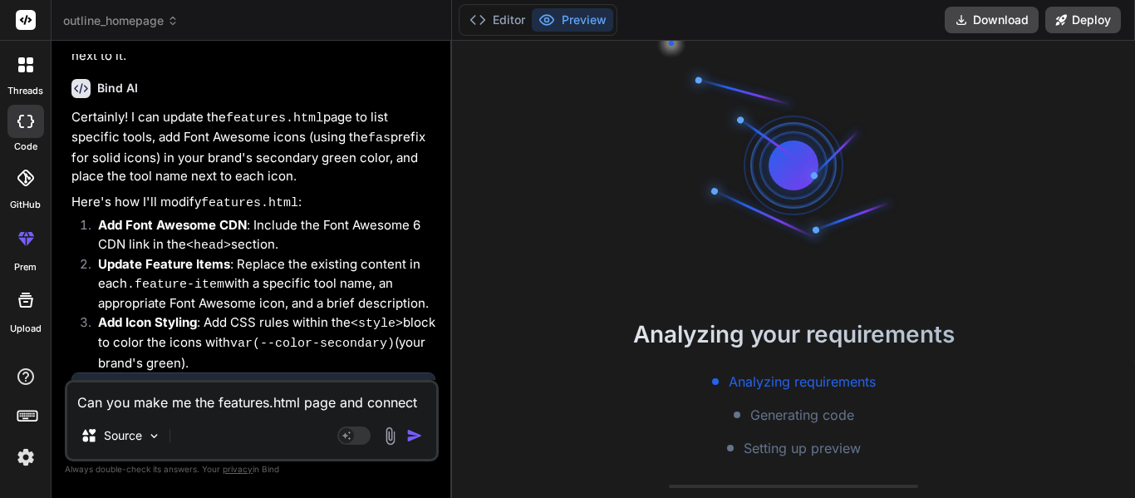
type textarea "Can you make me the features.html page and connect i"
type textarea "x"
type textarea "Can you make me the features.html page and connect it"
type textarea "x"
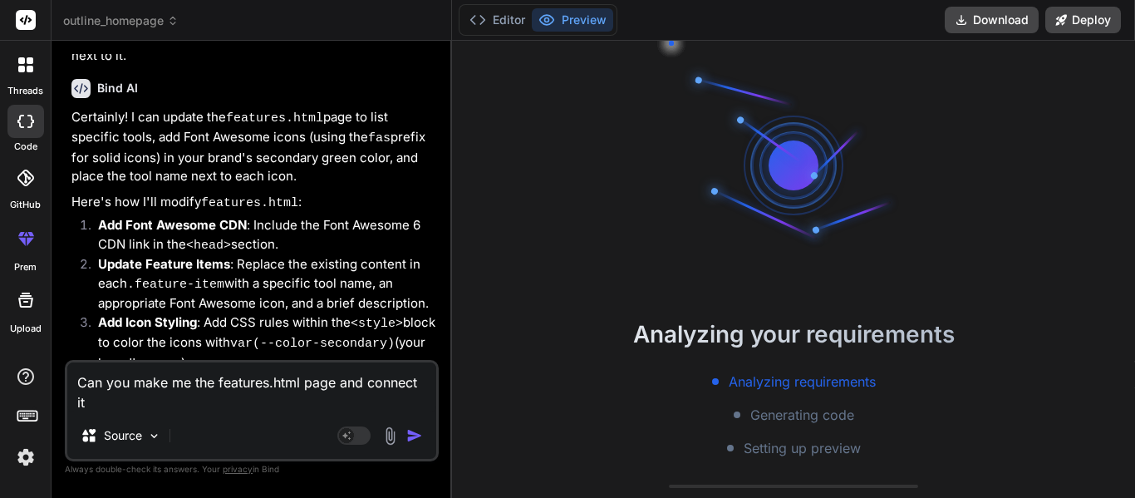
type textarea "Can you make me the features.html page and connect it"
type textarea "x"
type textarea "Can you make me the features.html page and connect it t"
type textarea "x"
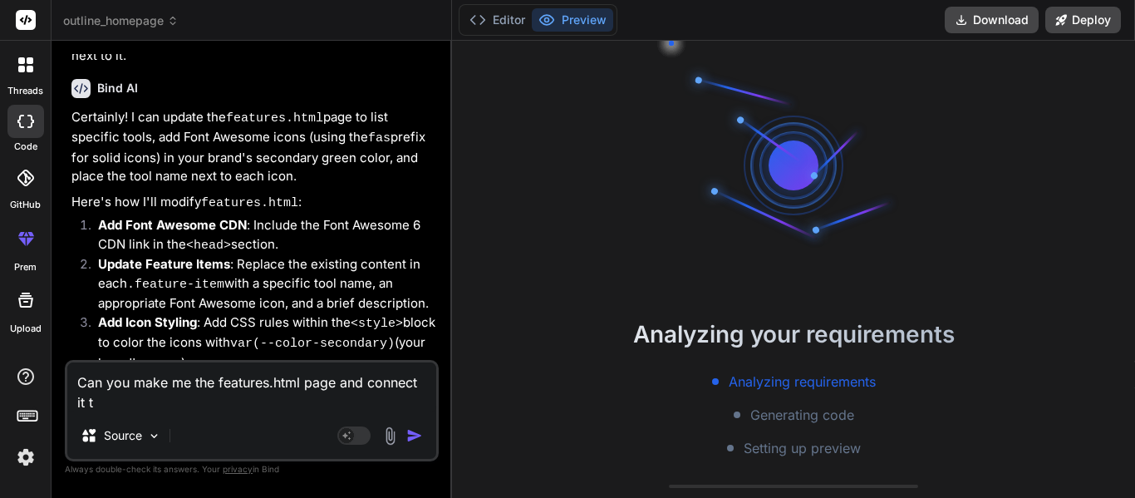
type textarea "Can you make me the features.html page and connect it to"
type textarea "x"
type textarea "Can you make me the features.html page and connect it to"
type textarea "x"
type textarea "Can you make me the features.html page and connect it to t"
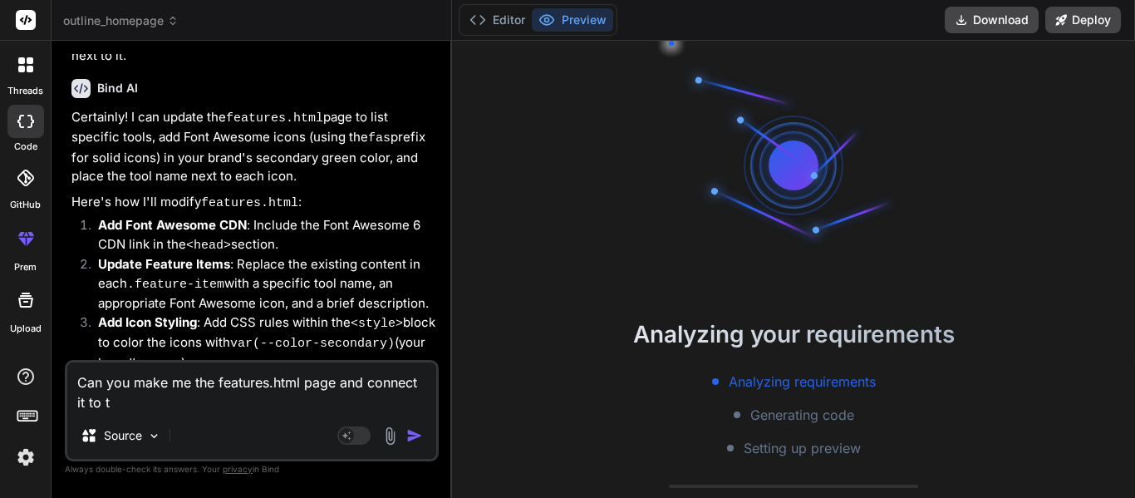
type textarea "x"
type textarea "Can you make me the features.html page and connect it to th"
type textarea "x"
type textarea "Can you make me the features.html page and connect it to the"
type textarea "x"
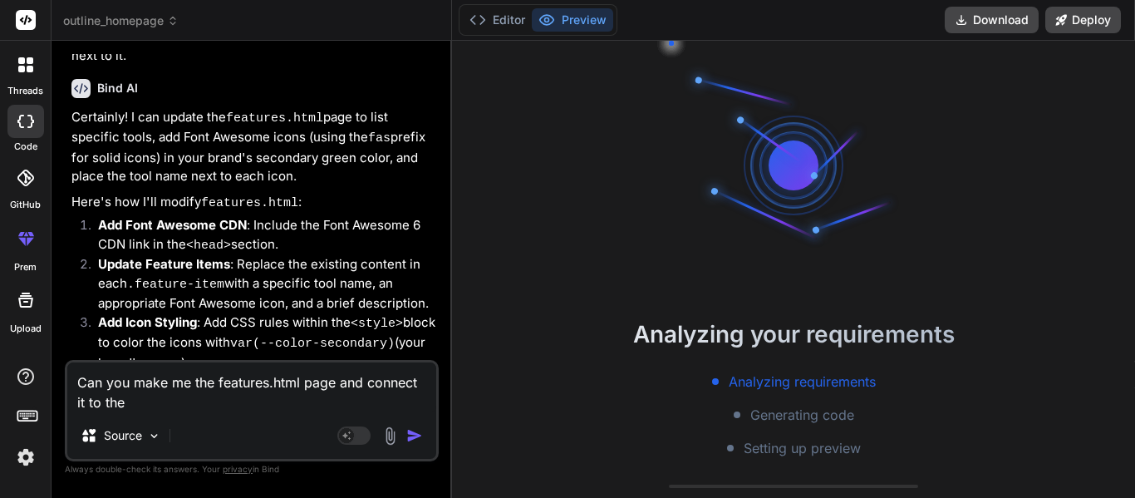
type textarea "Can you make me the features.html page and connect it to the"
type textarea "x"
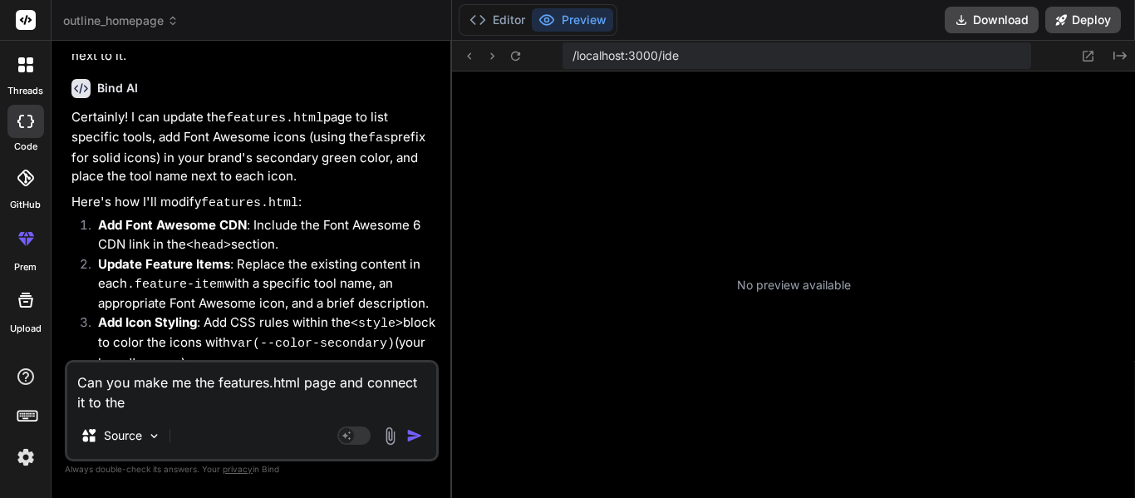
type textarea "Can you make me the features.html page and connect it to the s"
type textarea "x"
type textarea "Can you make me the features.html page and connect it to the st"
type textarea "x"
type textarea "Can you make me the features.html page and connect it to the sty"
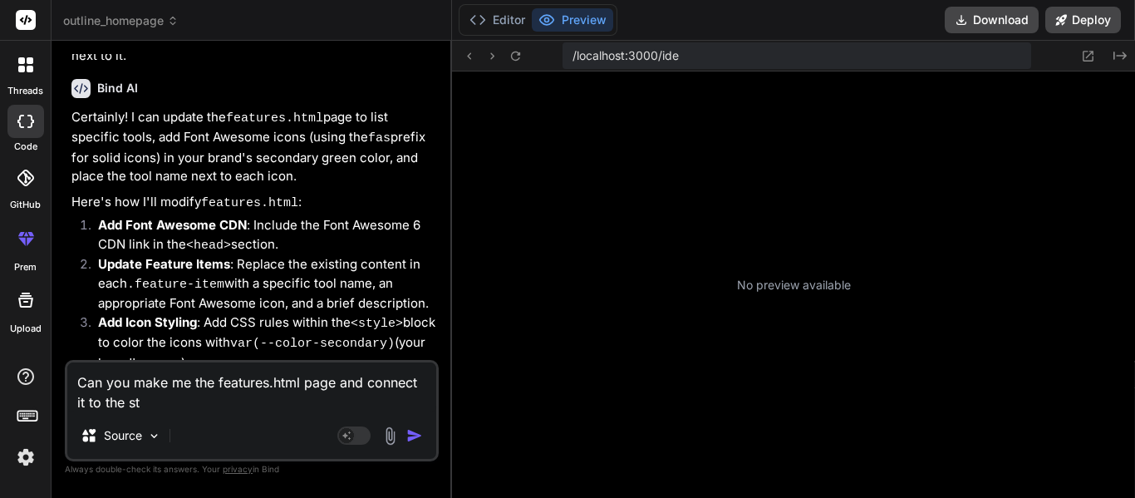
type textarea "x"
type textarea "Can you make me the features.html page and connect it to the styl"
type textarea "x"
type textarea "Can you make me the features.html page and connect it to the style"
type textarea "x"
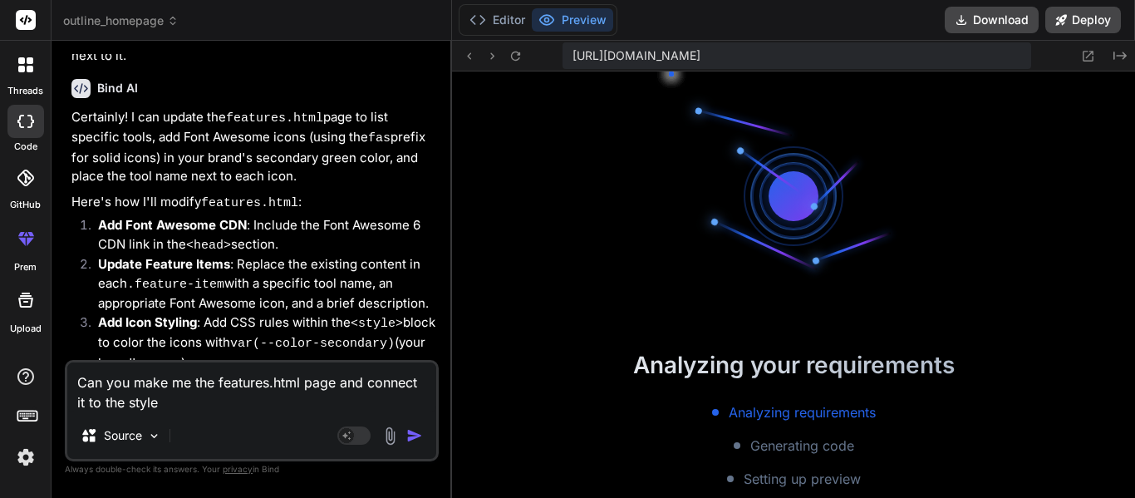
scroll to position [565, 0]
type textarea "Can you make me the features.html page and connect it to the styles"
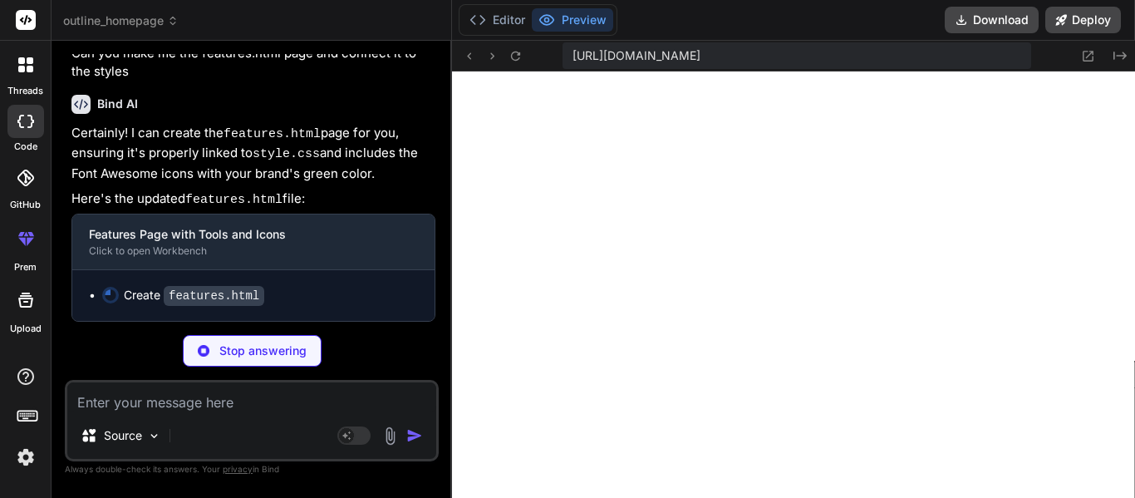
scroll to position [698, 0]
type textarea "x"
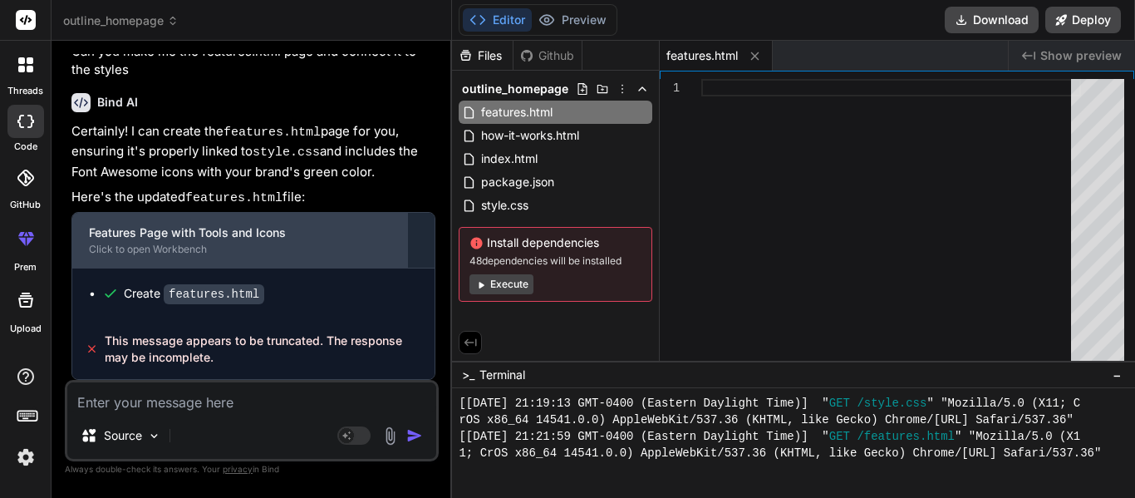
scroll to position [3440, 0]
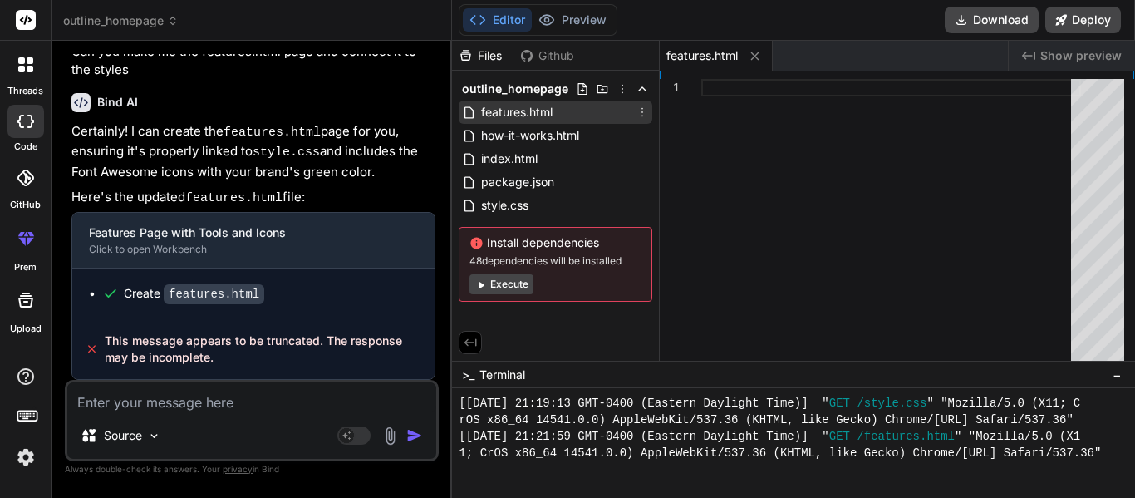
click at [584, 116] on div "features.html" at bounding box center [556, 112] width 194 height 23
click at [218, 395] on textarea at bounding box center [251, 397] width 369 height 30
type textarea "C"
type textarea "x"
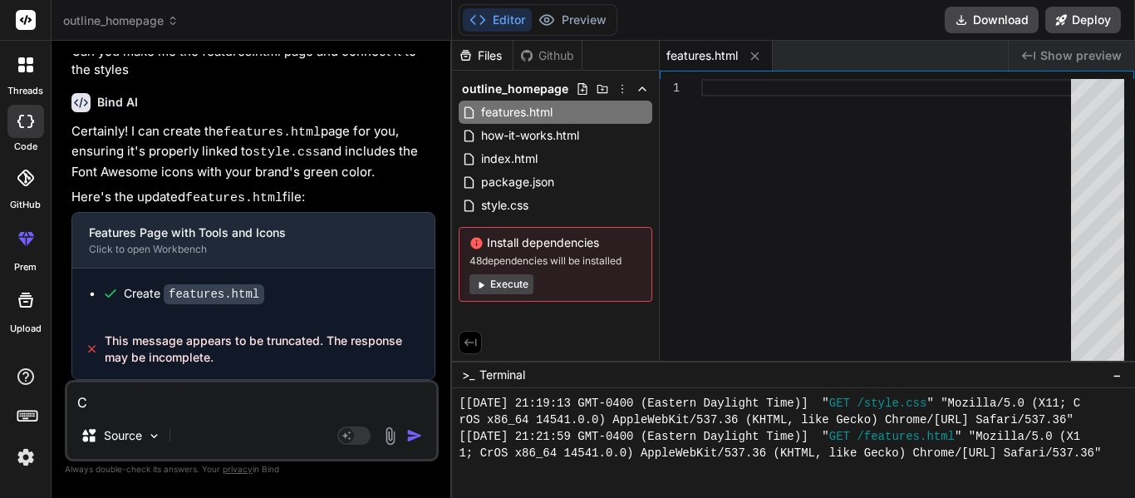
type textarea "Cr"
type textarea "x"
type textarea "Cre"
type textarea "x"
type textarea "[GEOGRAPHIC_DATA]"
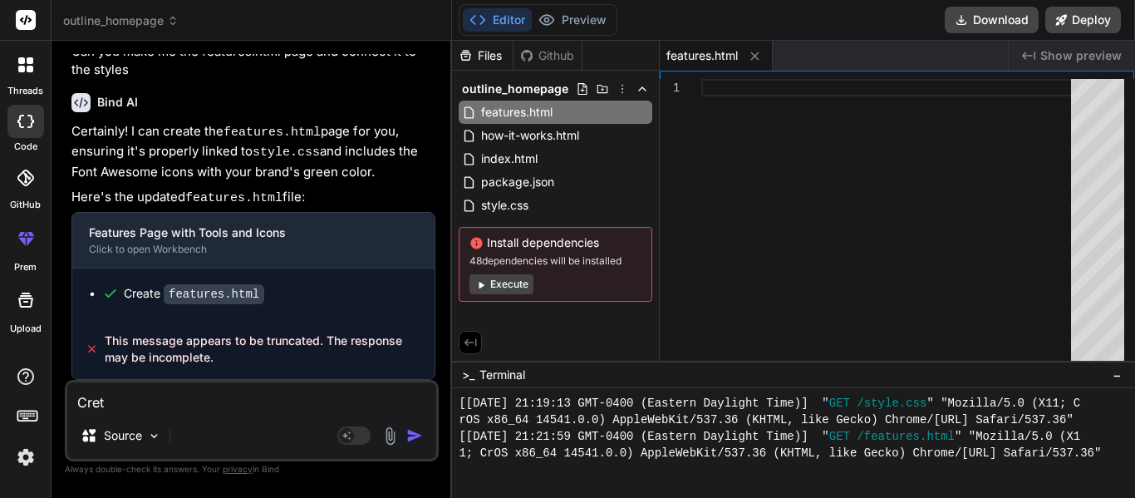
type textarea "x"
type textarea "Create"
type textarea "x"
type textarea "Create"
type textarea "x"
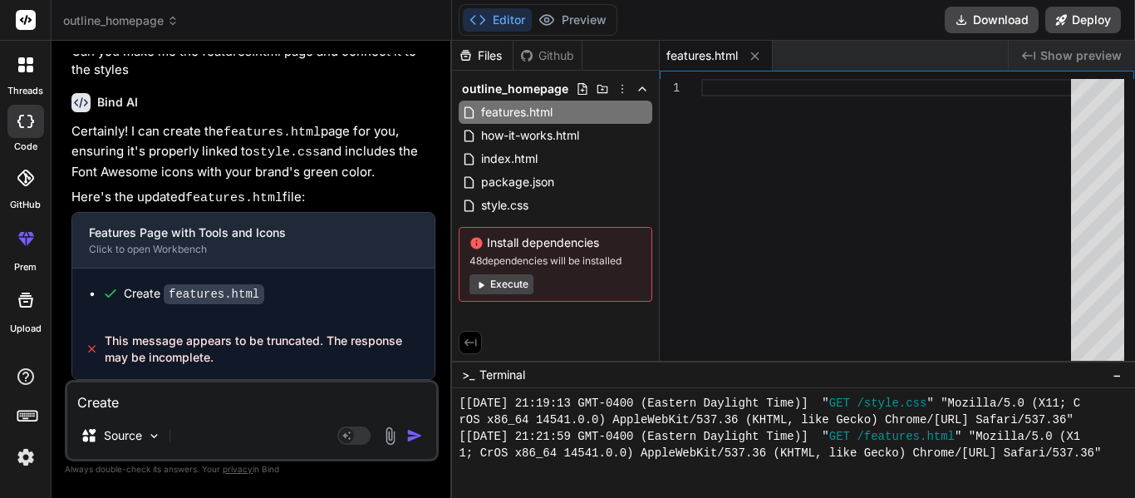
type textarea "Creat"
type textarea "x"
type textarea "Create"
type textarea "x"
type textarea "Create"
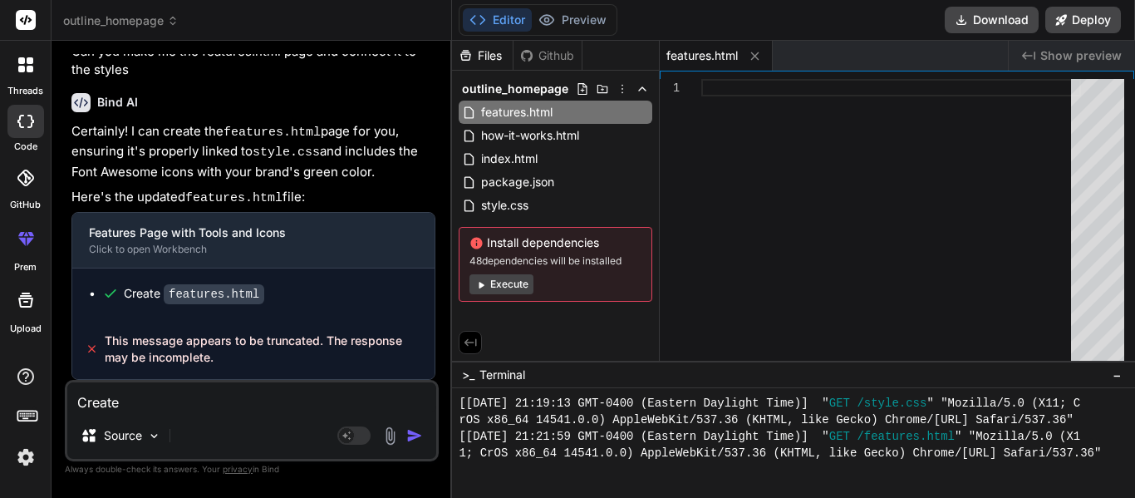
type textarea "x"
type textarea "Create m"
type textarea "x"
type textarea "Create me"
type textarea "x"
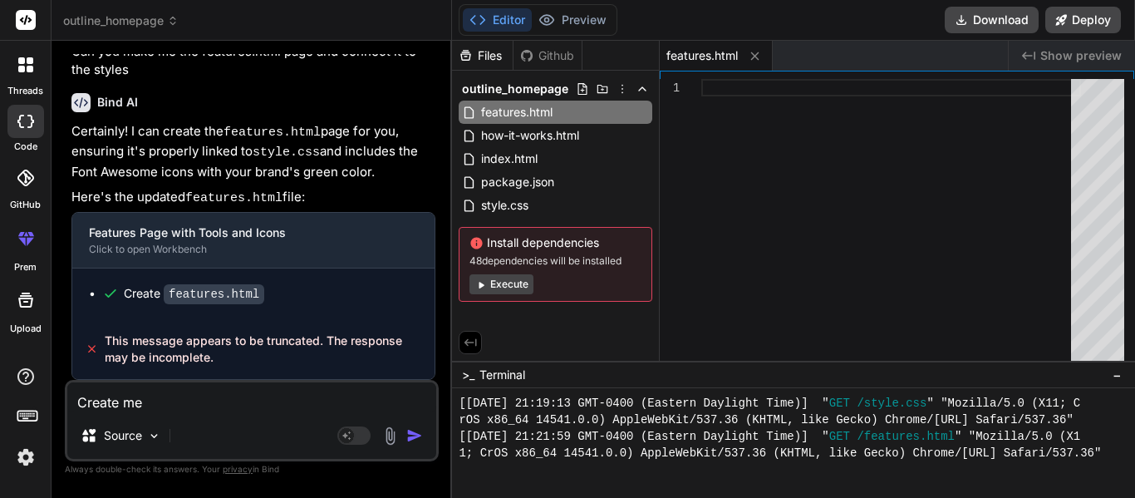
type textarea "Create me"
type textarea "x"
type textarea "Create me t"
type textarea "x"
type textarea "Create me th"
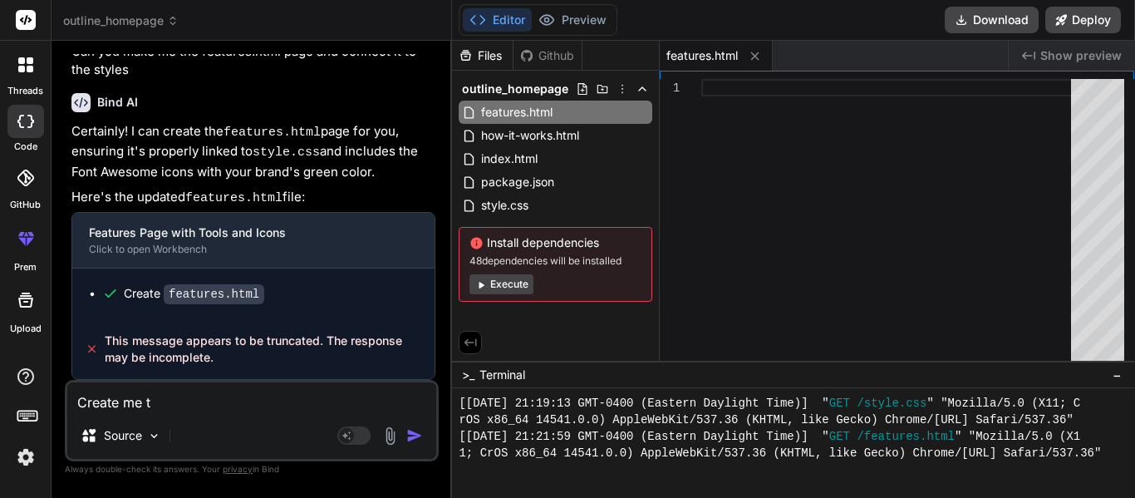
type textarea "x"
type textarea "Create me the"
type textarea "x"
type textarea "Create me the"
type textarea "x"
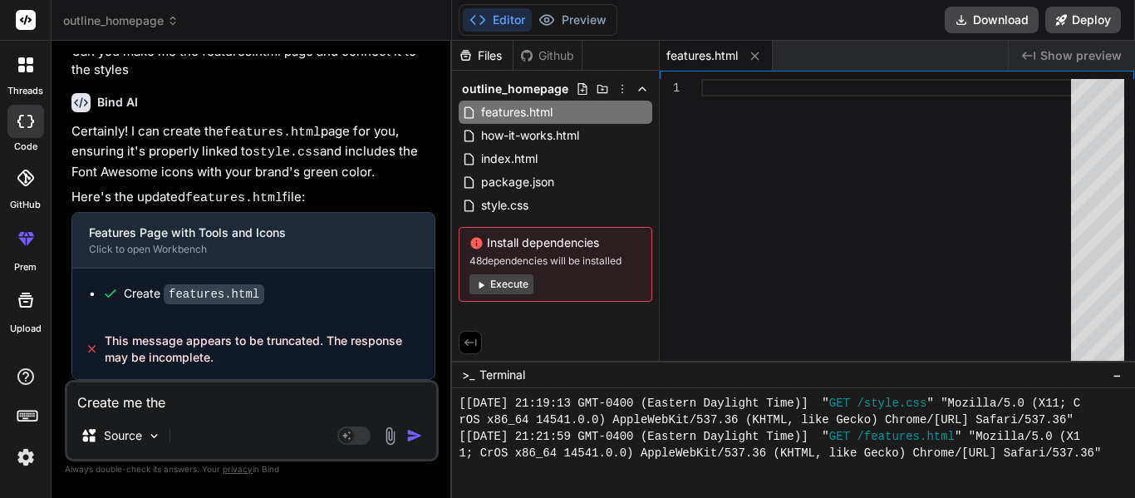
type textarea "Create me the f"
type textarea "x"
type textarea "Create me the fe"
type textarea "x"
type textarea "Create me the fea"
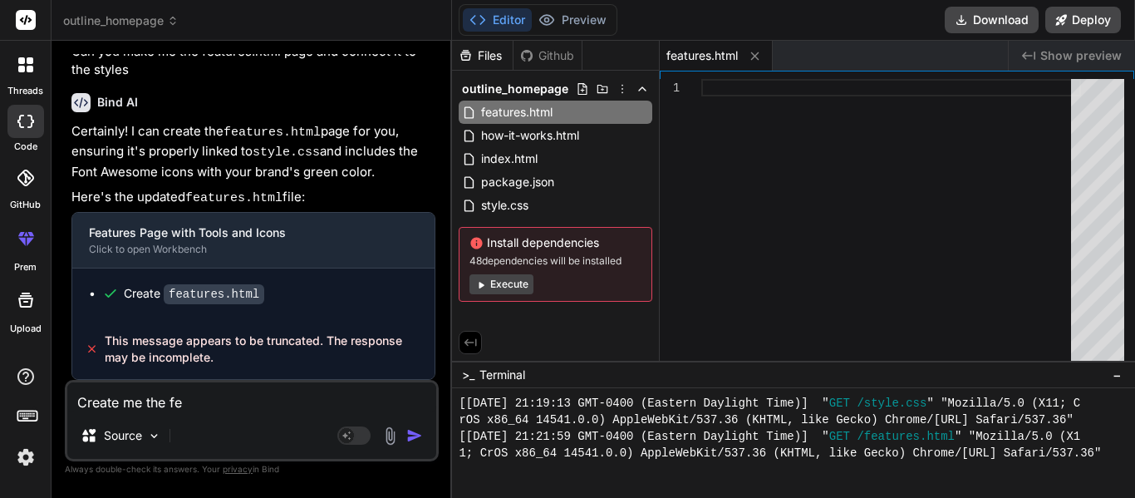
type textarea "x"
type textarea "Create me the feat"
type textarea "x"
type textarea "Create me the featu"
type textarea "x"
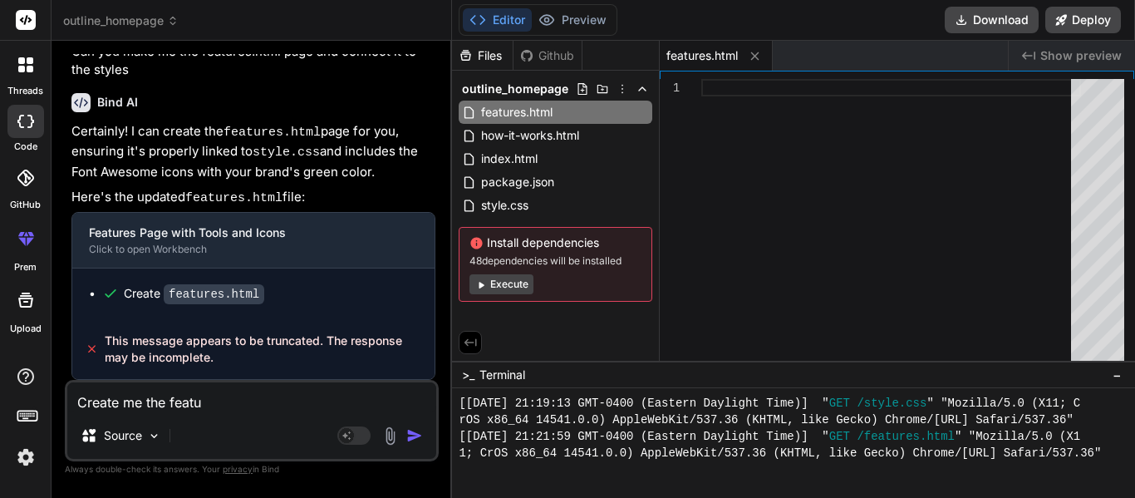
type textarea "Create me the featur"
type textarea "x"
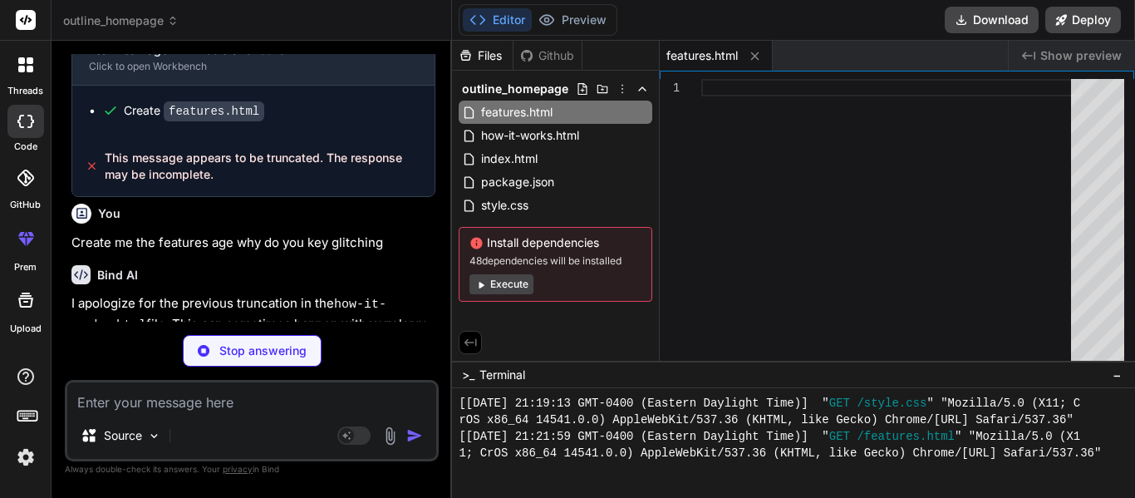
scroll to position [3886, 0]
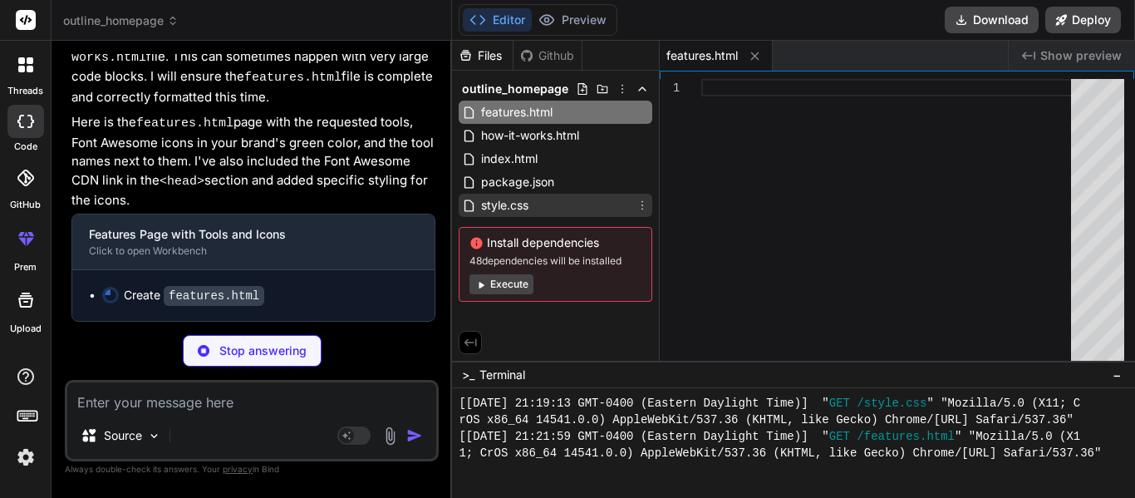
click at [497, 199] on span "style.css" at bounding box center [504, 205] width 51 height 20
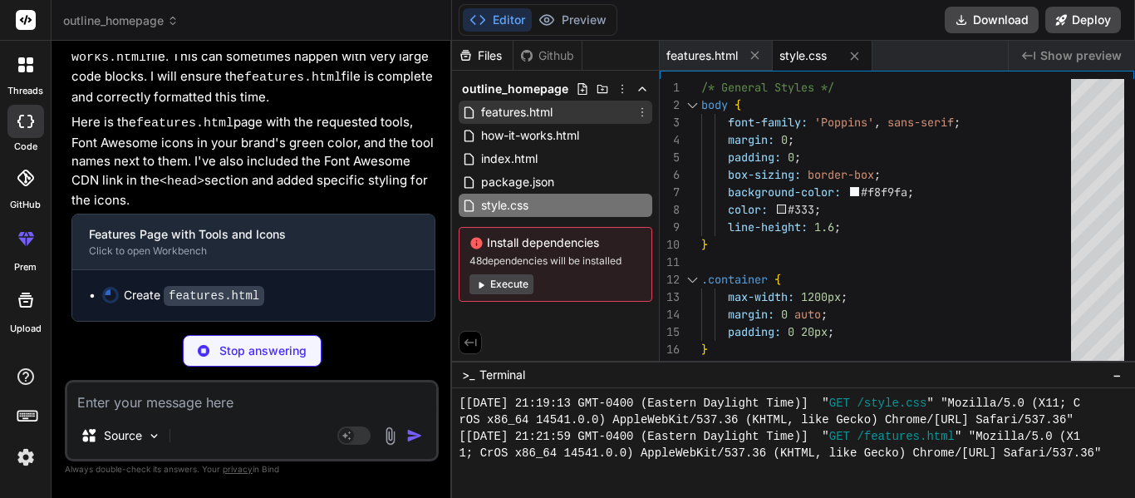
click at [553, 112] on span "features.html" at bounding box center [516, 112] width 75 height 20
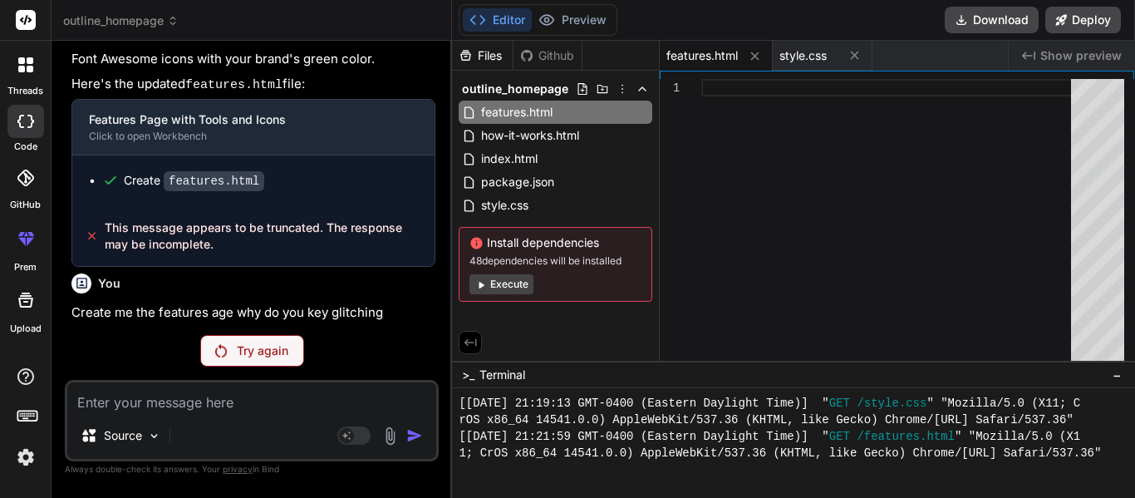
scroll to position [3553, 0]
click at [174, 400] on textarea at bounding box center [251, 397] width 369 height 30
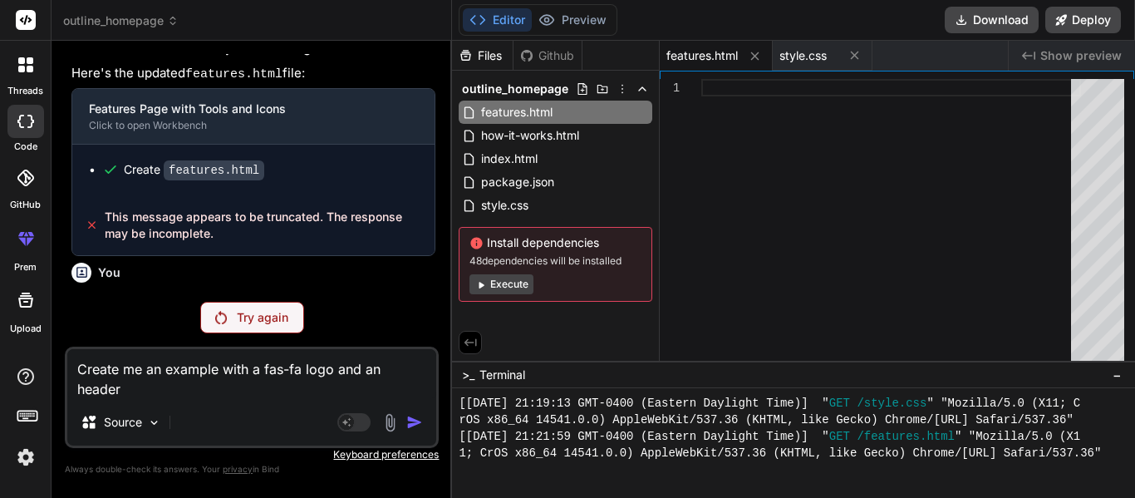
scroll to position [3586, 0]
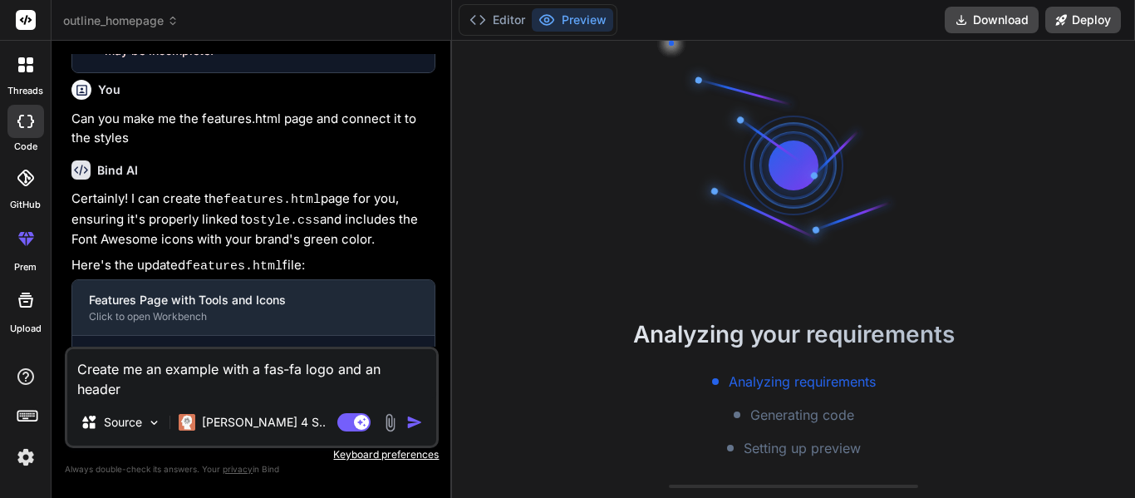
scroll to position [1767, 0]
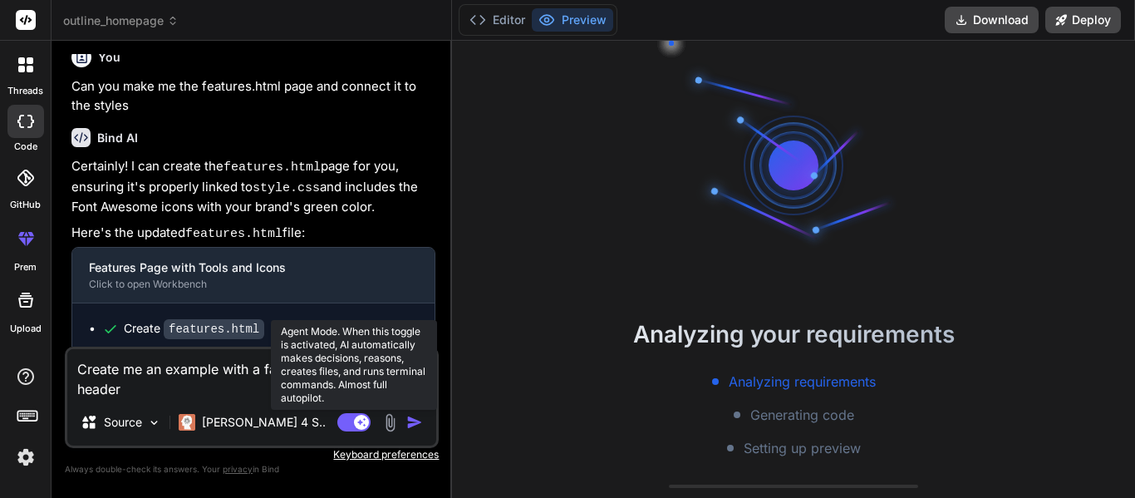
click at [359, 427] on rect at bounding box center [361, 422] width 15 height 15
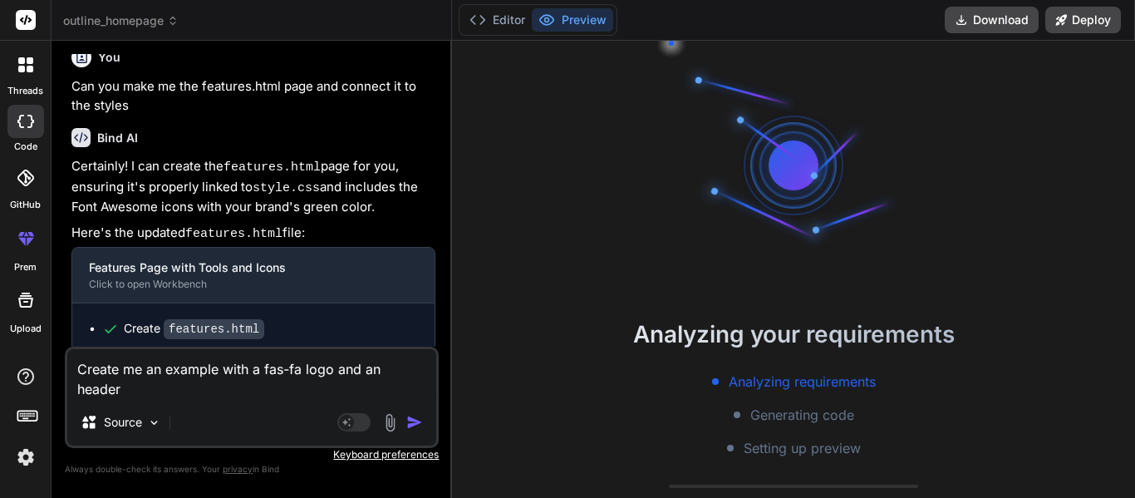
click at [406, 428] on img "button" at bounding box center [414, 422] width 17 height 17
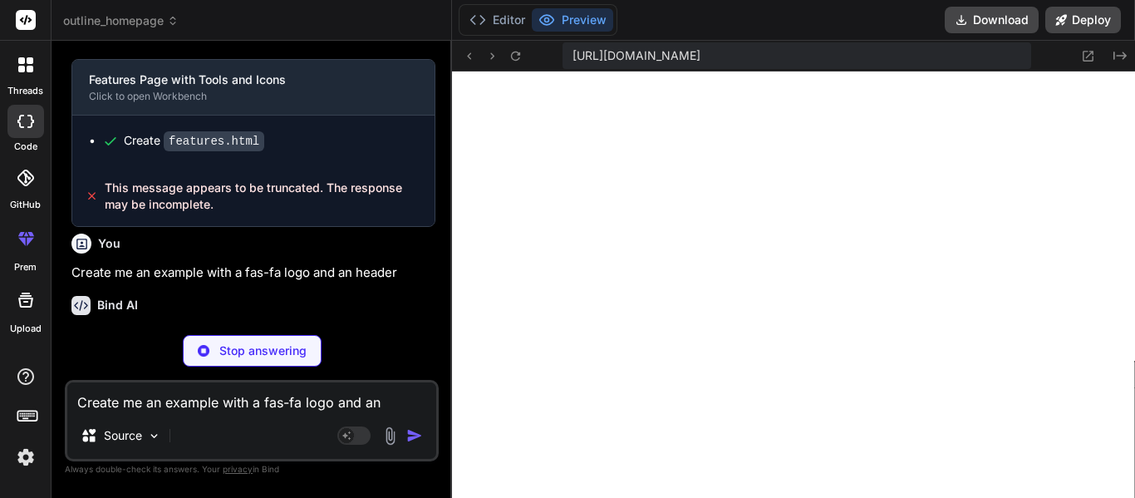
scroll to position [2577, 0]
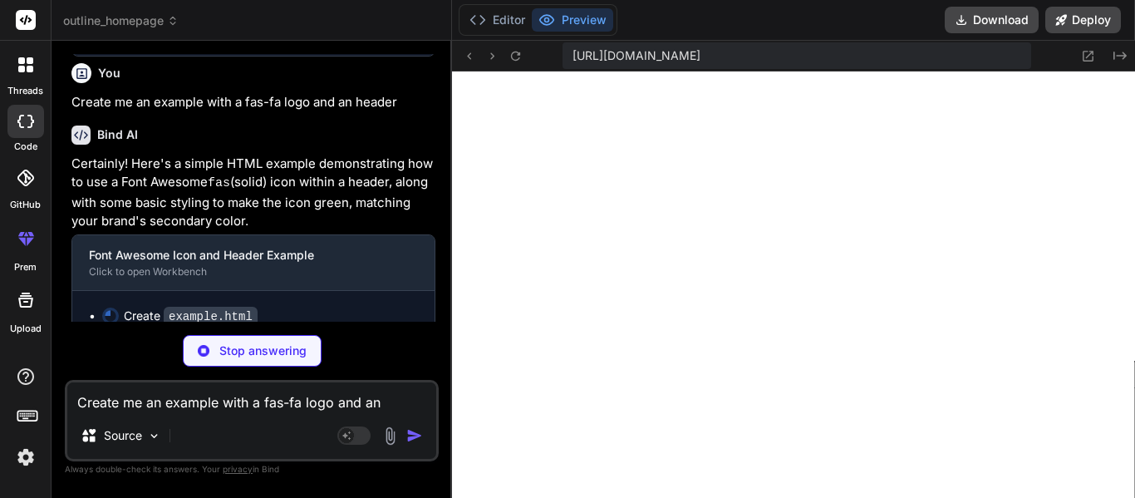
click at [12, 61] on div at bounding box center [25, 64] width 35 height 35
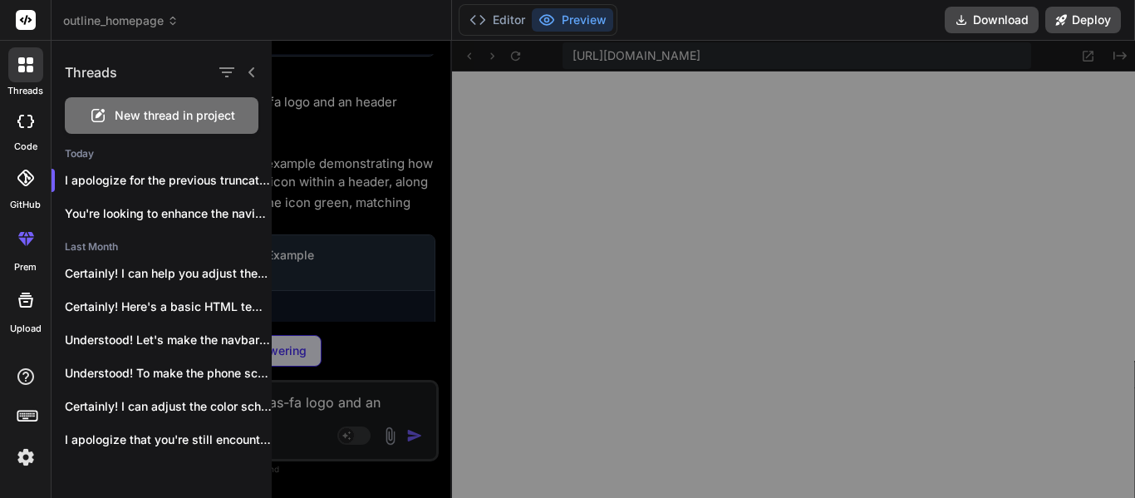
click at [168, 115] on span "New thread in project" at bounding box center [175, 115] width 120 height 17
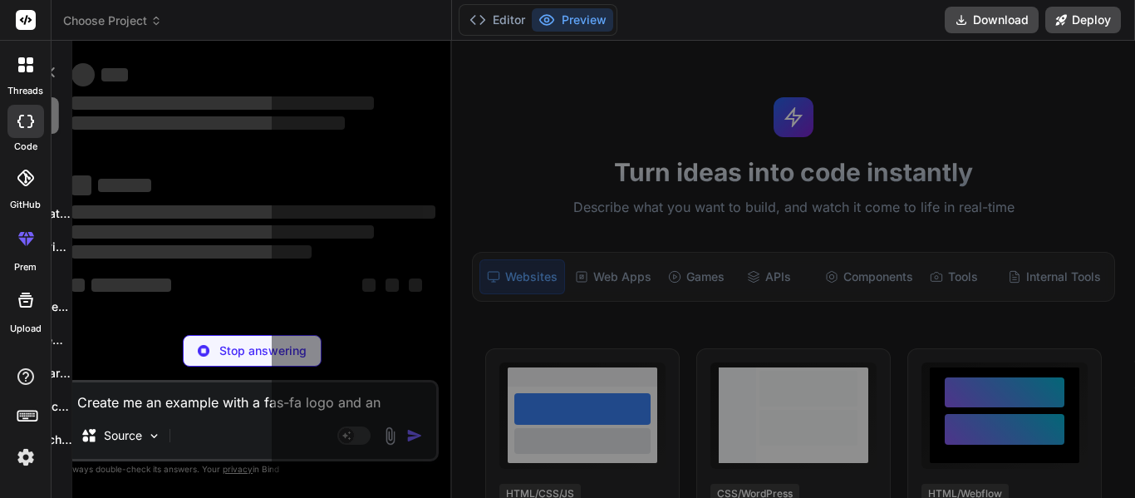
scroll to position [748, 0]
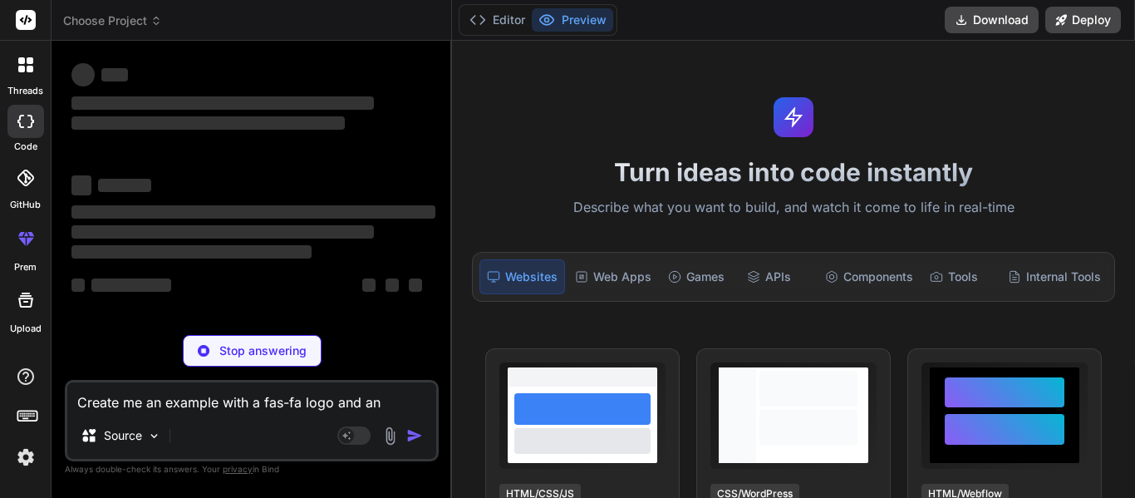
click at [204, 406] on textarea "Create me an example with a fas-fa logo and an header" at bounding box center [251, 397] width 369 height 30
type textarea "x"
type textarea "C"
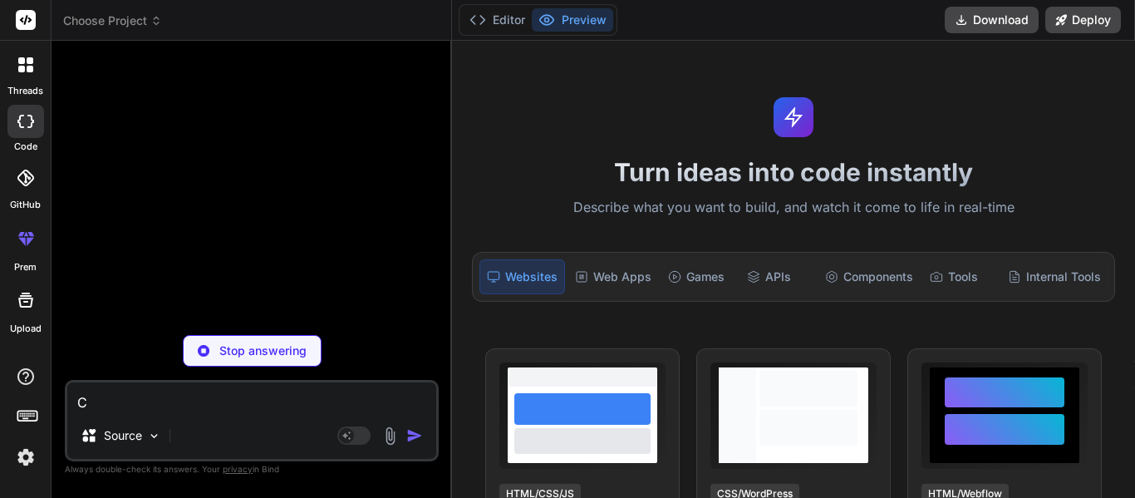
type textarea "x"
type textarea "Cr"
type textarea "x"
type textarea "Cre"
type textarea "x"
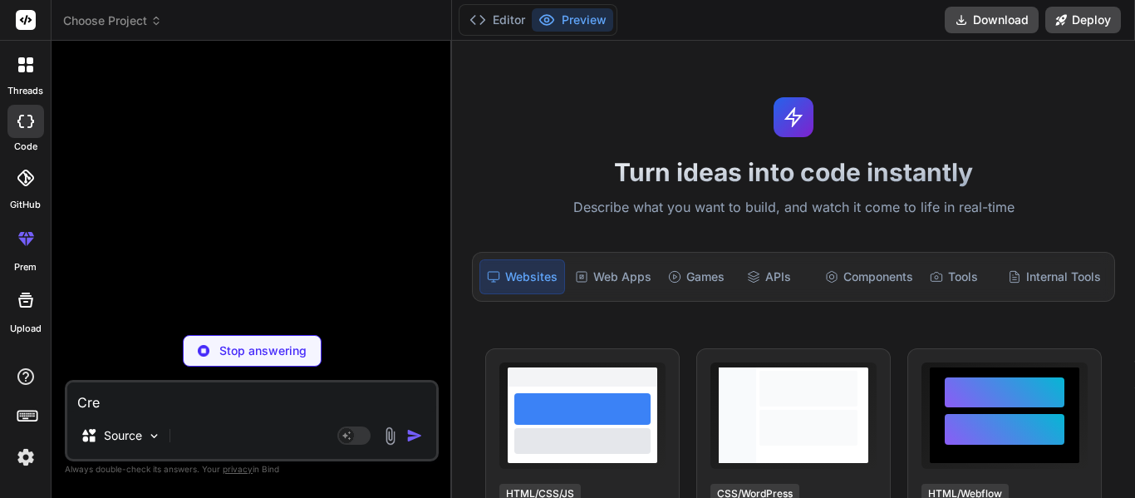
type textarea "Crea"
type textarea "x"
type textarea "Creat"
type textarea "x"
type textarea "Create"
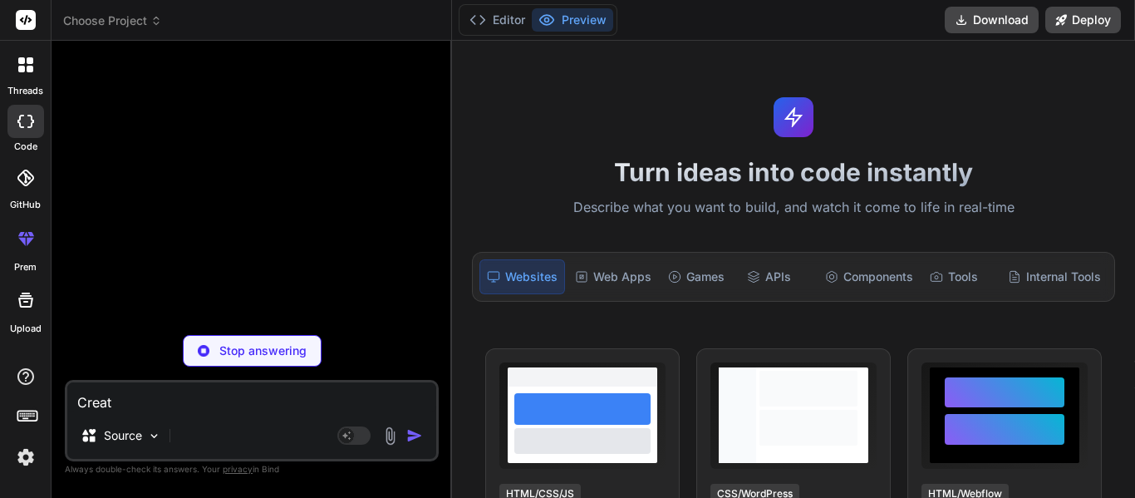
type textarea "x"
type textarea "Create"
type textarea "x"
type textarea "Create m"
type textarea "x"
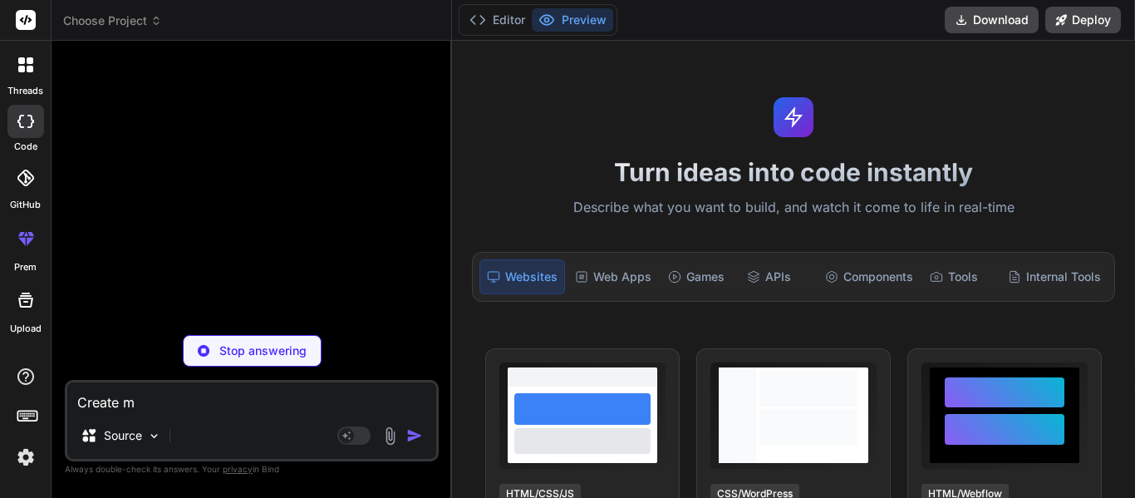
type textarea "Create me"
type textarea "x"
type textarea "Create me"
type textarea "x"
type textarea "Create me a"
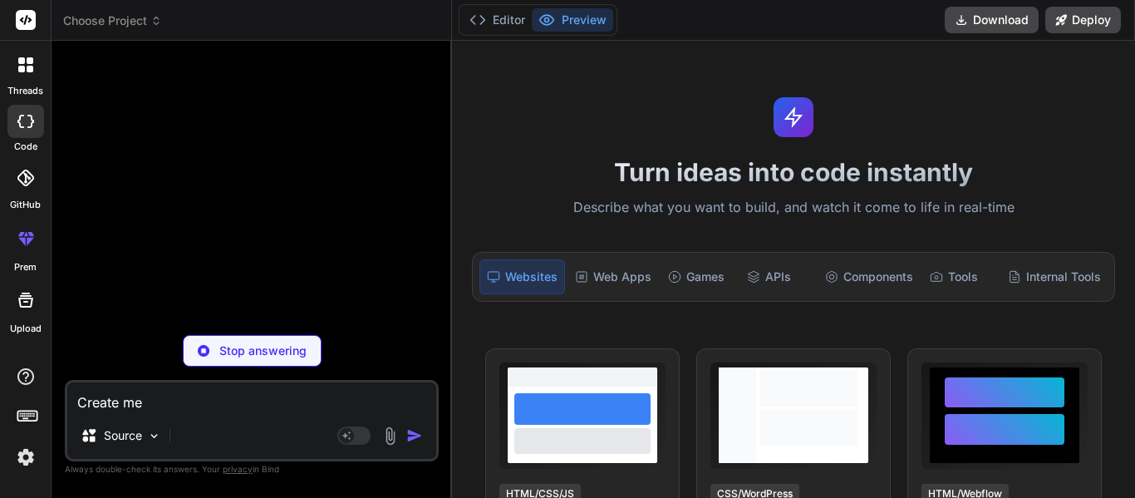
type textarea "x"
type textarea "Create me a"
type textarea "x"
type textarea "Create me a f"
type textarea "x"
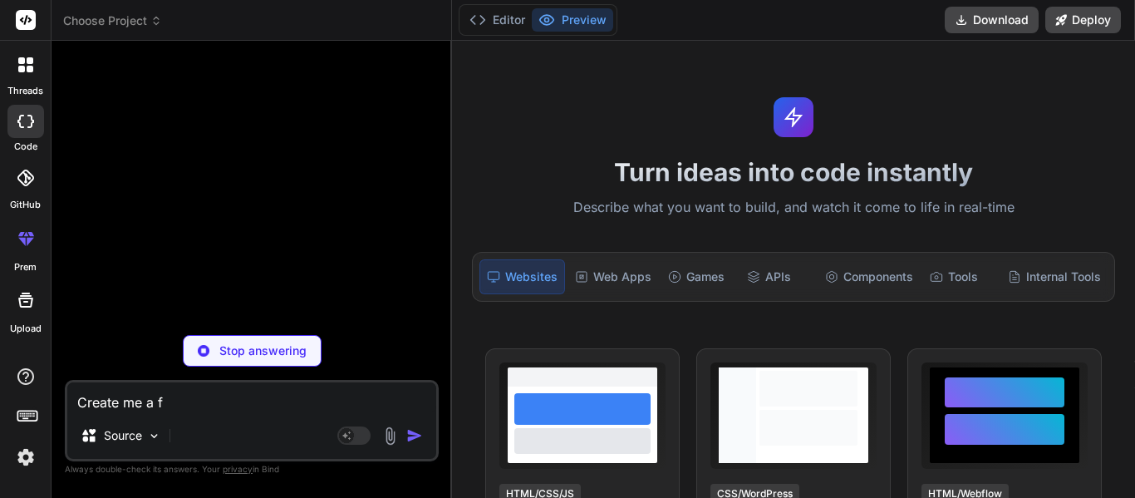
type textarea "Create me a fa"
type textarea "x"
type textarea "Create me a fas"
type textarea "x"
type textarea "Create me a fas-"
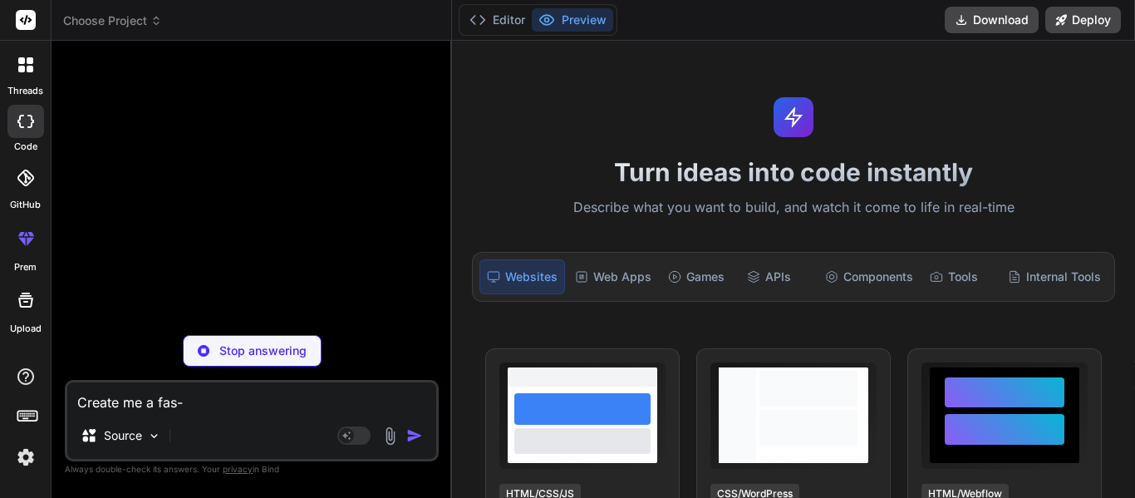
type textarea "x"
type textarea "Create me a fas-f"
type textarea "x"
type textarea "Create me a fas-fa"
type textarea "x"
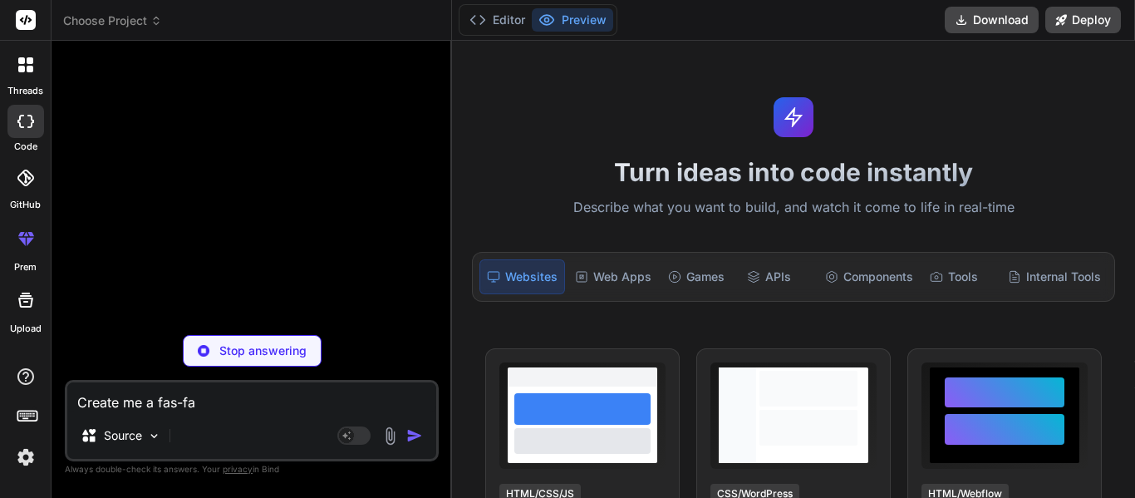
type textarea "Create me a fas-fa"
type textarea "x"
type textarea "Create me a fas-fa l"
type textarea "x"
type textarea "Create me a fas-fa lo"
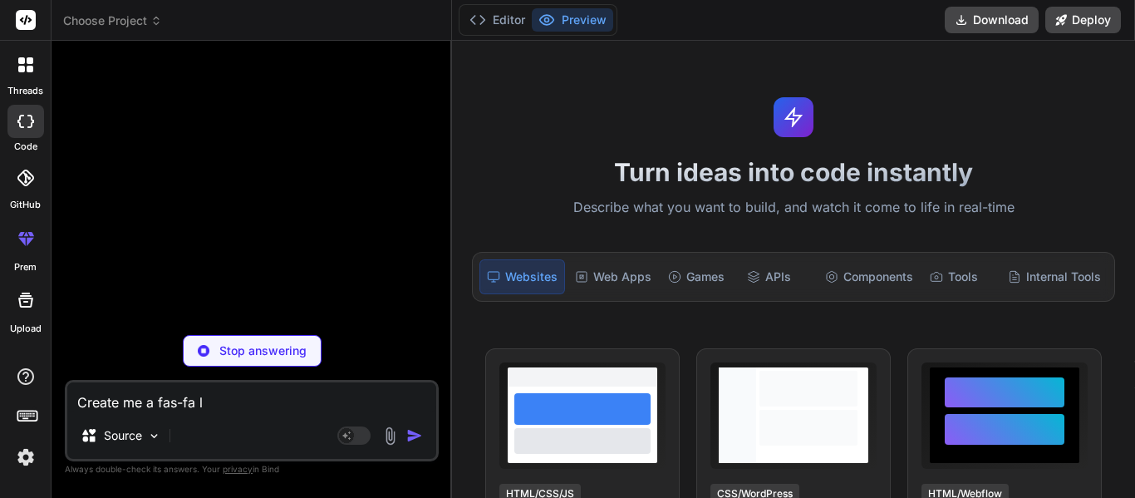
type textarea "x"
type textarea "Create me a fas-fa log"
type textarea "x"
type textarea "Create me a fas-fa logo"
type textarea "x"
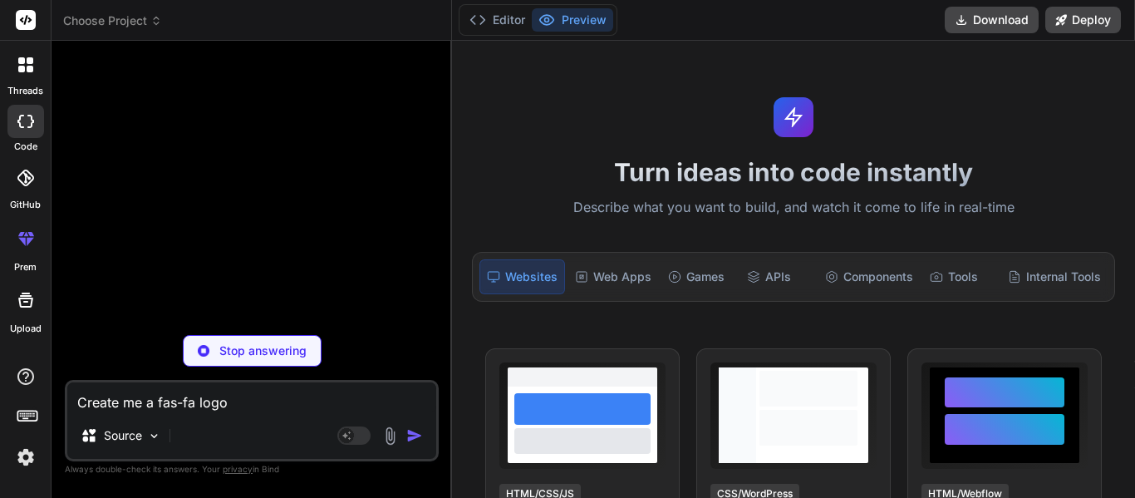
type textarea "Create me a fas-fa logo"
type textarea "x"
type textarea "Create me a fas-fa logo a"
type textarea "x"
type textarea "Create me a fas-fa logo an"
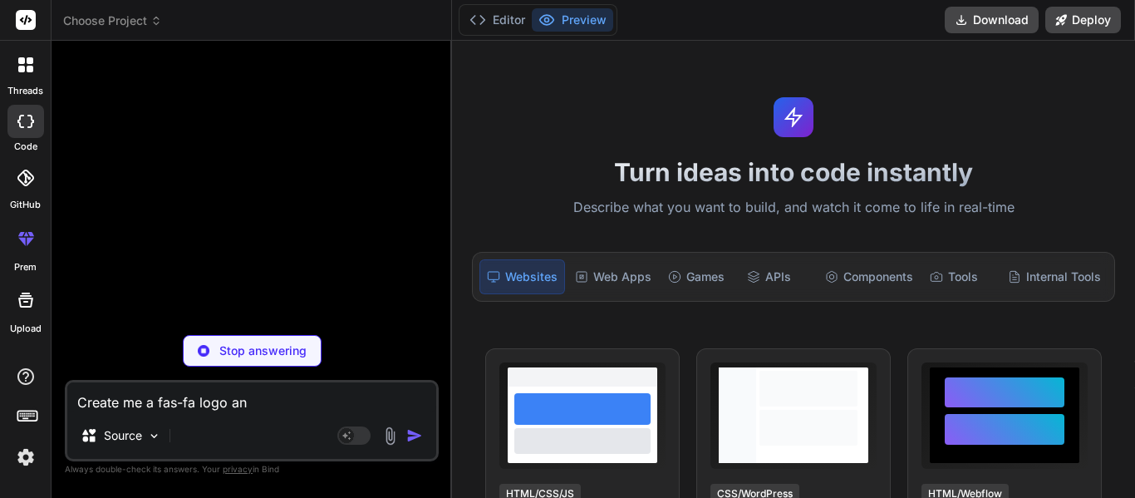
type textarea "x"
type textarea "Create me a fas-fa logo and"
type textarea "x"
type textarea "Create me a fas-fa logo and"
type textarea "x"
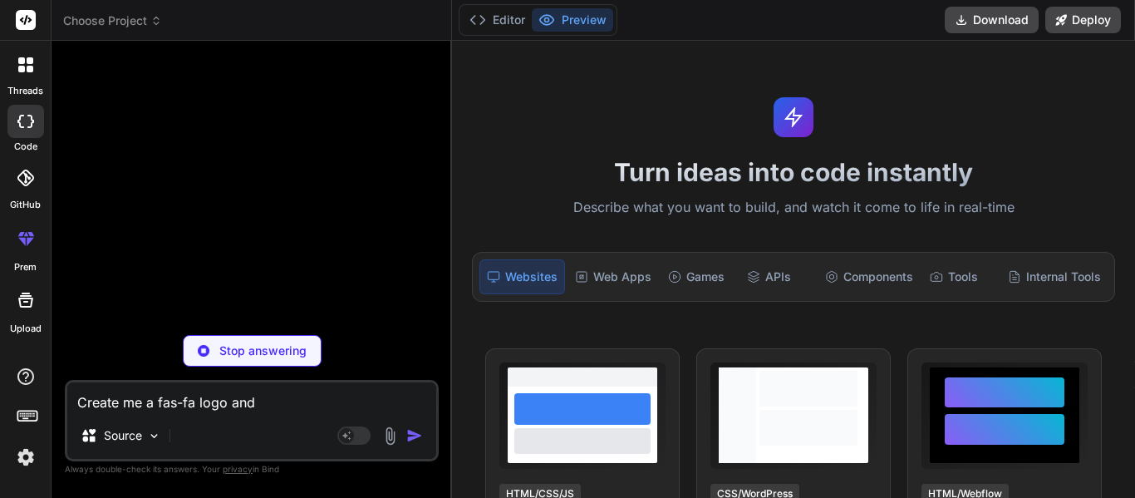
type textarea "Create me a fas-fa logo and a"
type textarea "x"
type textarea "Create me a fas-fa logo and a"
type textarea "x"
type textarea "Create me a fas-fa logo and a h"
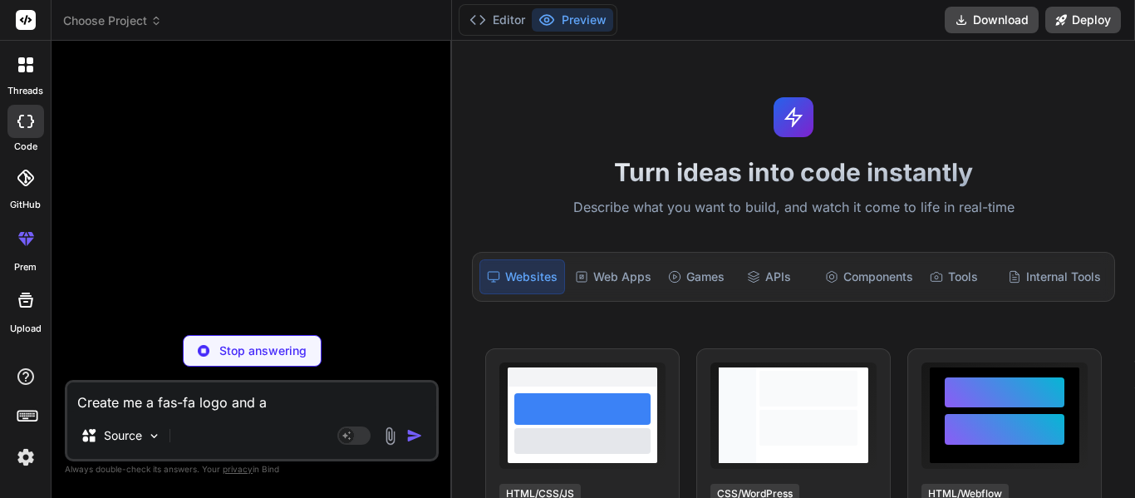
type textarea "x"
type textarea "Create me a fas-fa logo and a he"
type textarea "x"
type textarea "Create me a fas-fa logo and a hea"
type textarea "x"
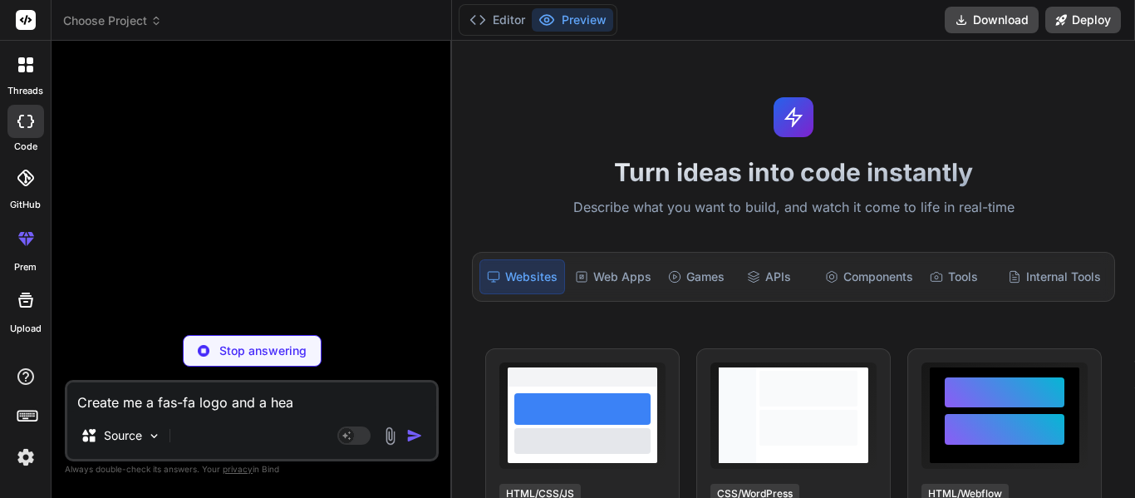
type textarea "Create me a fas-fa logo and a head"
type textarea "x"
type textarea "Create me a fas-fa logo and a heade"
type textarea "x"
type textarea "Create me a fas-fa logo and a header"
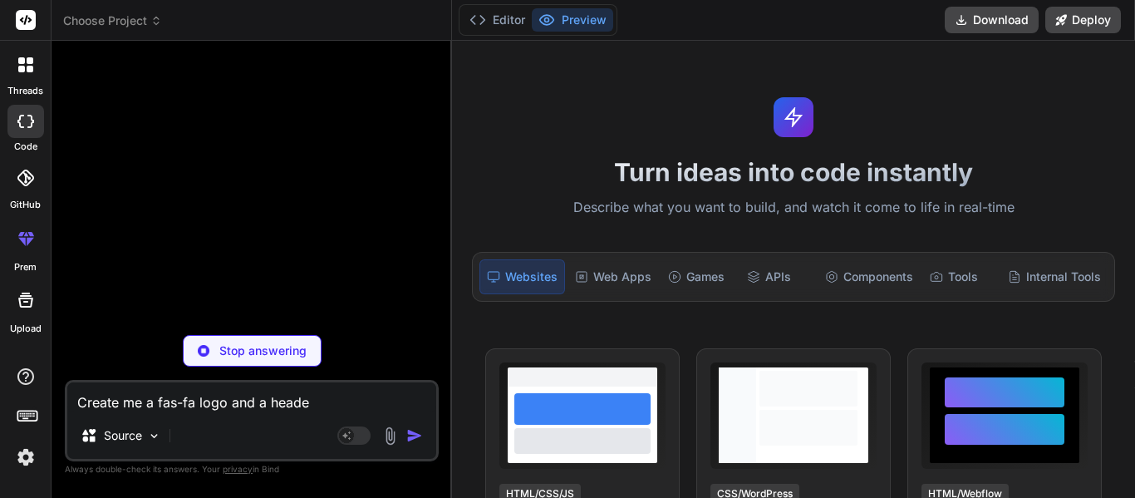
type textarea "x"
type textarea "Create me a fas-fa logo and a header"
type textarea "x"
type textarea "Create me a fas-fa logo and a header w"
type textarea "x"
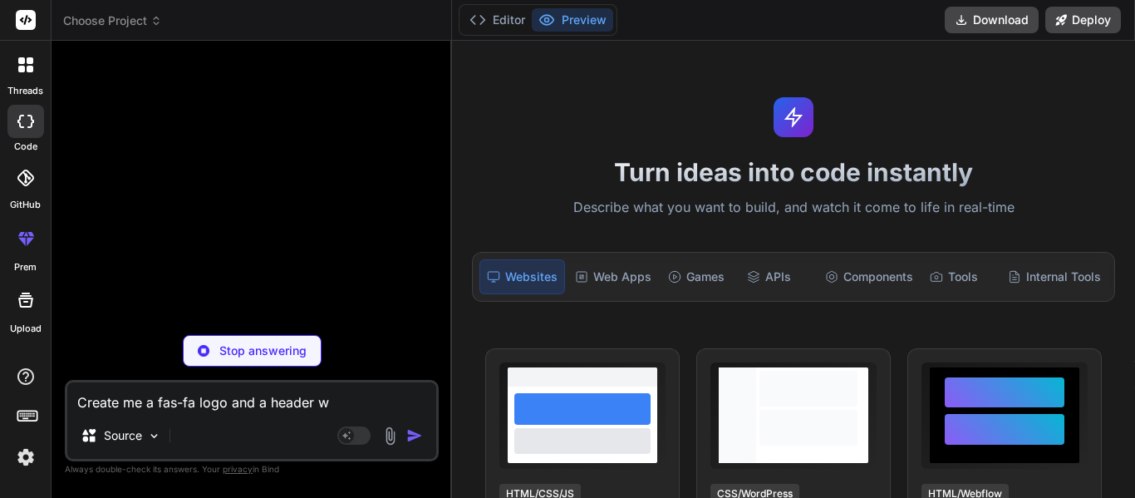
type textarea "Create me a fas-fa logo and a header wi"
type textarea "x"
type textarea "Create me a fas-fa logo and a header wit"
type textarea "x"
type textarea "Create me a fas-fa logo and a header with"
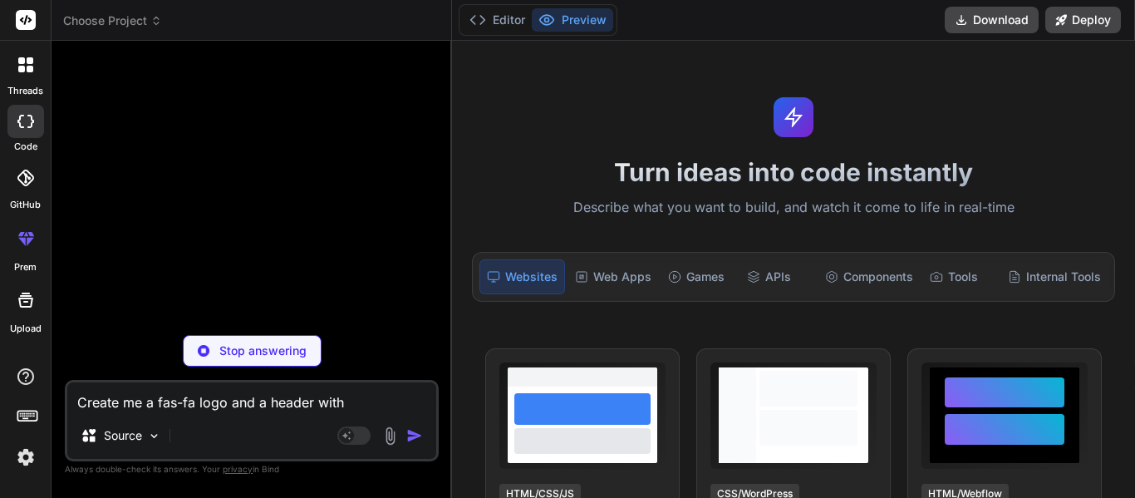
type textarea "x"
type textarea "Create me a fas-fa logo and a header with"
click at [284, 336] on div "Stop answering" at bounding box center [252, 351] width 139 height 32
type textarea "x"
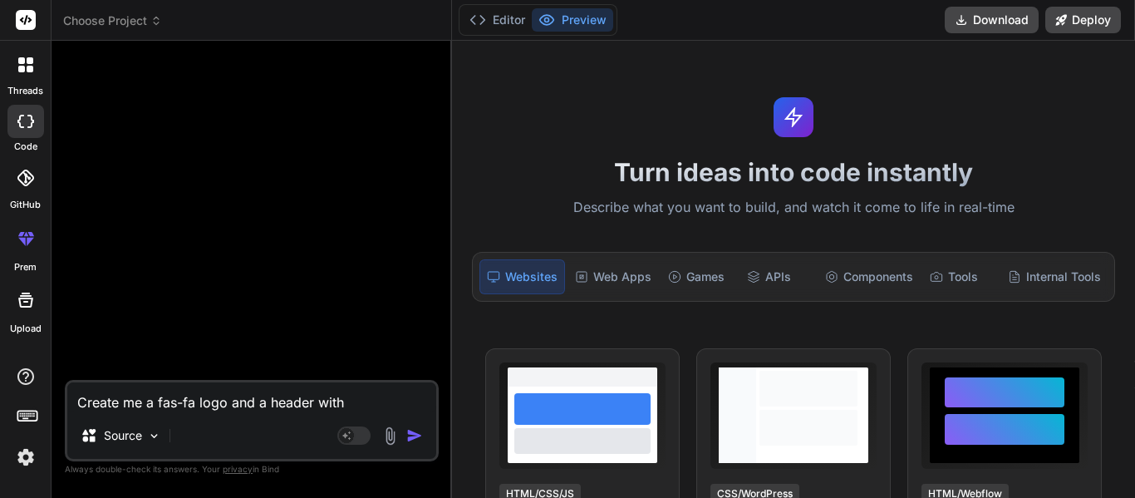
click at [375, 397] on textarea "Create me a fas-fa logo and a header with" at bounding box center [251, 397] width 369 height 30
type textarea "Create me a fas-fa logo and a header"
type textarea "x"
type textarea "Create me a fas-fa logo and a header"
type textarea "x"
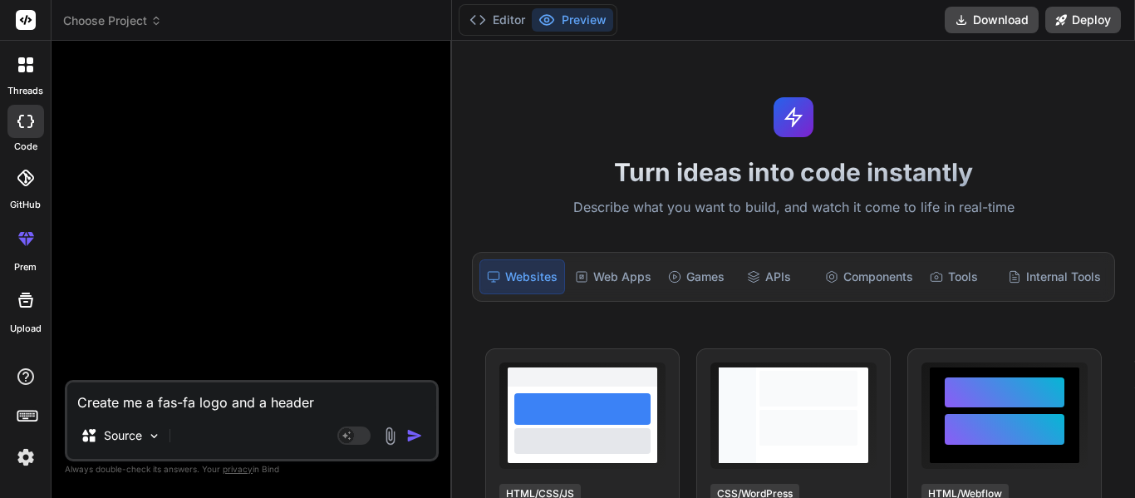
type textarea "Create me a fas-fa logo and a header"
type textarea "x"
type textarea "Create me a fas-fa logo and a header"
type textarea "x"
type textarea "Create me a fas-fa logo and a header."
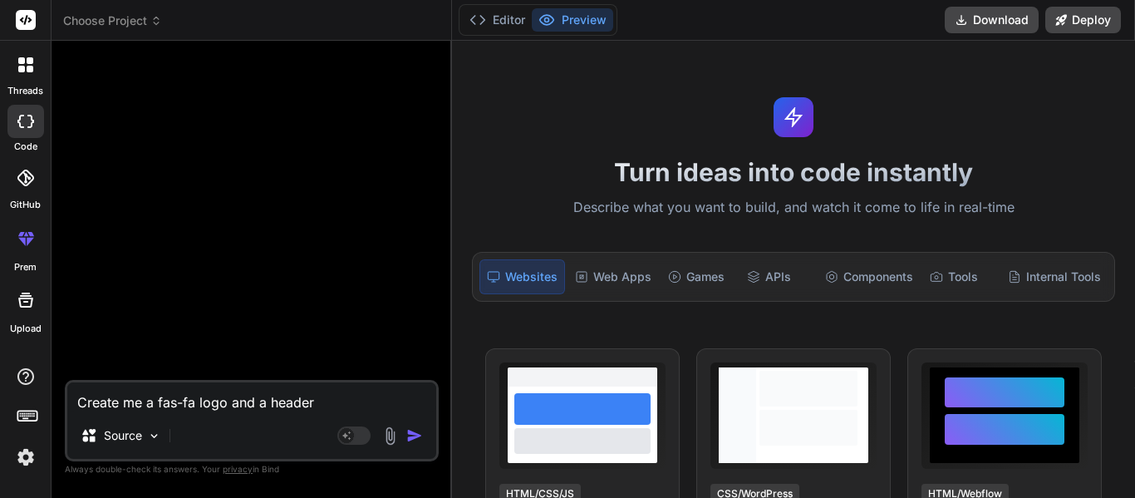
type textarea "x"
type textarea "Create me a fas-fa logo and a header."
type textarea "x"
type textarea "Create me a fas-fa logo and a header. T"
type textarea "x"
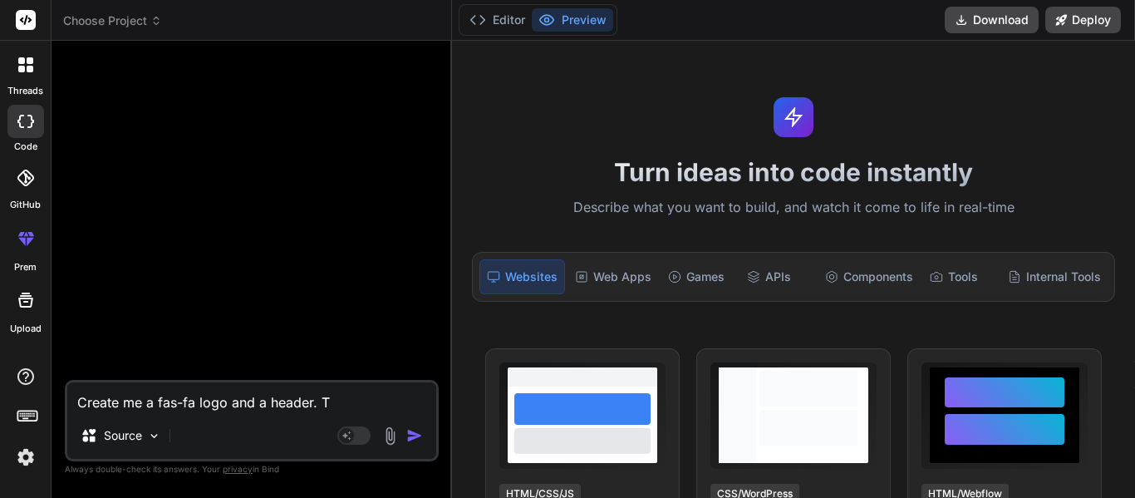
type textarea "Create me a fas-fa logo and a header. Th"
type textarea "x"
type textarea "Create me a fas-fa logo and a header. The"
type textarea "x"
type textarea "Create me a fas-fa logo and a header. The"
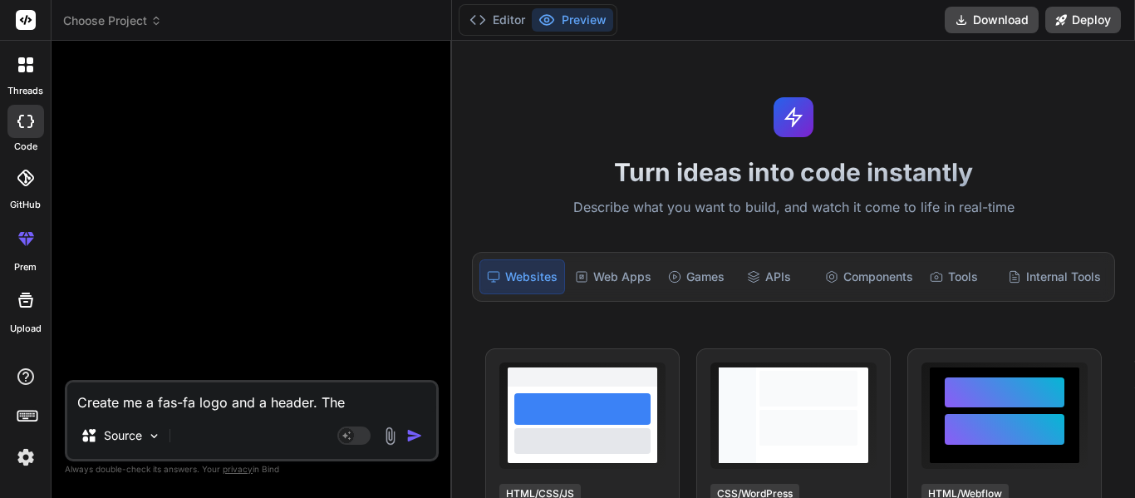
type textarea "x"
type textarea "Create me a fas-fa logo and a header. The"
type textarea "x"
type textarea "Create me a fas-fa logo and a header. Th"
type textarea "x"
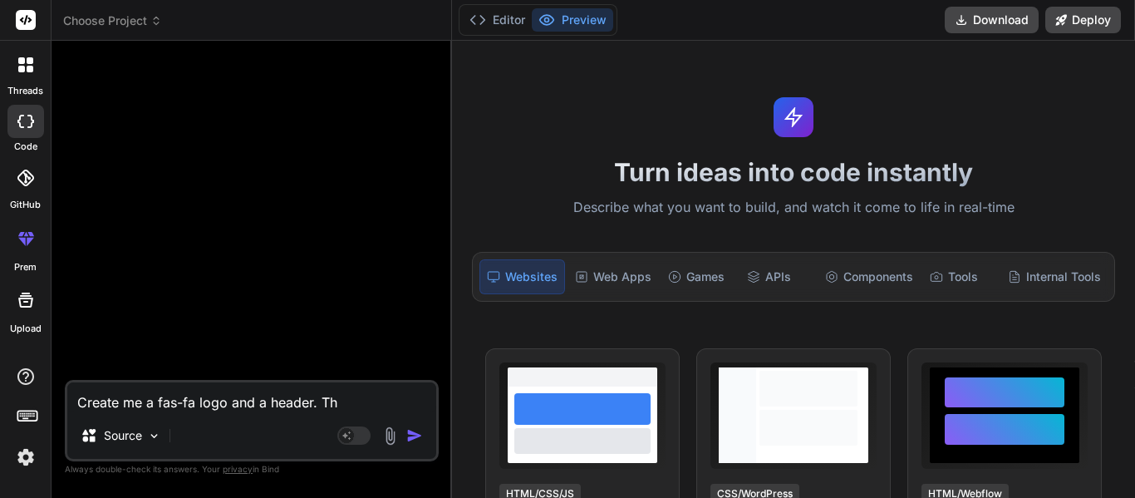
type textarea "Create me a fas-fa logo and a header. T"
type textarea "x"
type textarea "Create me a fas-fa logo and a header."
type textarea "x"
type textarea "Create me a fas-fa logo and a header. T"
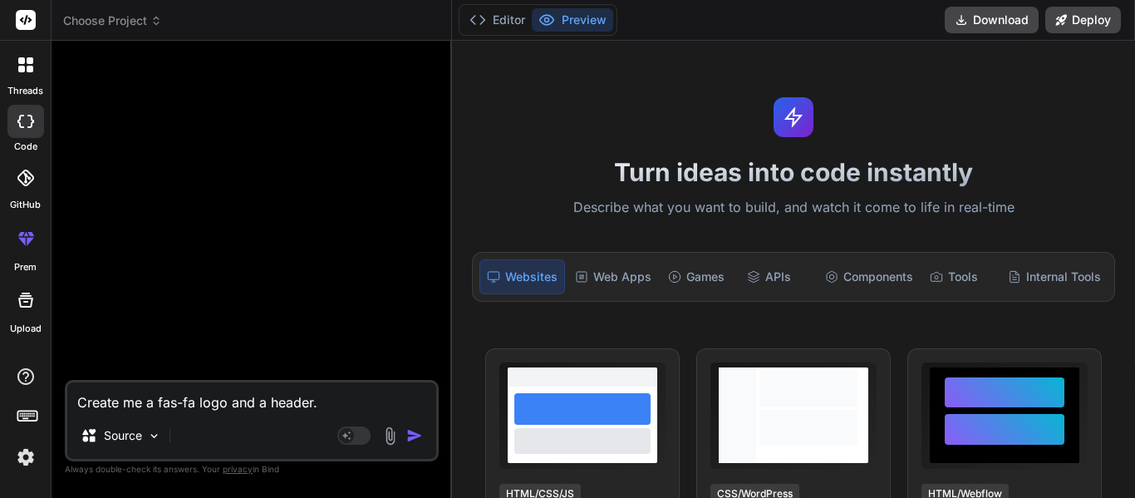
type textarea "x"
type textarea "Create me a fas-fa logo and a header. Th"
type textarea "x"
type textarea "Create me a fas-fa logo and a header. The"
type textarea "x"
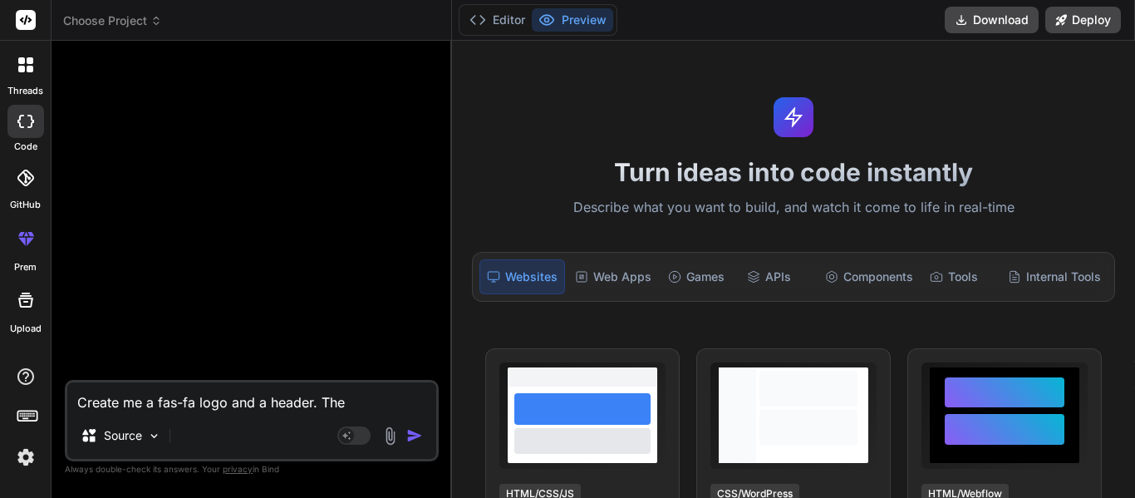
type textarea "Create me a fas-fa logo and a header. The"
type textarea "x"
type textarea "Create me a fas-fa logo and a header. The h"
type textarea "x"
type textarea "Create me a fas-fa logo and a header. The he"
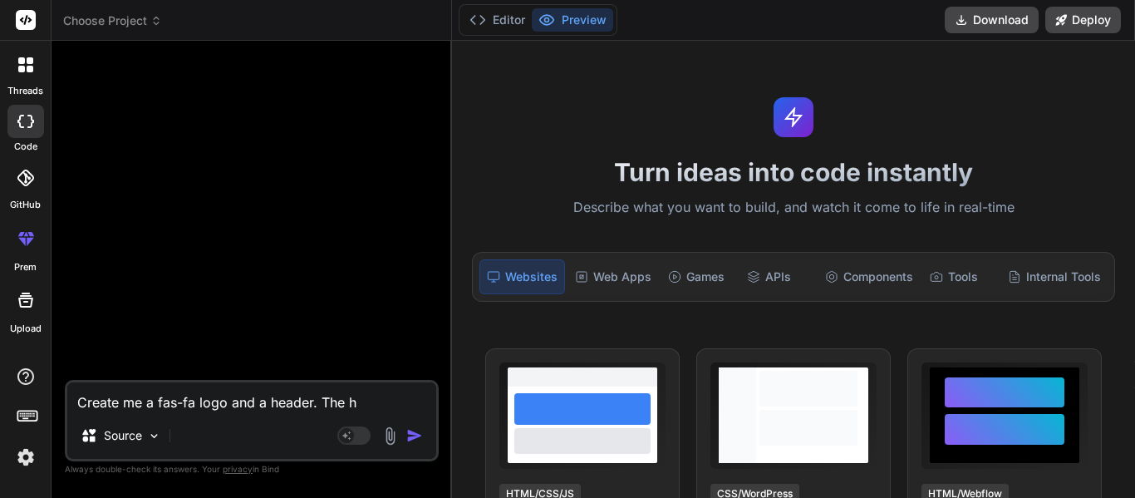
type textarea "x"
type textarea "Create me a fas-fa logo and a header. The hea"
type textarea "x"
type textarea "Create me a fas-fa logo and a header. The head"
type textarea "x"
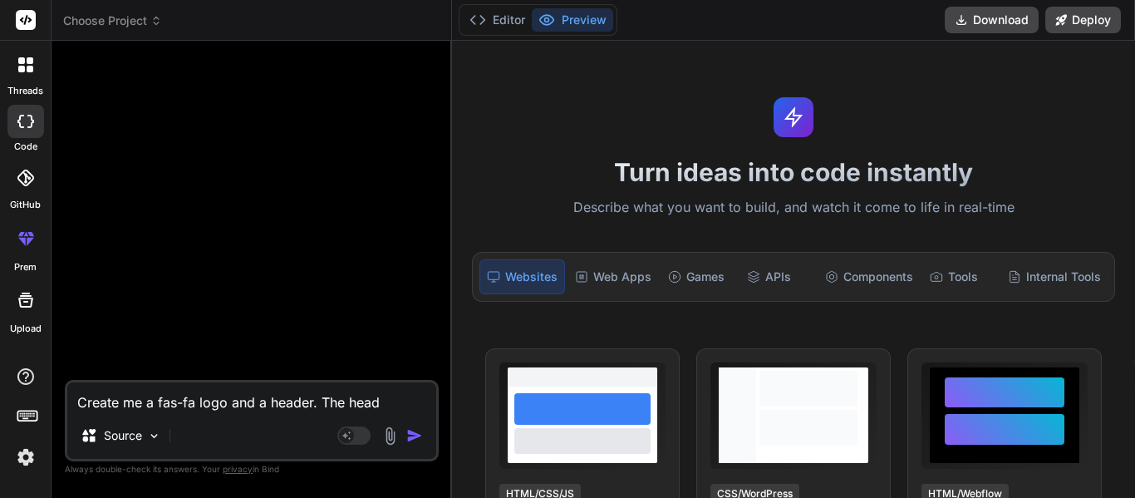
type textarea "Create me a fas-fa logo and a header. The heade"
type textarea "x"
type textarea "Create me a fas-fa logo and a header. The header"
type textarea "x"
type textarea "Create me a fas-fa logo and a header. The header"
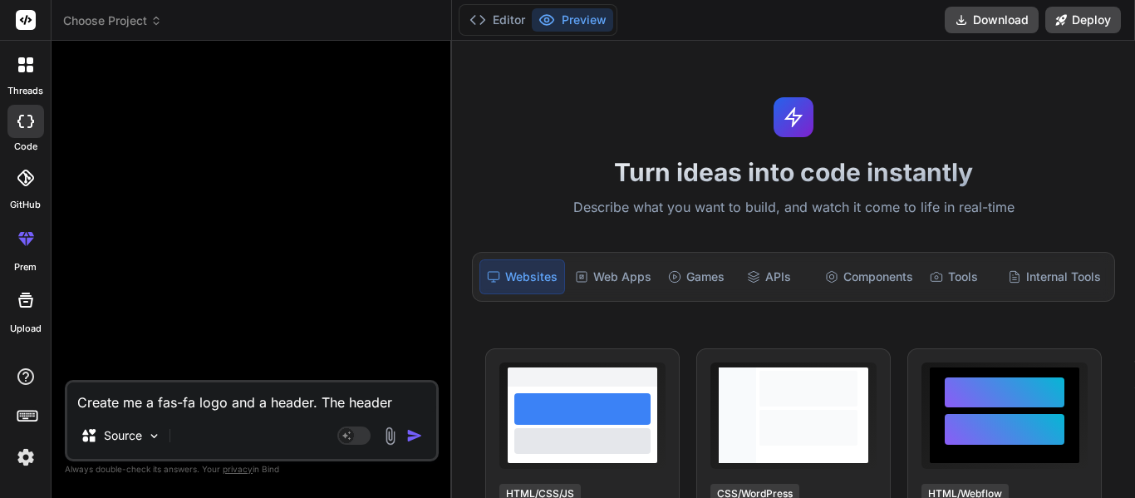
type textarea "x"
type textarea "Create me a fas-fa logo and a header. The header s"
type textarea "x"
type textarea "Create me a fas-fa logo and a header. The header sh"
type textarea "x"
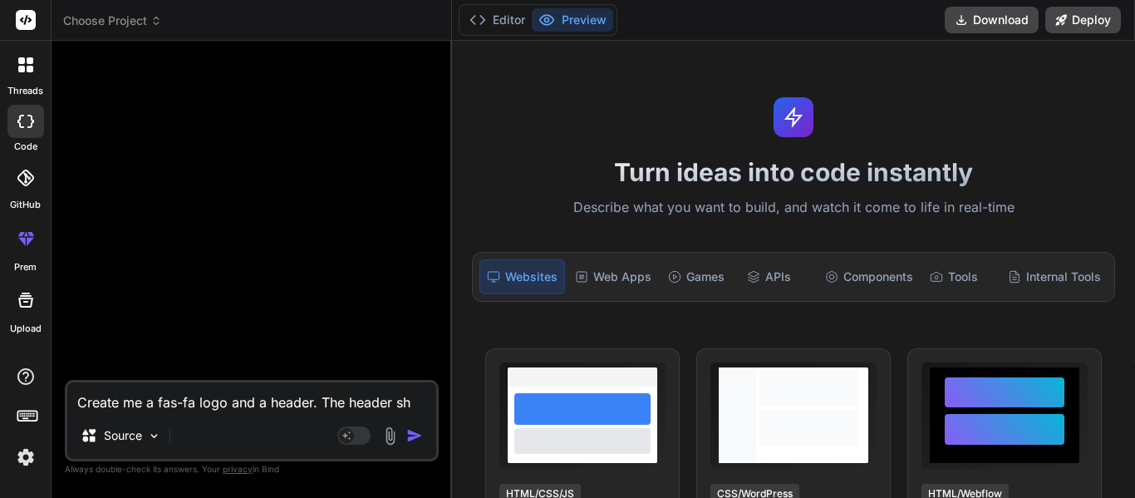
type textarea "Create me a fas-fa logo and a header. The header sho"
type textarea "x"
type textarea "Create me a fas-fa logo and a header. The header shou"
type textarea "x"
type textarea "Create me a fas-fa logo and a header. The header shoul"
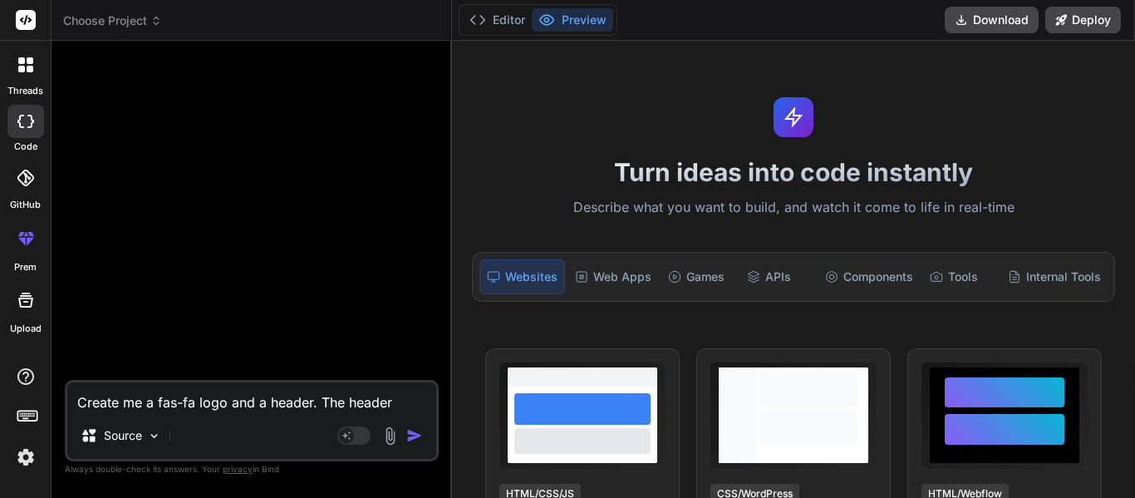
type textarea "x"
type textarea "Create me a fas-fa logo and a header. The header should"
type textarea "x"
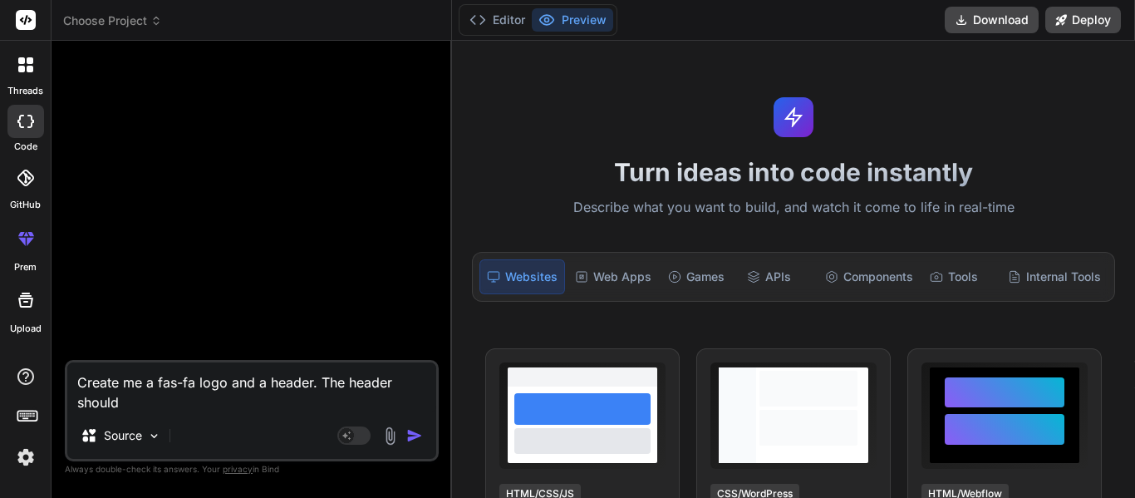
type textarea "Create me a fas-fa logo and a header. The header should"
type textarea "x"
type textarea "Create me a fas-fa logo and a header. The header should s"
type textarea "x"
type textarea "Create me a fas-fa logo and a header. The header should sa"
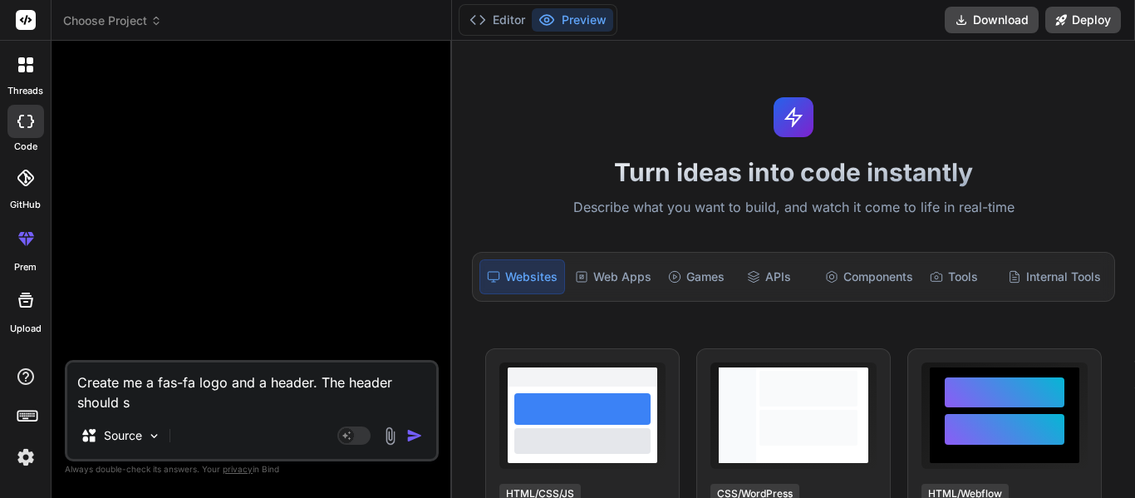
type textarea "x"
type textarea "Create me a fas-fa logo and a header. The header should say"
type textarea "x"
type textarea "Create me a fas-fa logo and a header. The header should say"
type textarea "x"
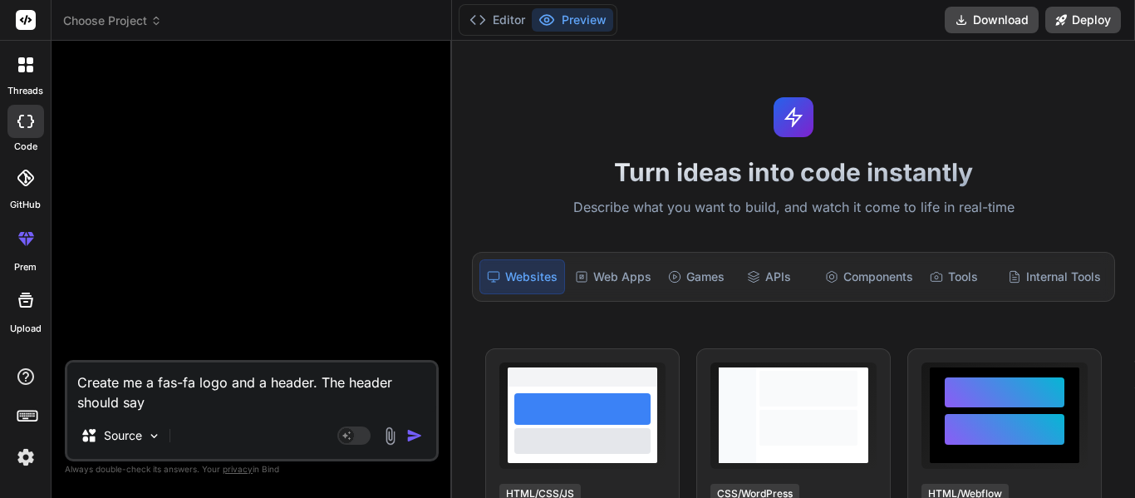
type textarea "Create me a fas-fa logo and a header. The header should say F"
type textarea "x"
type textarea "Create me a fas-fa logo and a header. The header should say Fa"
type textarea "x"
type textarea "Create me a fas-fa logo and a header. The header should say Fam"
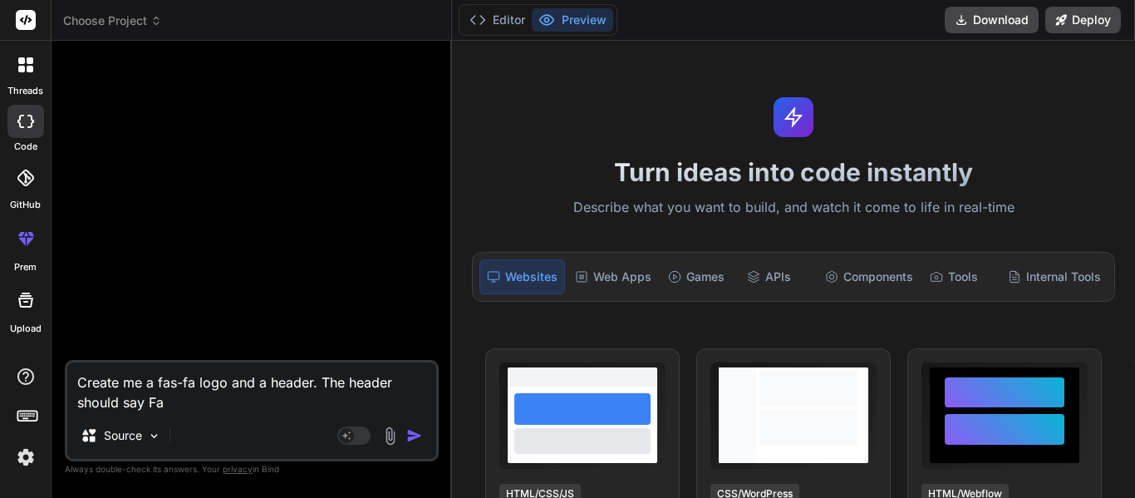
type textarea "x"
type textarea "Create me a fas-fa logo and a header. The header should say Fami"
type textarea "x"
type textarea "Create me a fas-fa logo and a header. The header should say Famil"
type textarea "x"
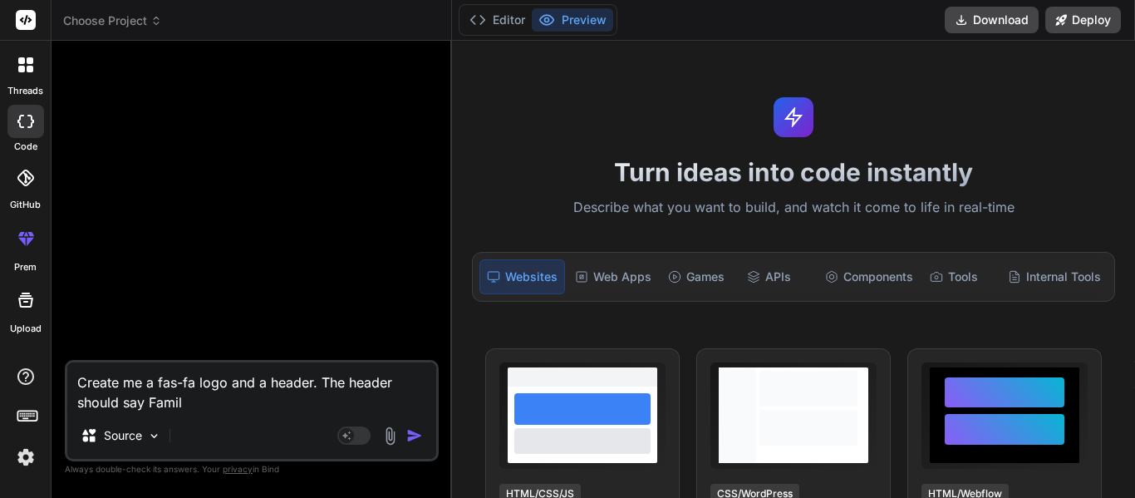
type textarea "Create me a fas-fa logo and a header. The header should say Family"
type textarea "x"
type textarea "Create me a fas-fa logo and a header. The header should say Family"
type textarea "x"
type textarea "Create me a fas-fa logo and a header. The header should say Family T"
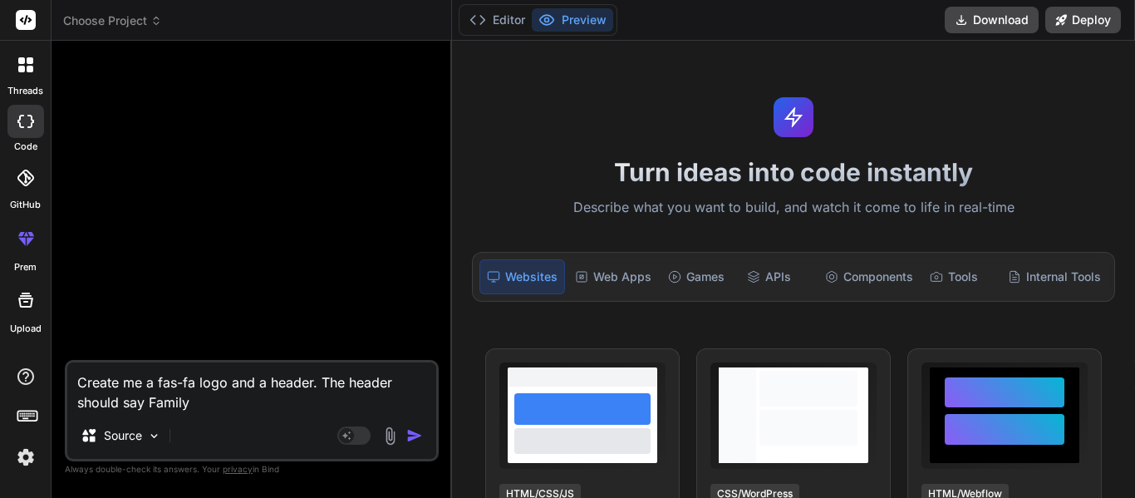
type textarea "x"
type textarea "Create me a fas-fa logo and a header. The header should say Family Tr"
type textarea "x"
type textarea "Create me a fas-fa logo and a header. The header should say Family Tre"
type textarea "x"
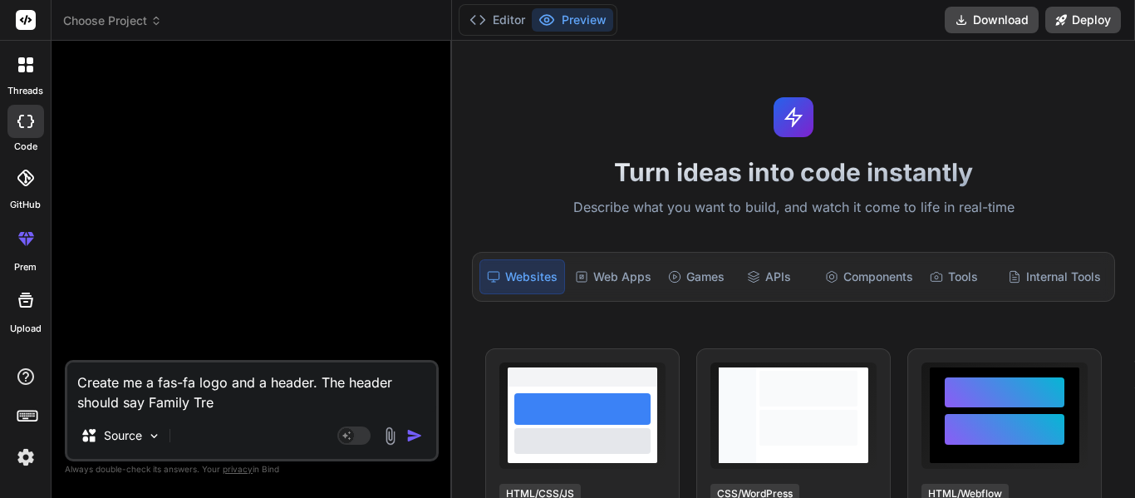
type textarea "Create me a fas-fa logo and a header. The header should say Family Tree"
type textarea "x"
type textarea "Create me a fas-fa logo and a header. The header should say Family Tree"
type textarea "x"
type textarea "Create me a fas-fa logo and a header. The header should say Family Tree a"
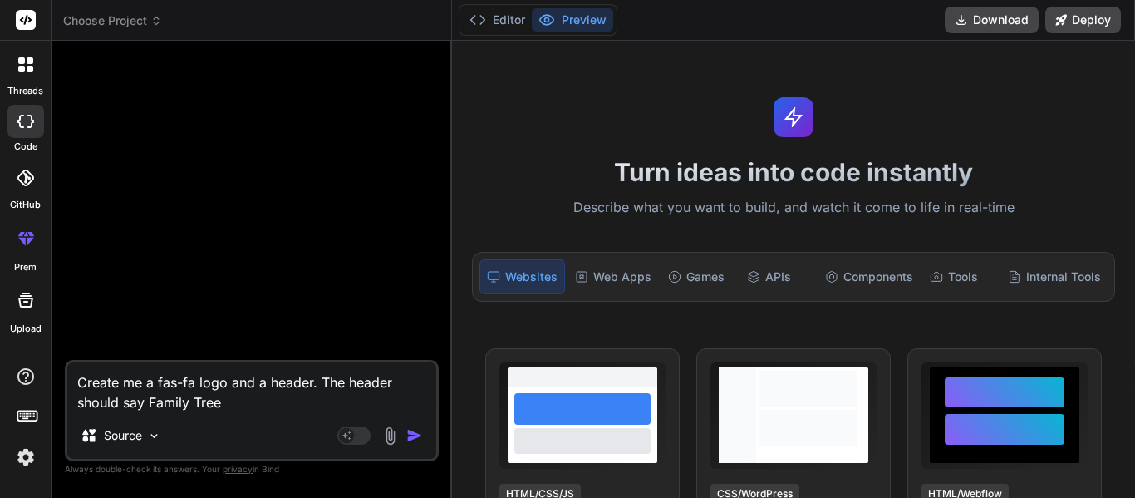
type textarea "x"
type textarea "Create me a fas-fa logo and a header. The header should say Family Tree an"
type textarea "x"
type textarea "Create me a fas-fa logo and a header. The header should say Family Tree and"
type textarea "x"
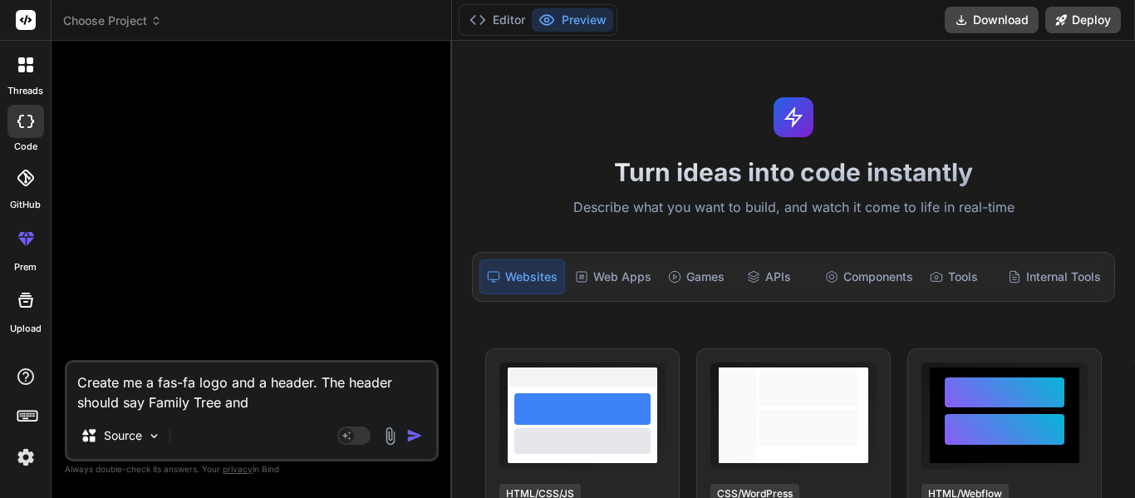
type textarea "Create me a fas-fa logo and a header. The header should say Family Tree and"
type textarea "x"
type textarea "Create me a fas-fa logo and a header. The header should say Family Tree and t"
type textarea "x"
type textarea "Create me a fas-fa logo and a header. The header should say Family Tree and th"
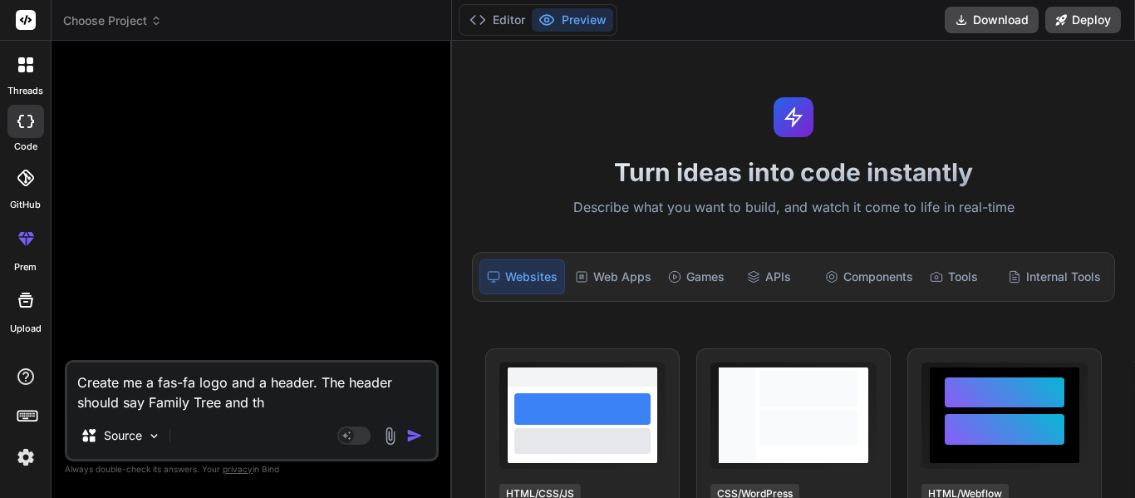
type textarea "x"
type textarea "Create me a fas-fa logo and a header. The header should say Family Tree and the"
type textarea "x"
type textarea "Create me a fas-fa logo and a header. The header should say Family Tree and the"
type textarea "x"
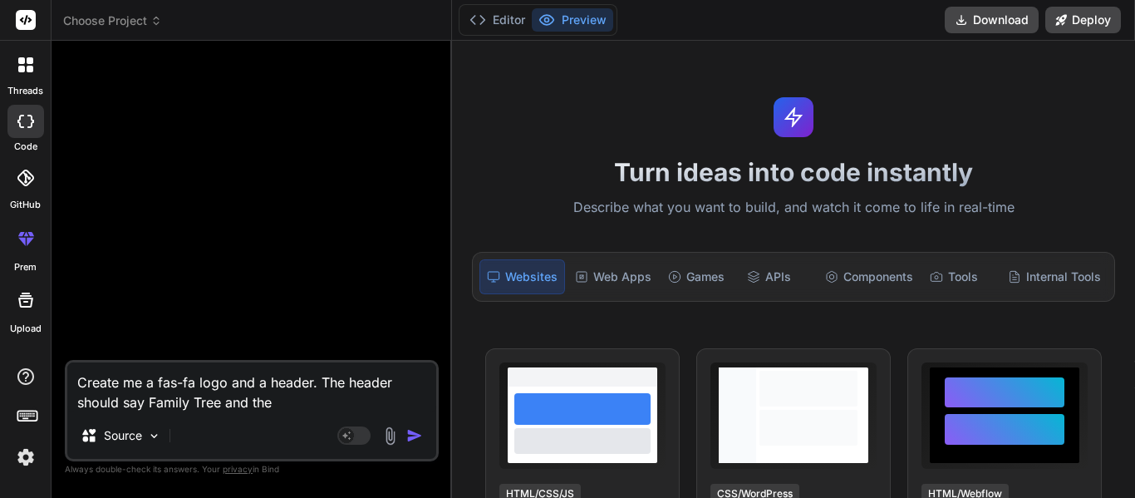
type textarea "Create me a fas-fa logo and a header. The header should say Family Tree and the…"
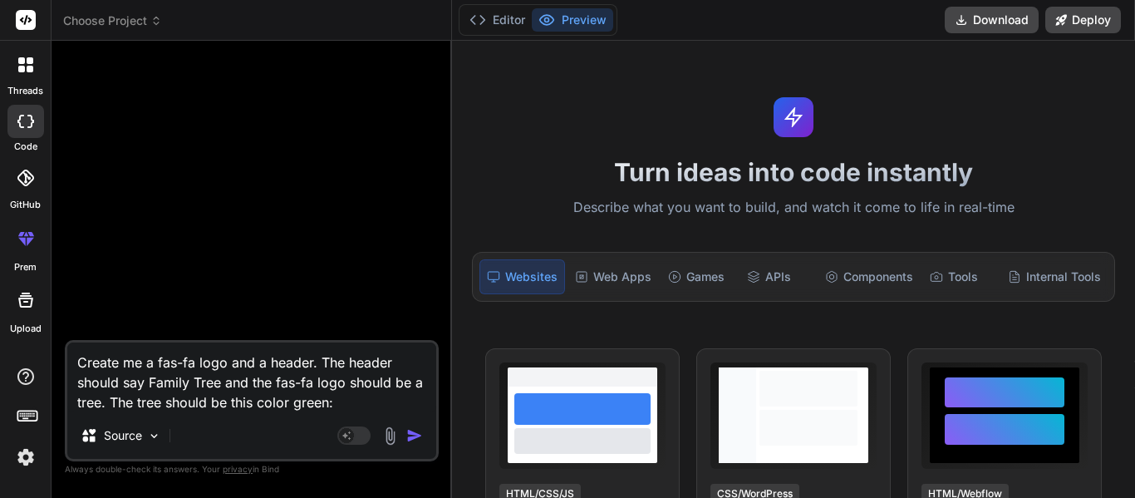
paste textarea "#7FD858"
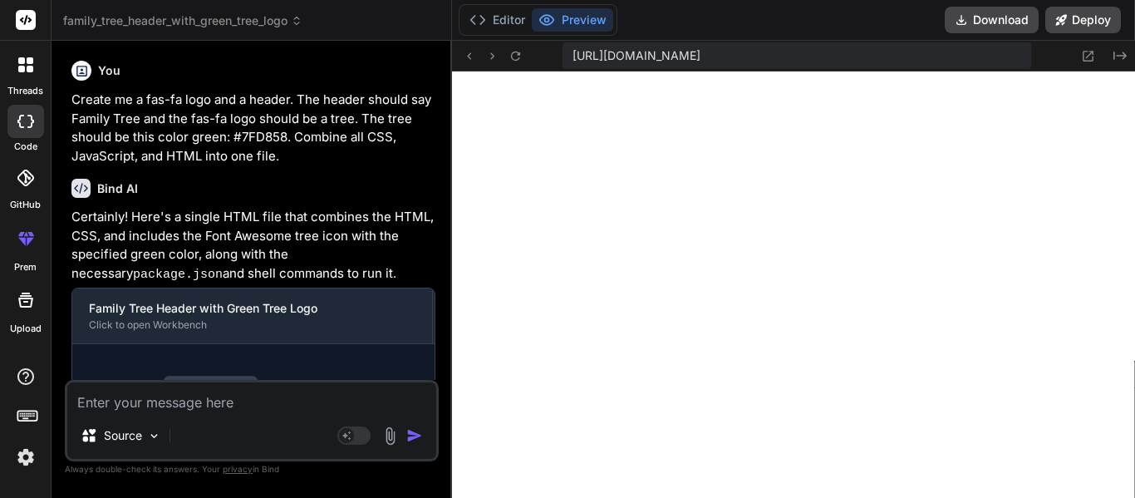
scroll to position [1562, 0]
click at [209, 400] on textarea at bounding box center [251, 397] width 369 height 30
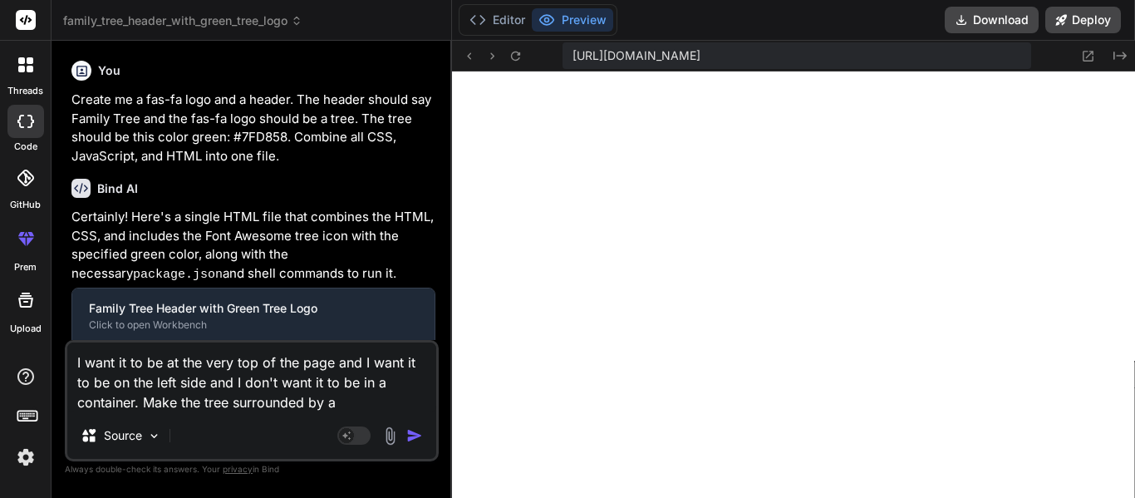
paste textarea "#7FD858"
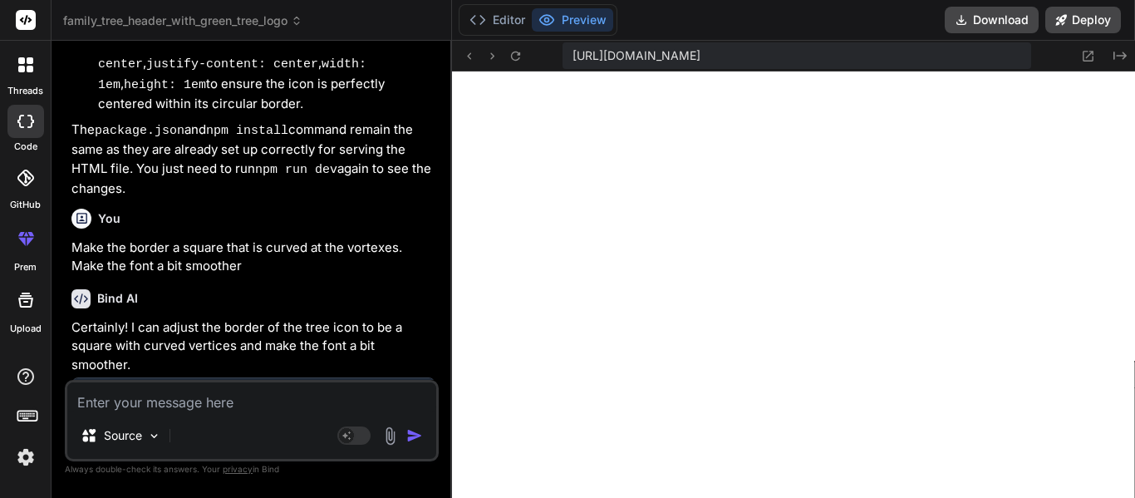
scroll to position [2692, 0]
click at [231, 400] on textarea at bounding box center [251, 397] width 369 height 30
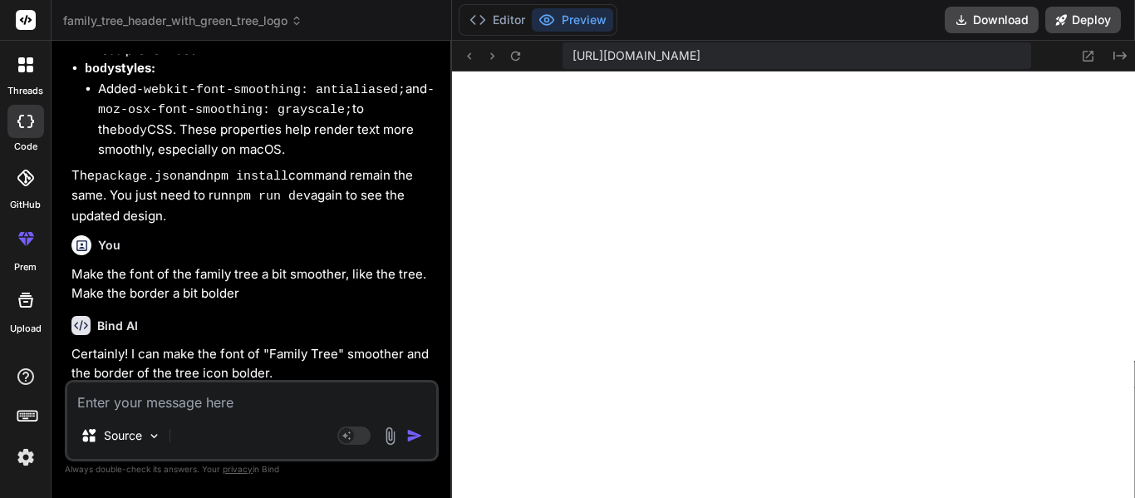
scroll to position [3224, 0]
click at [255, 415] on div "Source Agent Mode. When this toggle is activated, AI automatically makes decisi…" at bounding box center [252, 420] width 374 height 81
click at [209, 400] on textarea at bounding box center [251, 397] width 369 height 30
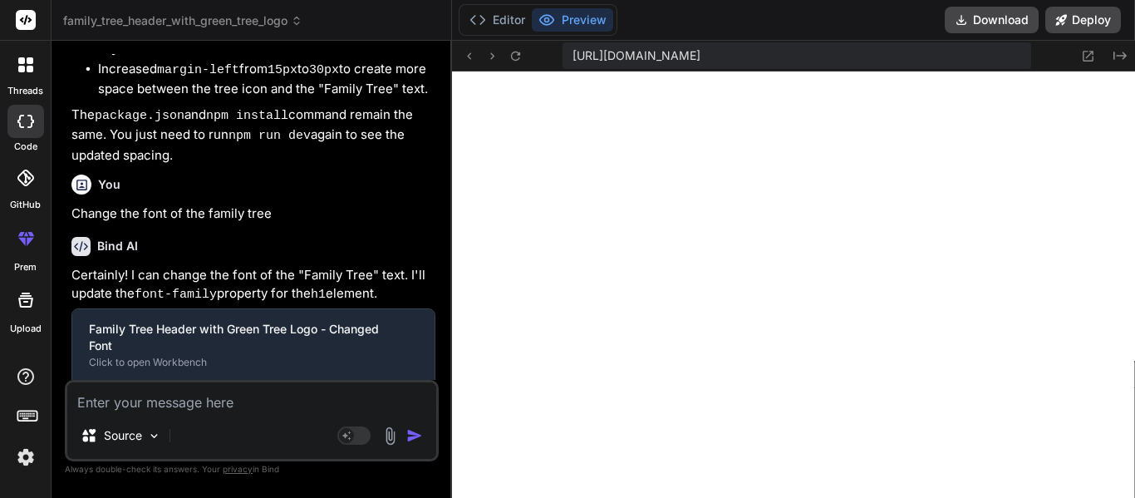
scroll to position [3268, 0]
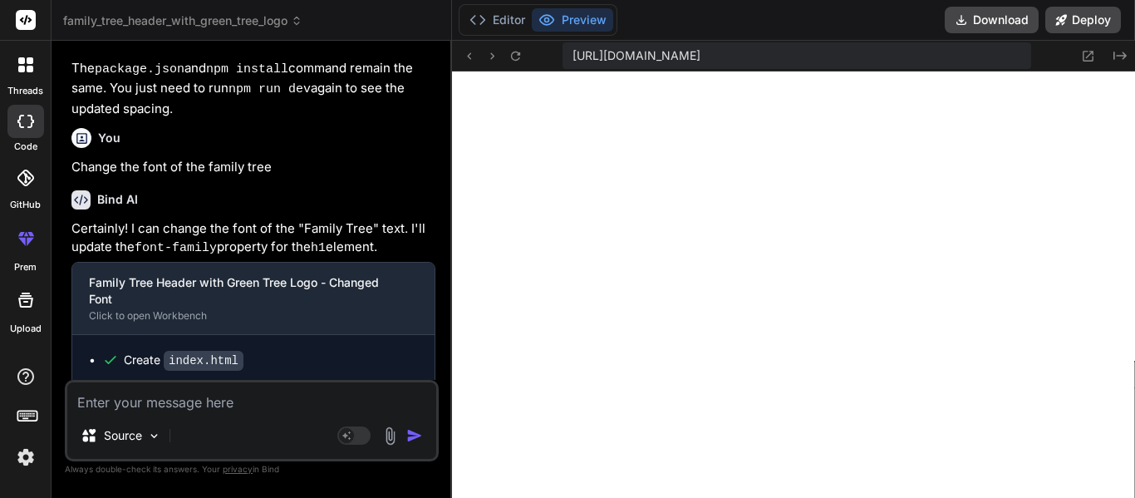
click at [214, 406] on textarea at bounding box center [251, 397] width 369 height 30
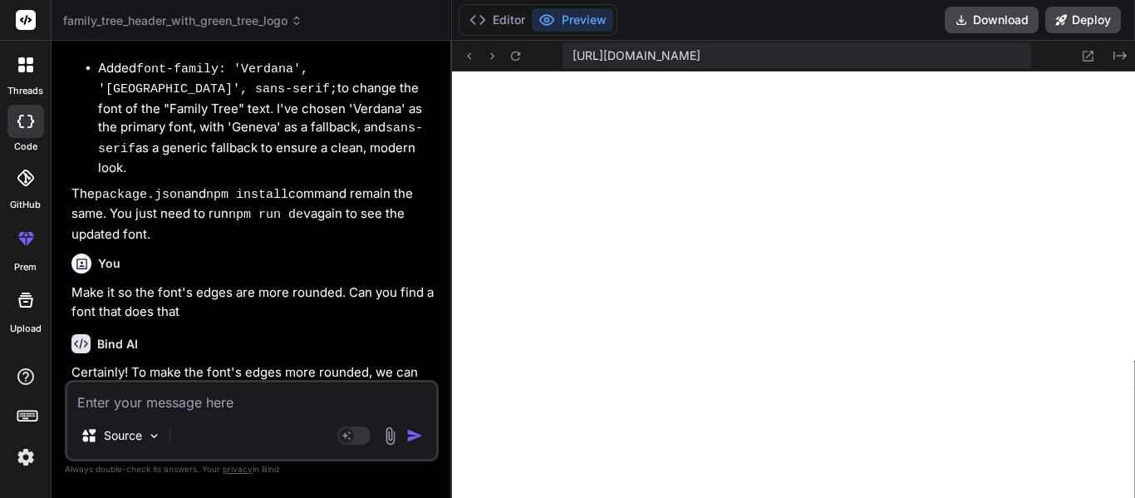
scroll to position [4935, 0]
click at [234, 419] on div "Source" at bounding box center [251, 439] width 369 height 40
click at [212, 391] on textarea at bounding box center [251, 397] width 369 height 30
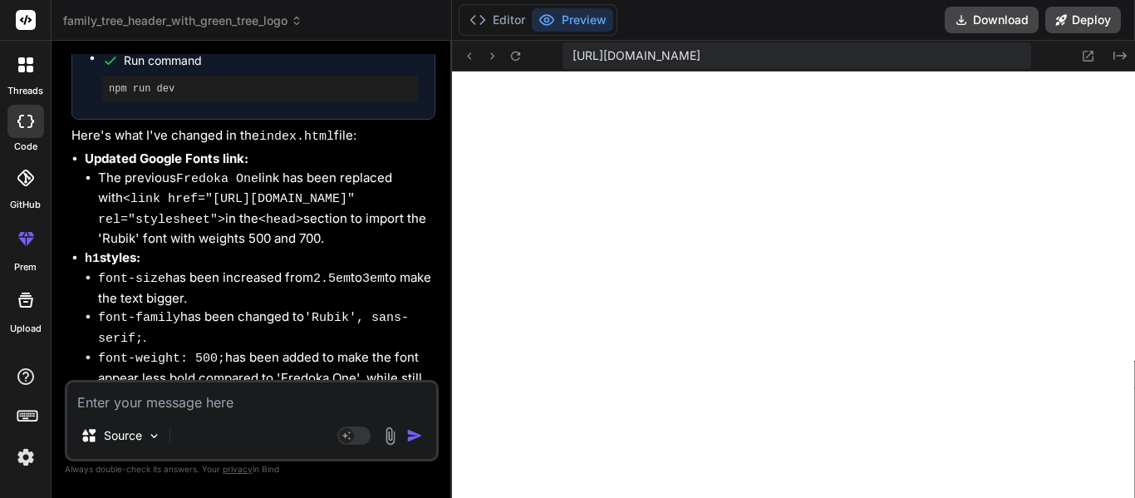
scroll to position [5836, 0]
drag, startPoint x: 142, startPoint y: 135, endPoint x: 221, endPoint y: 135, distance: 78.9
click at [221, 150] on strong "Updated Google Fonts link:" at bounding box center [167, 158] width 164 height 16
copy strong "Google Fonts"
click at [186, 405] on textarea at bounding box center [251, 397] width 369 height 30
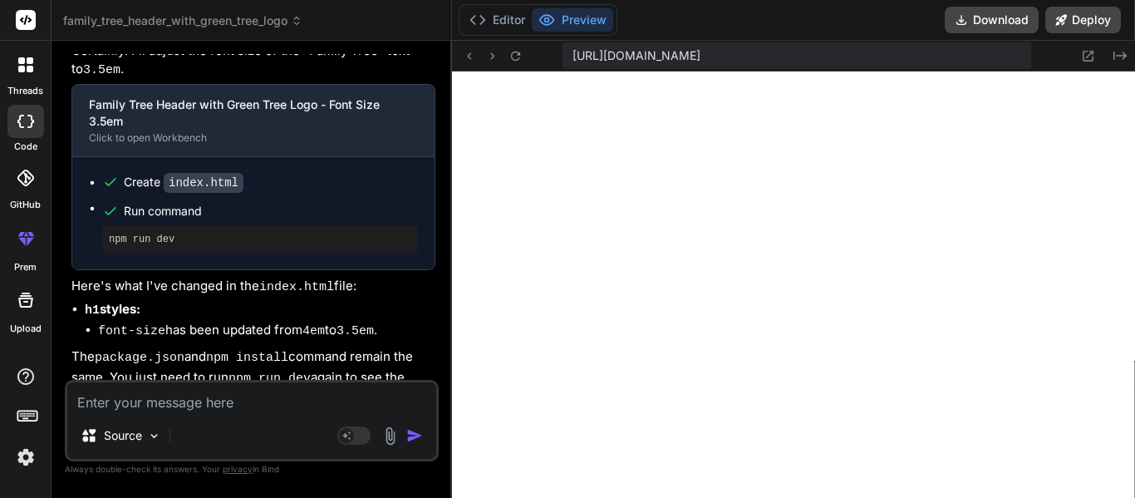
scroll to position [6884, 0]
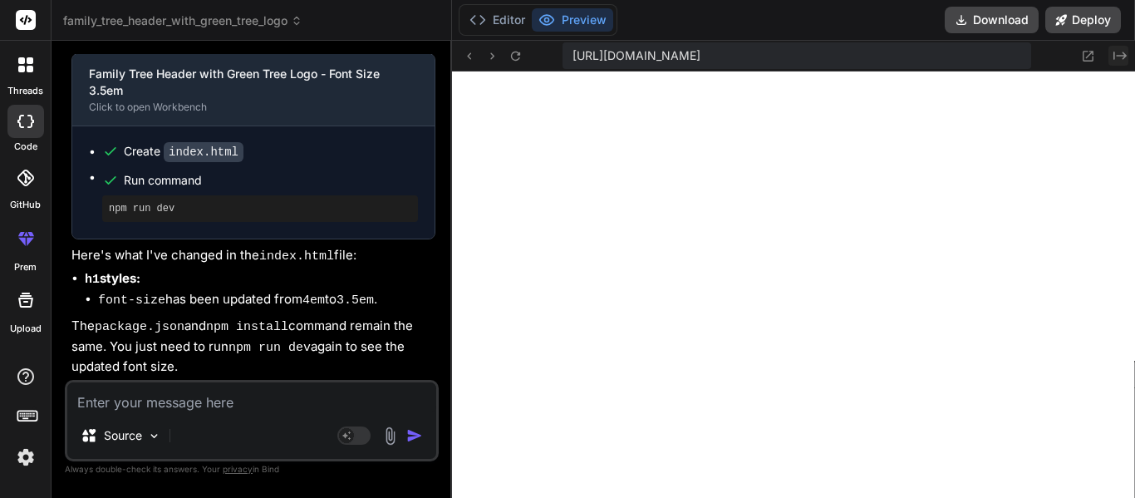
click at [1127, 56] on button "Created with Pixso." at bounding box center [1118, 56] width 20 height 20
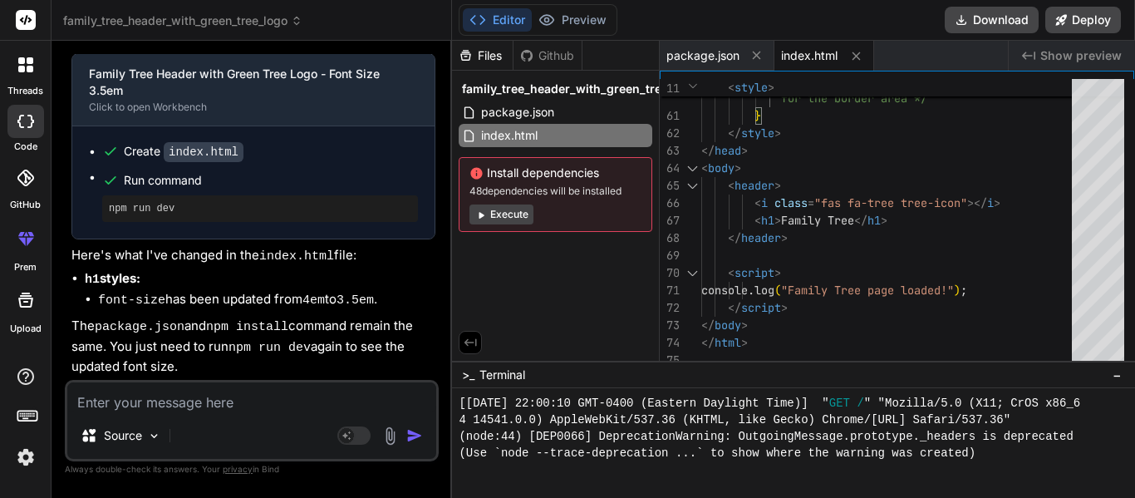
click at [231, 416] on div "Source Agent Mode. When this toggle is activated, AI automatically makes decisi…" at bounding box center [252, 420] width 374 height 81
click at [221, 405] on textarea at bounding box center [251, 397] width 369 height 30
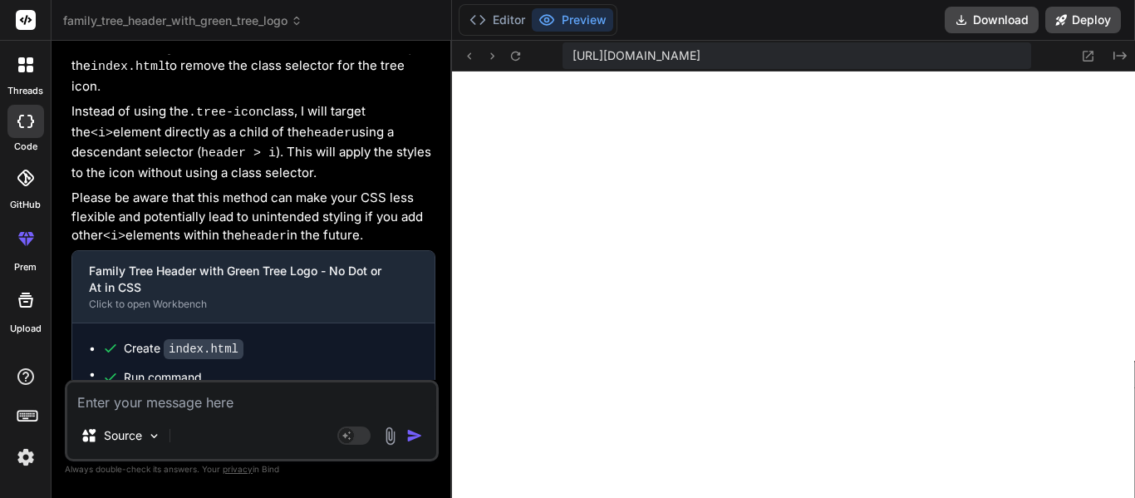
scroll to position [7673, 0]
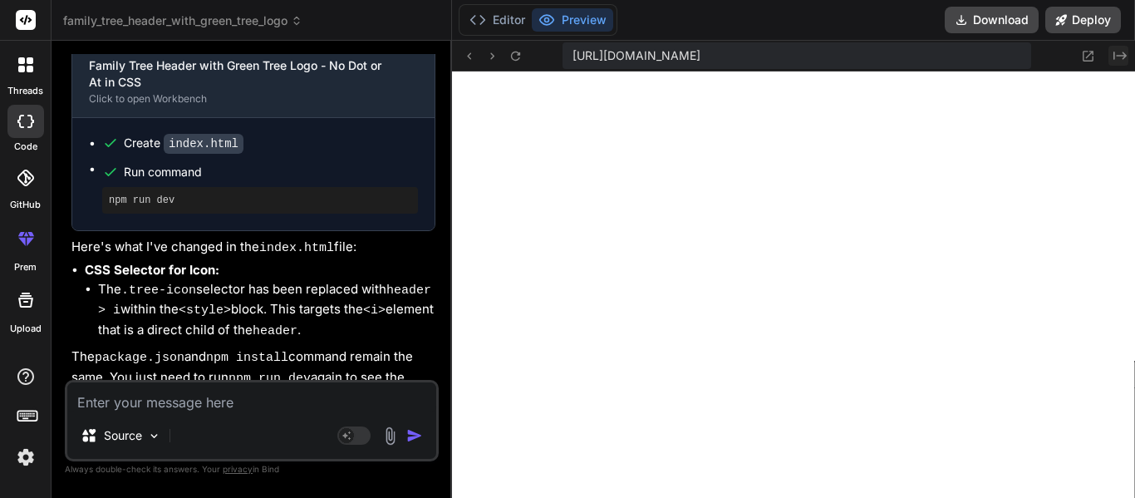
click at [1112, 57] on button "Created with Pixso." at bounding box center [1118, 56] width 20 height 20
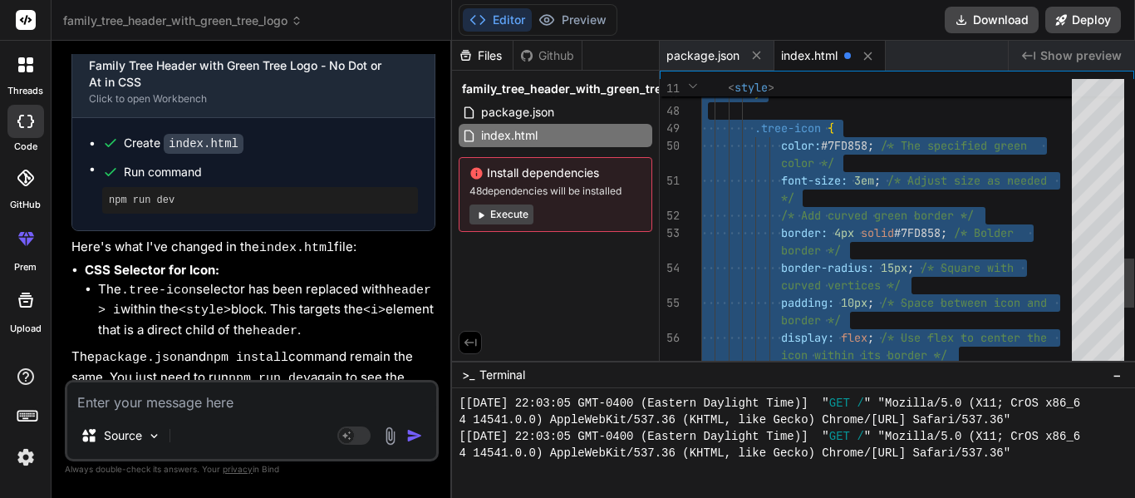
scroll to position [7859, 0]
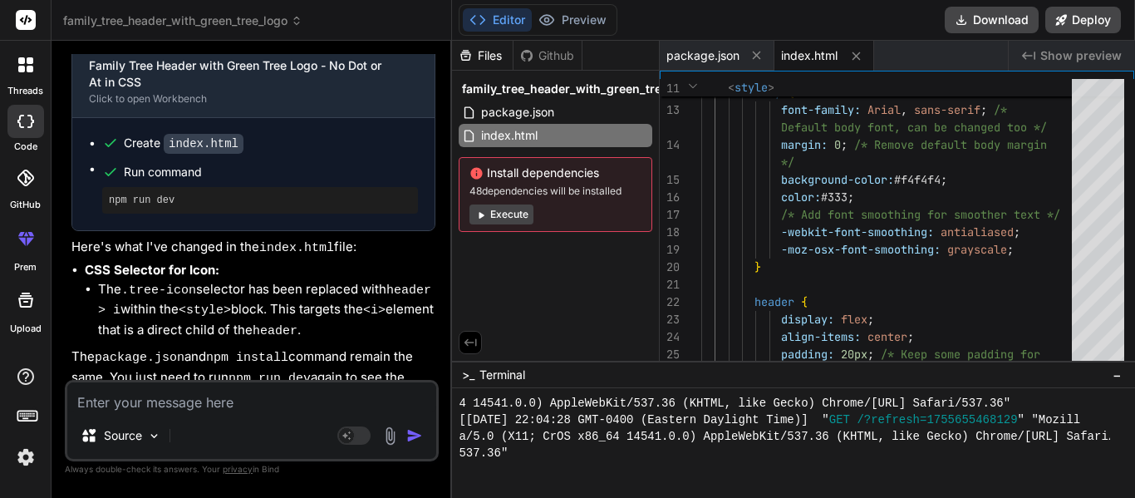
click at [147, 407] on textarea at bounding box center [251, 397] width 369 height 30
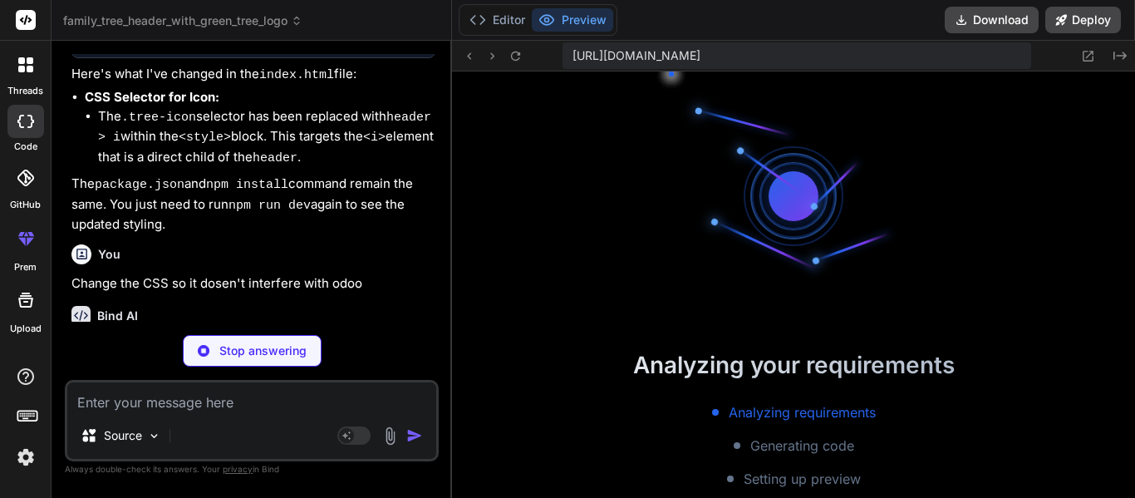
scroll to position [8424, 0]
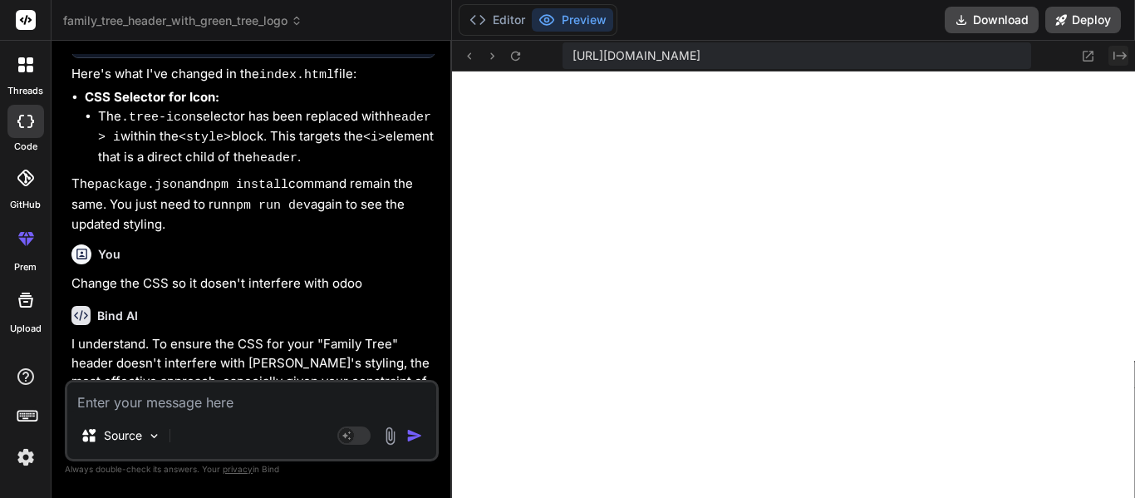
click at [1117, 52] on icon "Created with Pixso." at bounding box center [1119, 55] width 13 height 13
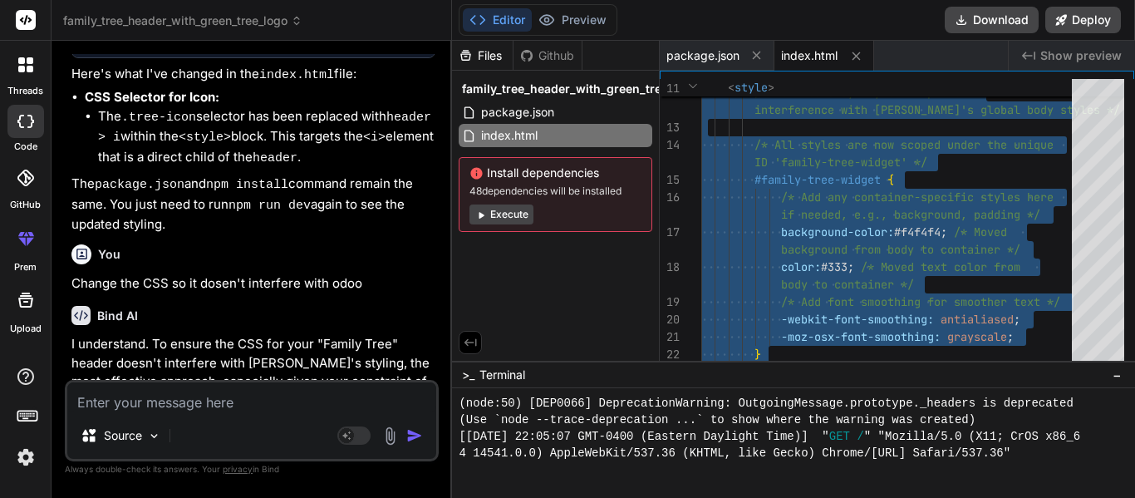
click at [251, 398] on textarea at bounding box center [251, 397] width 369 height 30
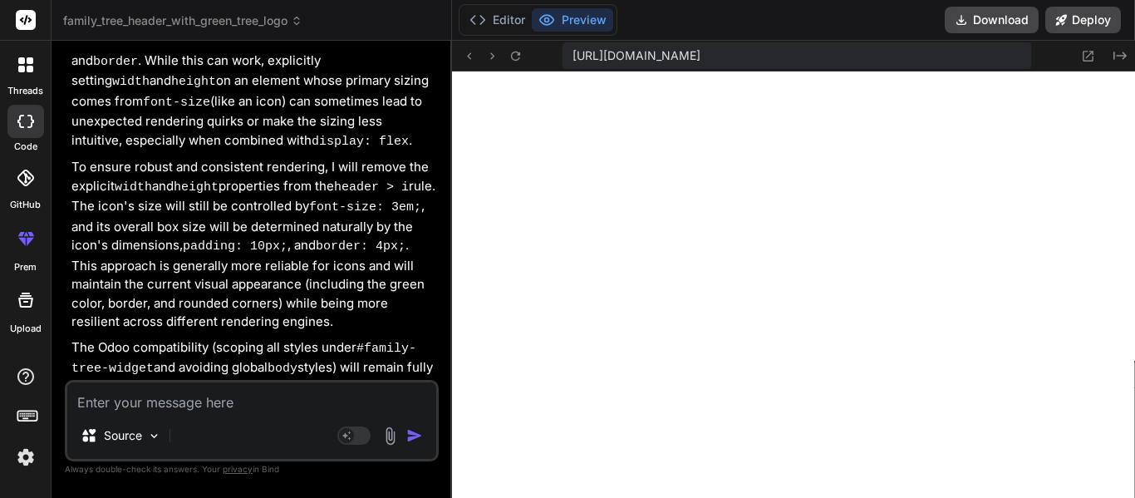
scroll to position [9832, 0]
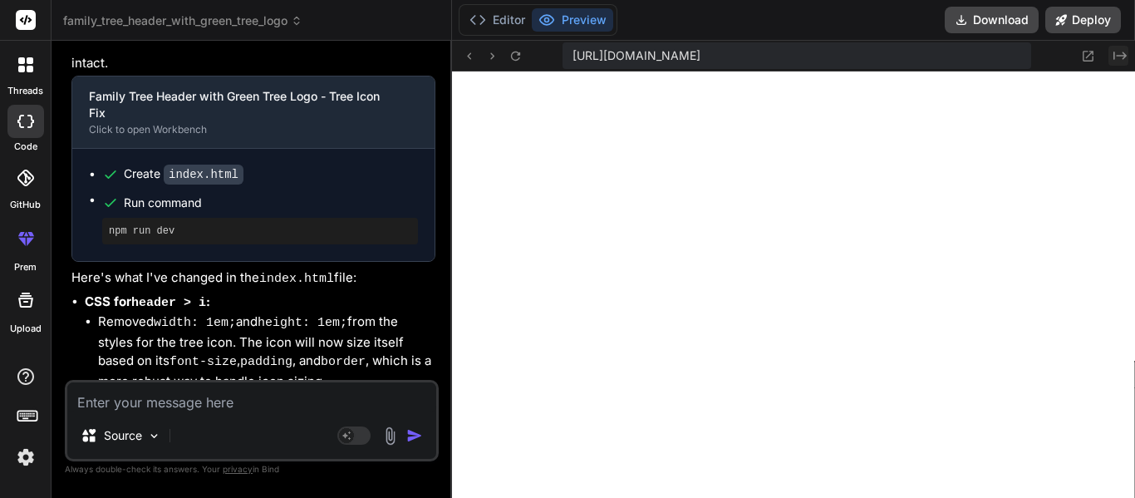
click at [1122, 57] on icon "Created with Pixso." at bounding box center [1119, 55] width 13 height 13
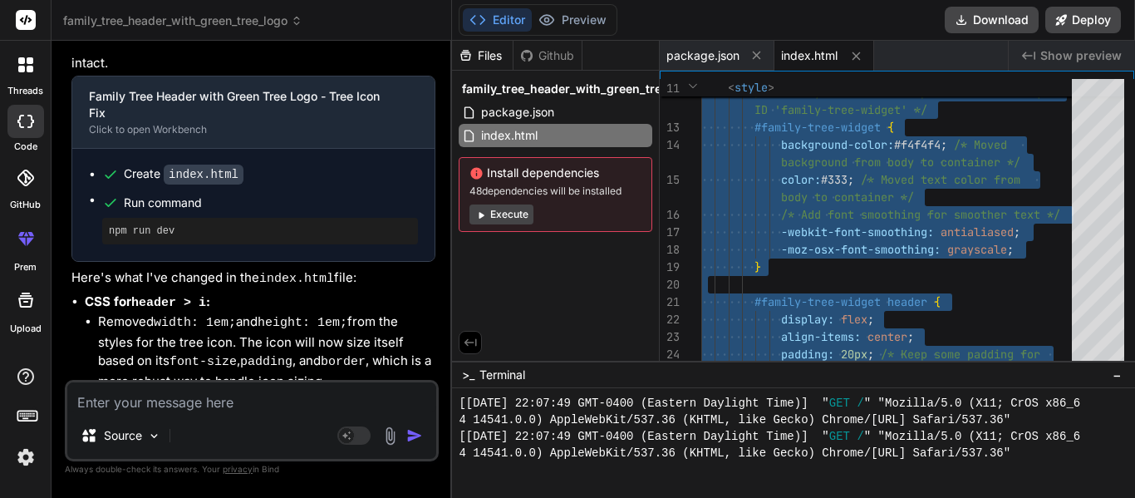
click at [189, 405] on textarea at bounding box center [251, 397] width 369 height 30
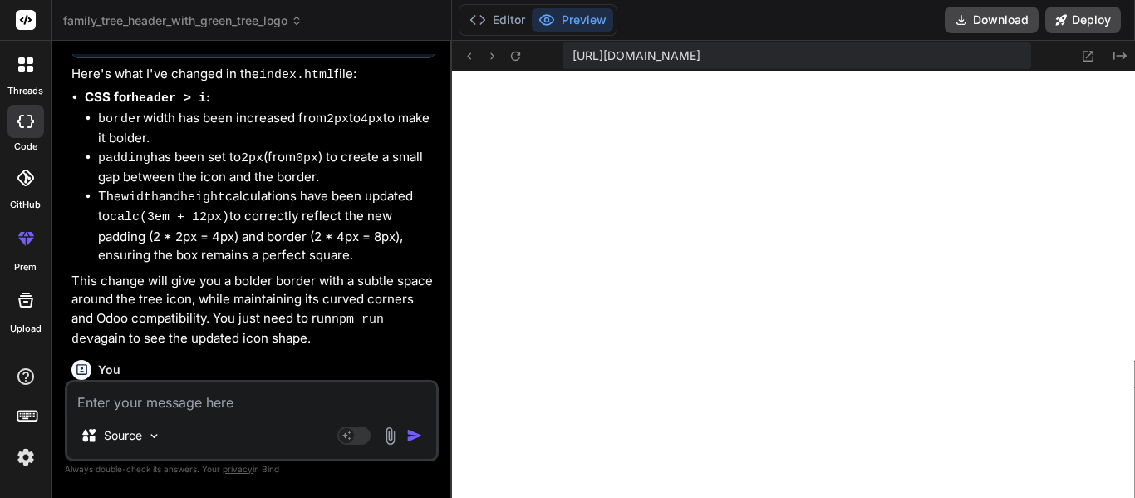
scroll to position [13459, 0]
click at [183, 382] on textarea at bounding box center [251, 397] width 369 height 30
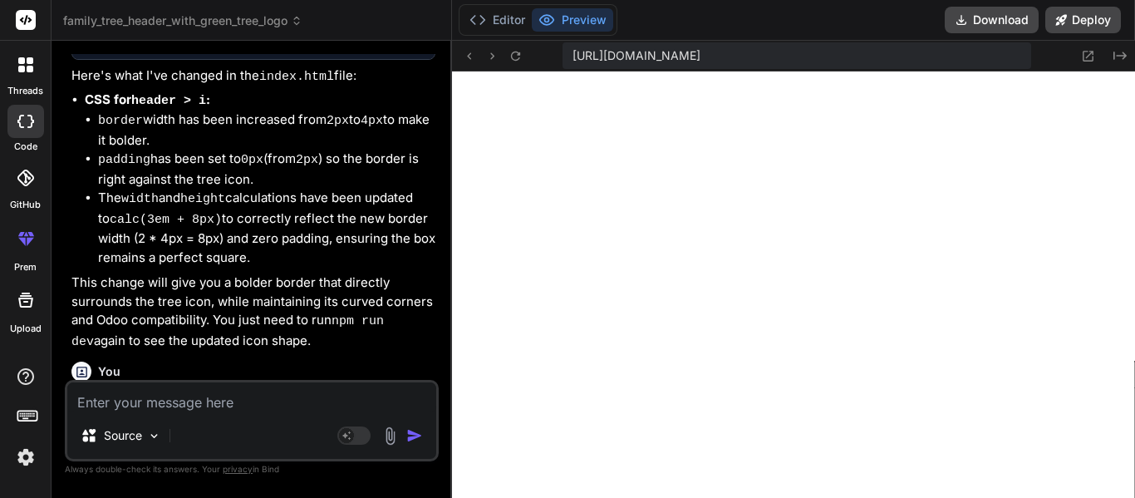
scroll to position [16332, 0]
